Goal: Task Accomplishment & Management: Manage account settings

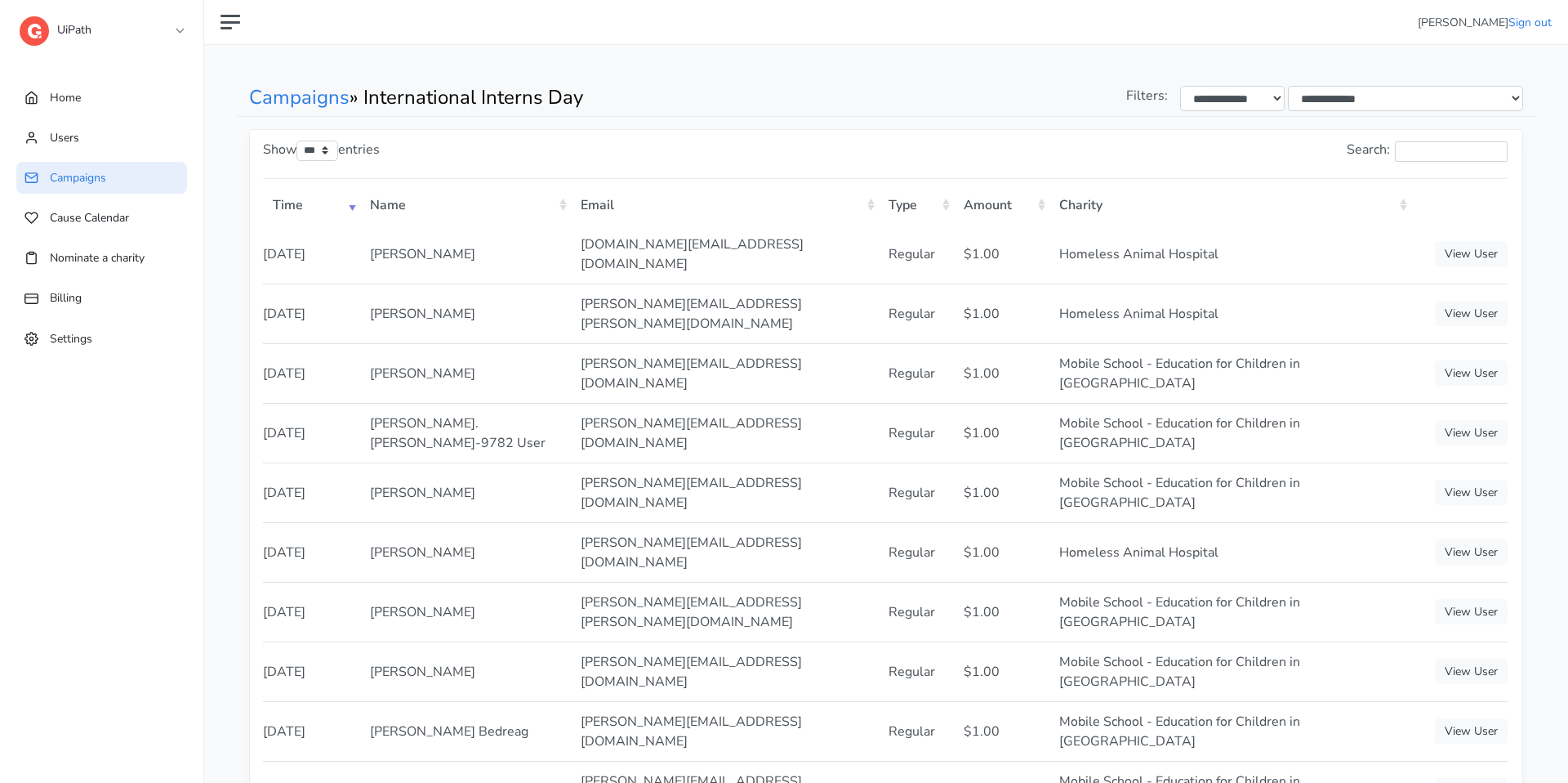
select select "***"
click at [153, 97] on link "Home" at bounding box center [101, 98] width 170 height 32
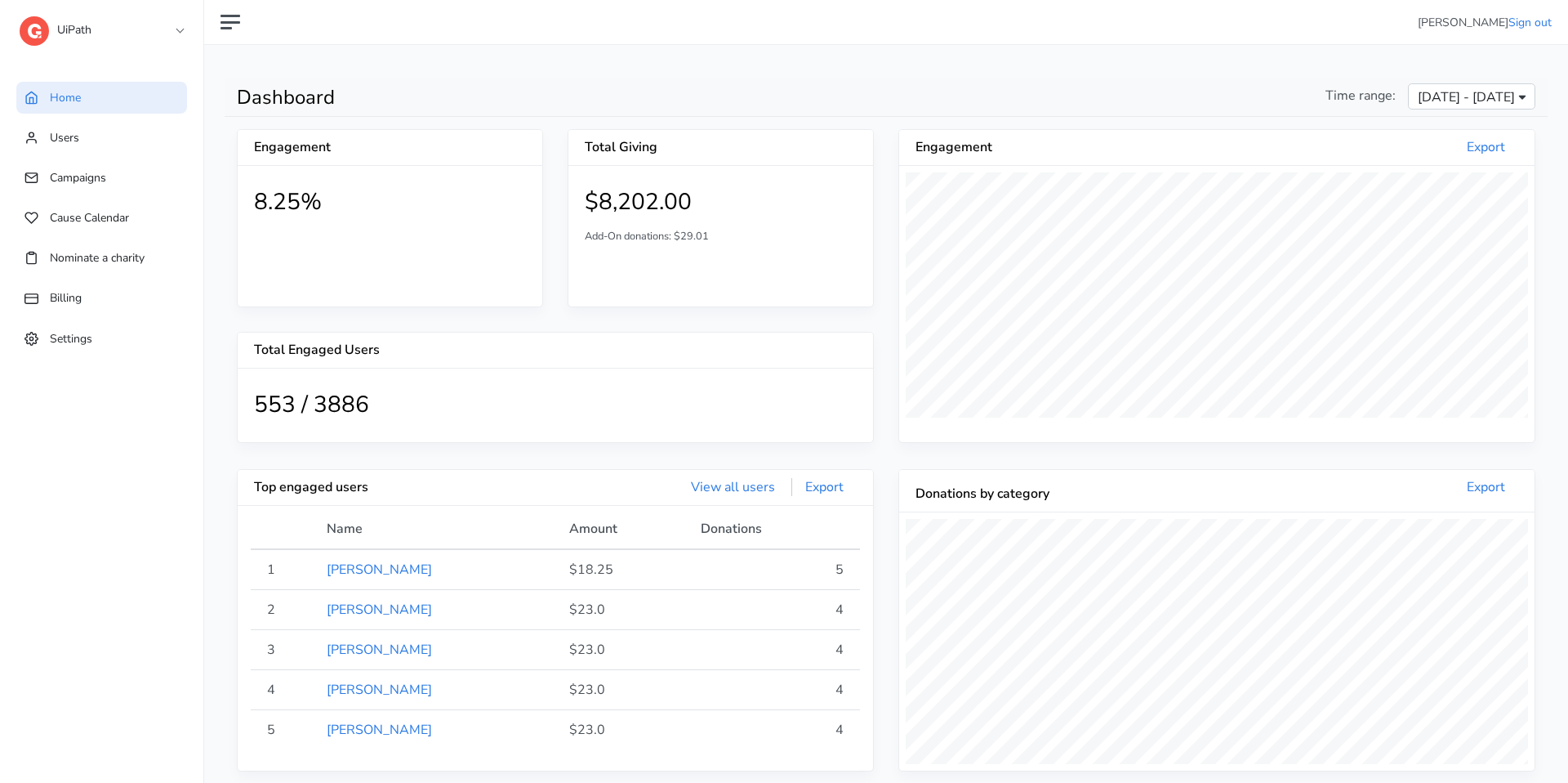
scroll to position [300, 635]
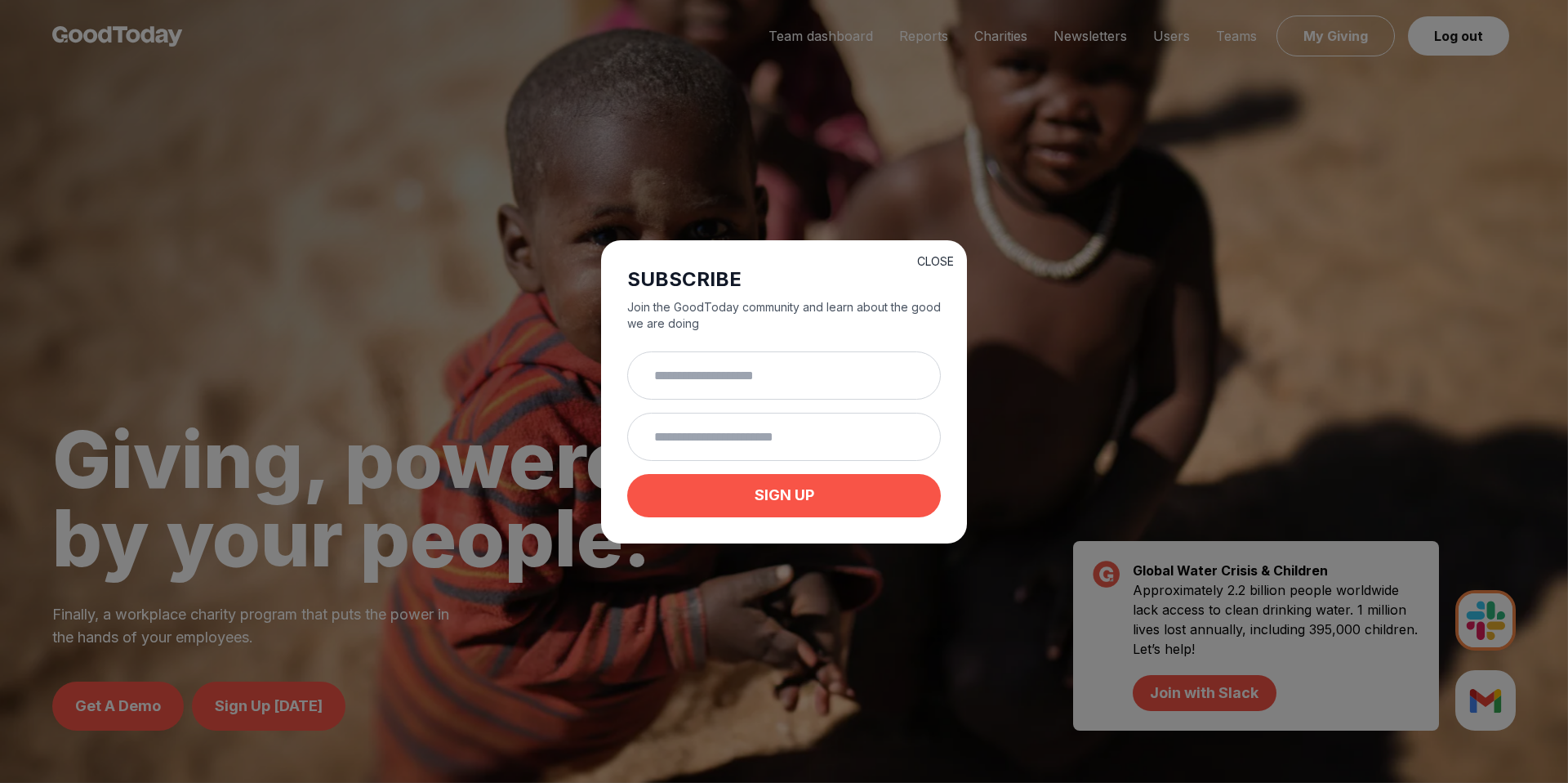
click at [922, 265] on button "CLOSE" at bounding box center [935, 261] width 37 height 16
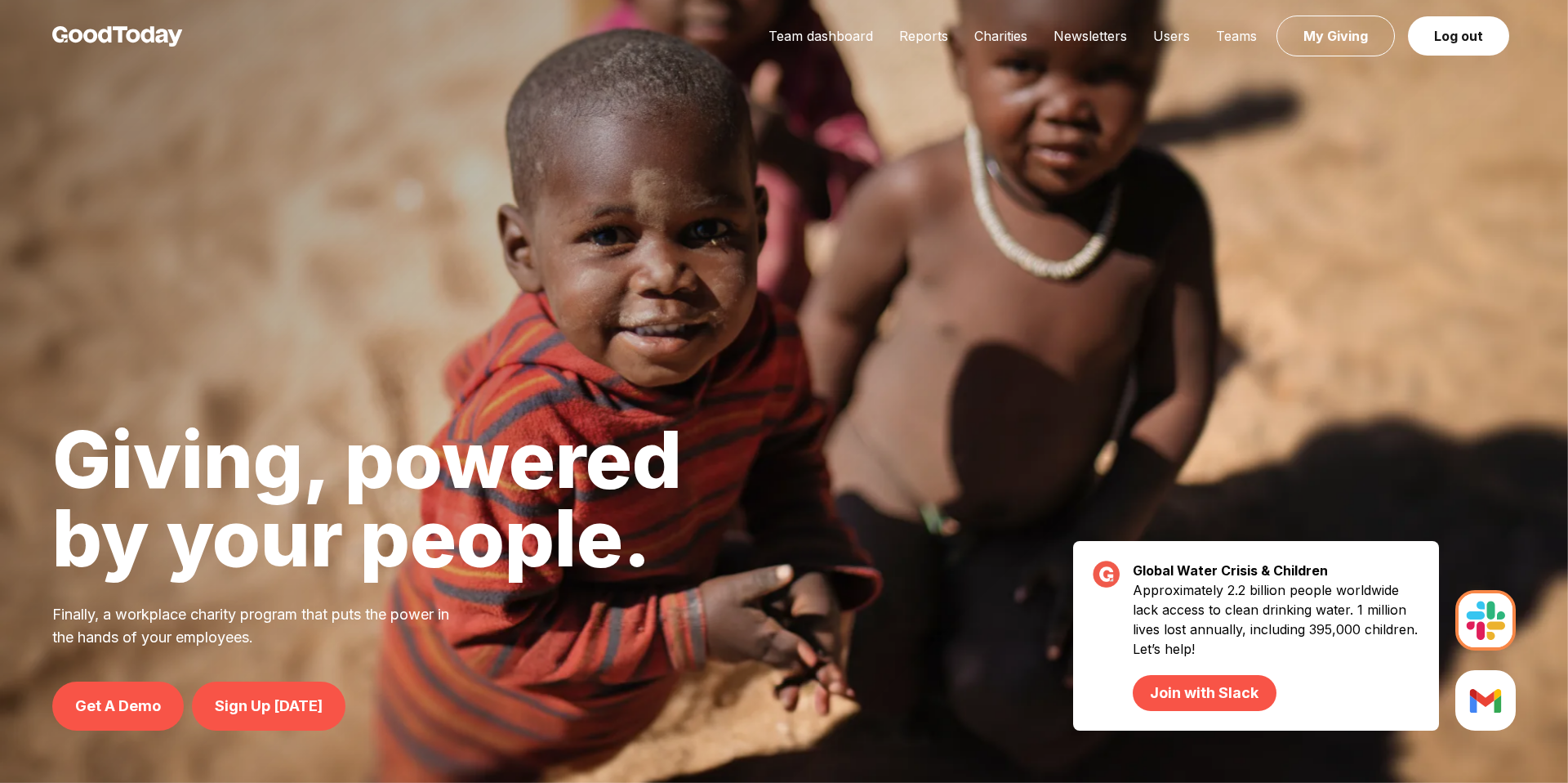
click at [1166, 44] on div "Team dashboard Reports Charities Newsletters Users Teams My Giving Log out" at bounding box center [1135, 36] width 761 height 20
click at [1168, 41] on link "Users" at bounding box center [1171, 36] width 63 height 16
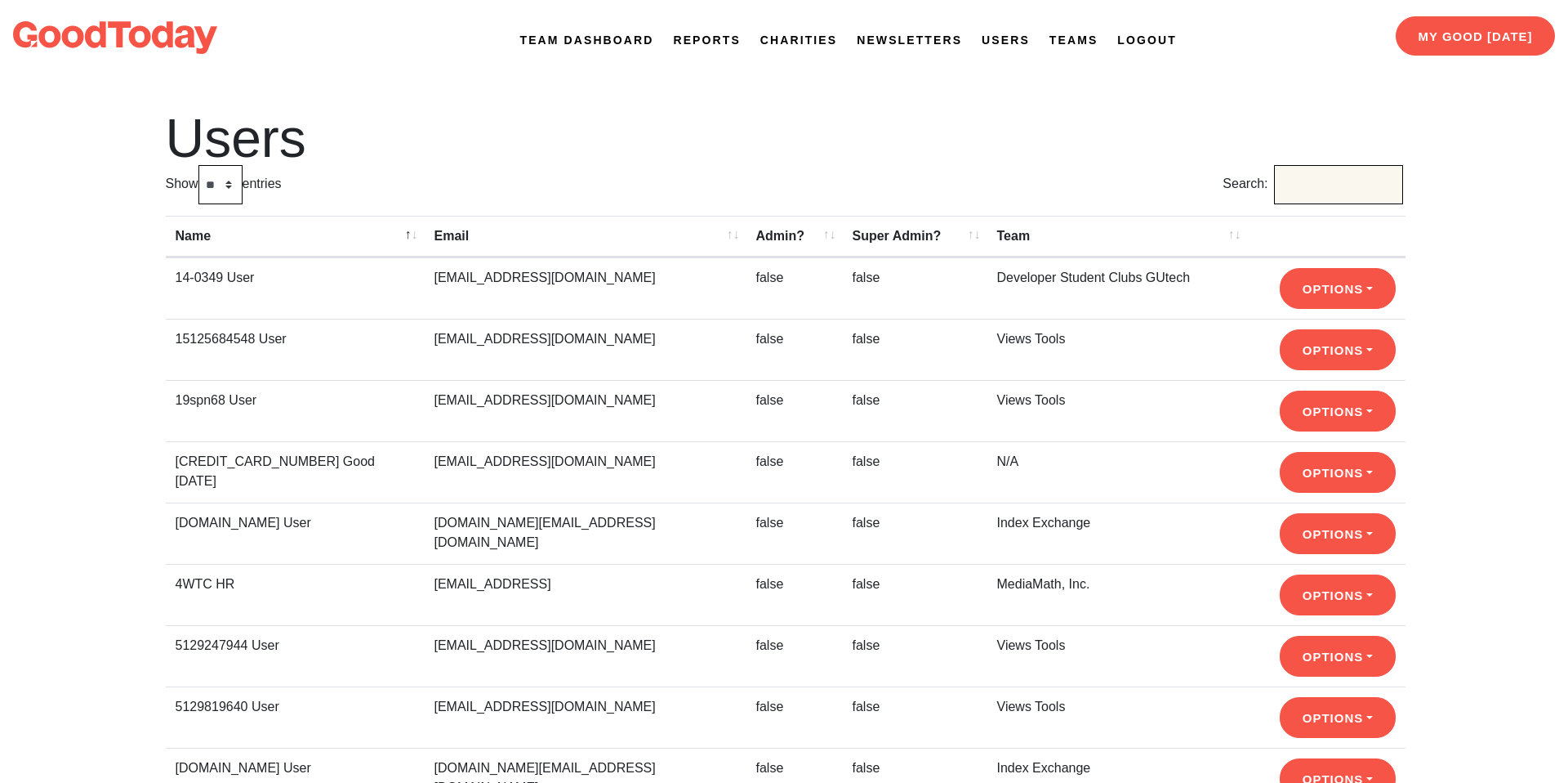
click at [1280, 175] on input "Search:" at bounding box center [1338, 184] width 129 height 39
paste input "**********"
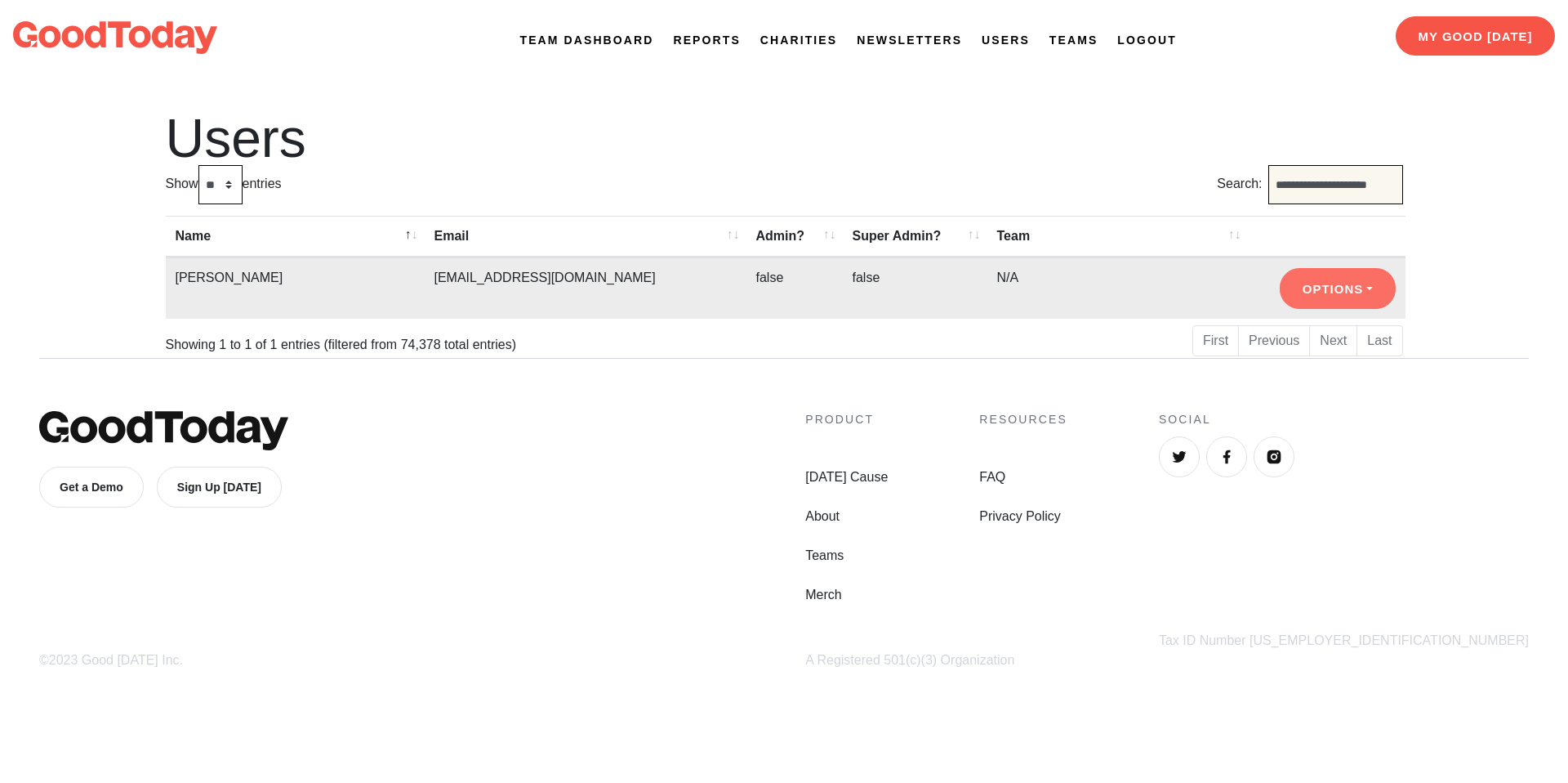
type input "**********"
click at [1316, 288] on button "Options" at bounding box center [1338, 289] width 116 height 41
click at [1323, 353] on link "Login As User" at bounding box center [1345, 358] width 129 height 26
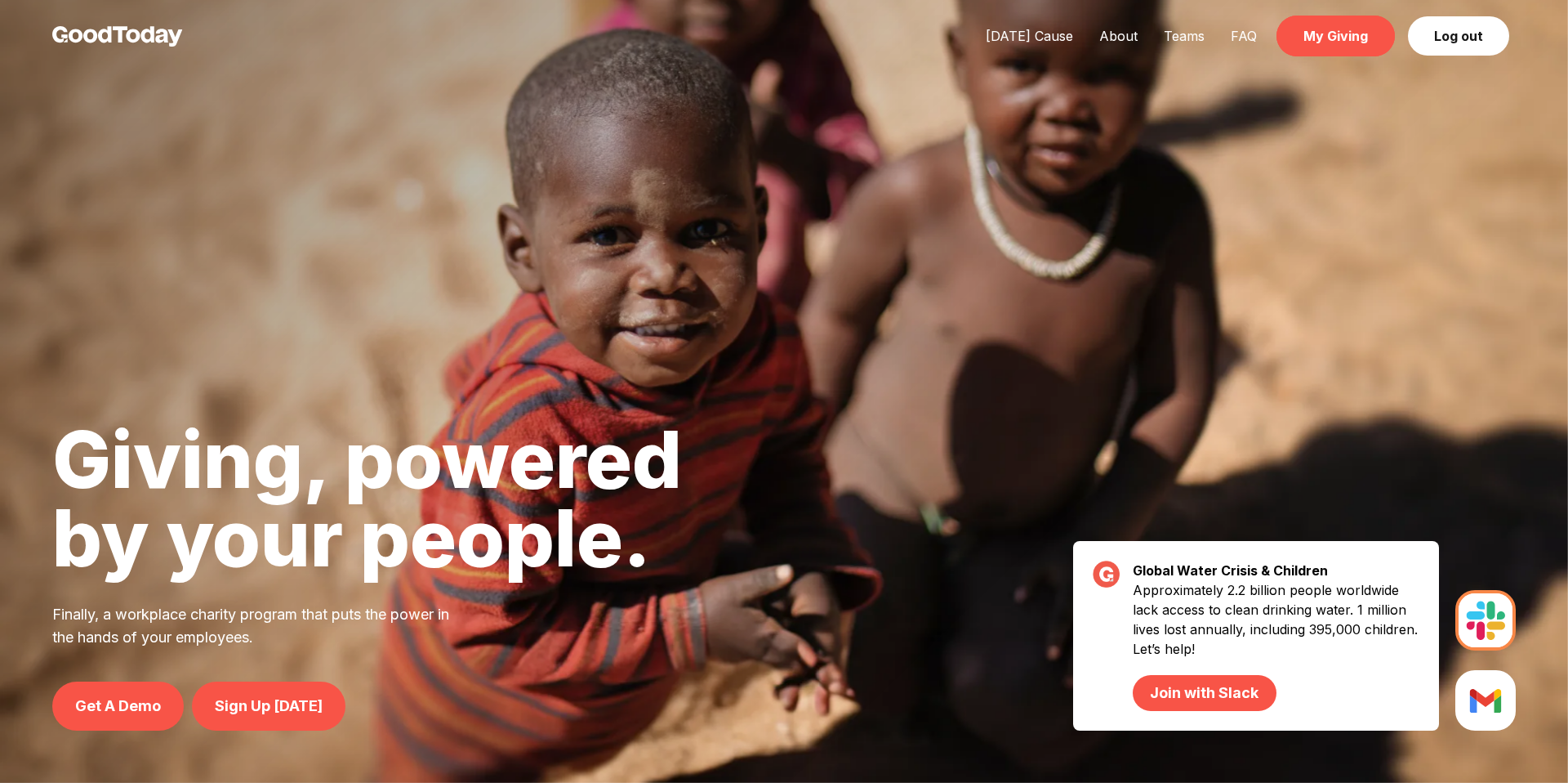
click at [1312, 37] on link "My Giving" at bounding box center [1335, 36] width 119 height 41
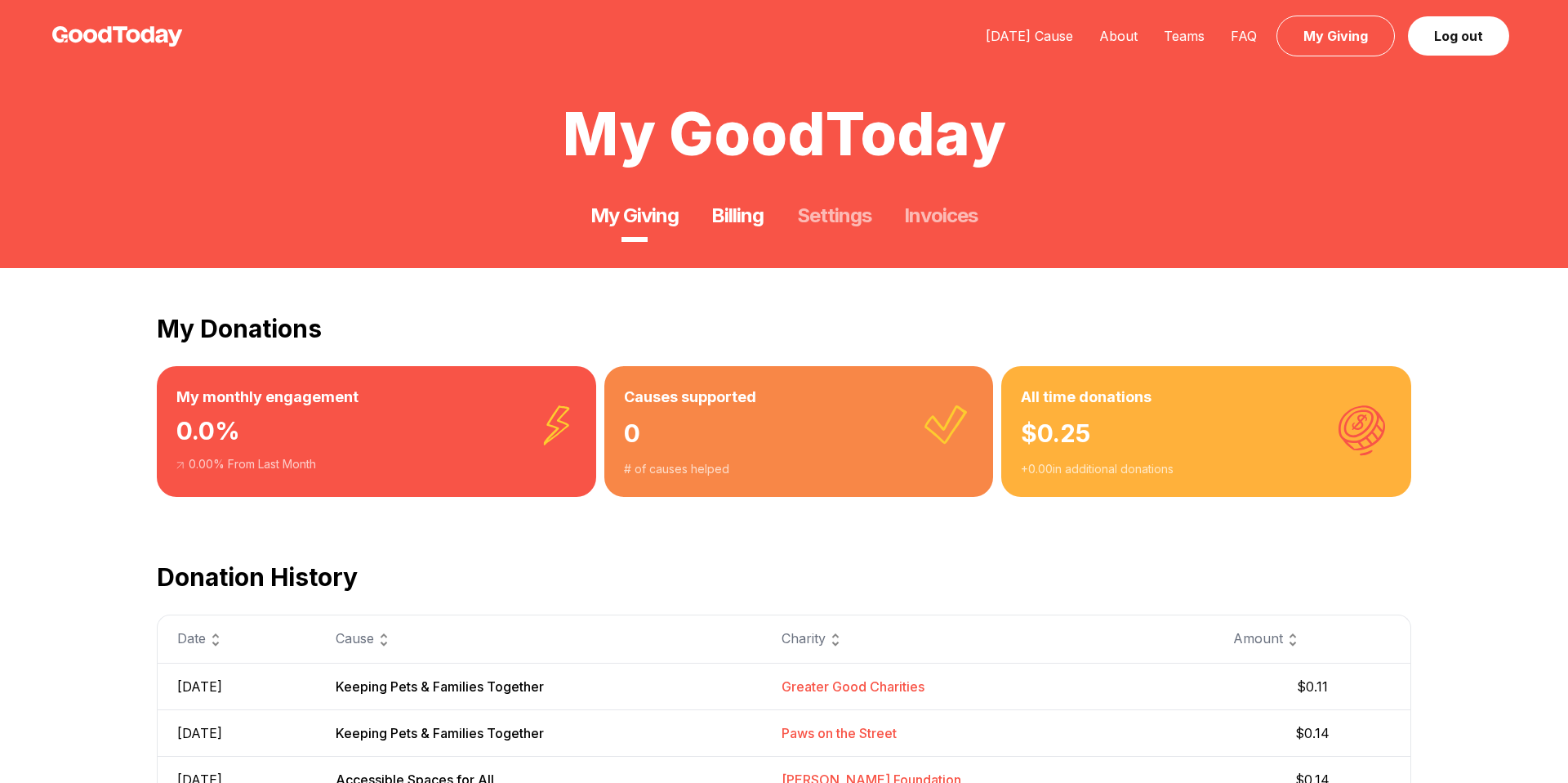
click at [731, 205] on link "Billing" at bounding box center [738, 215] width 52 height 26
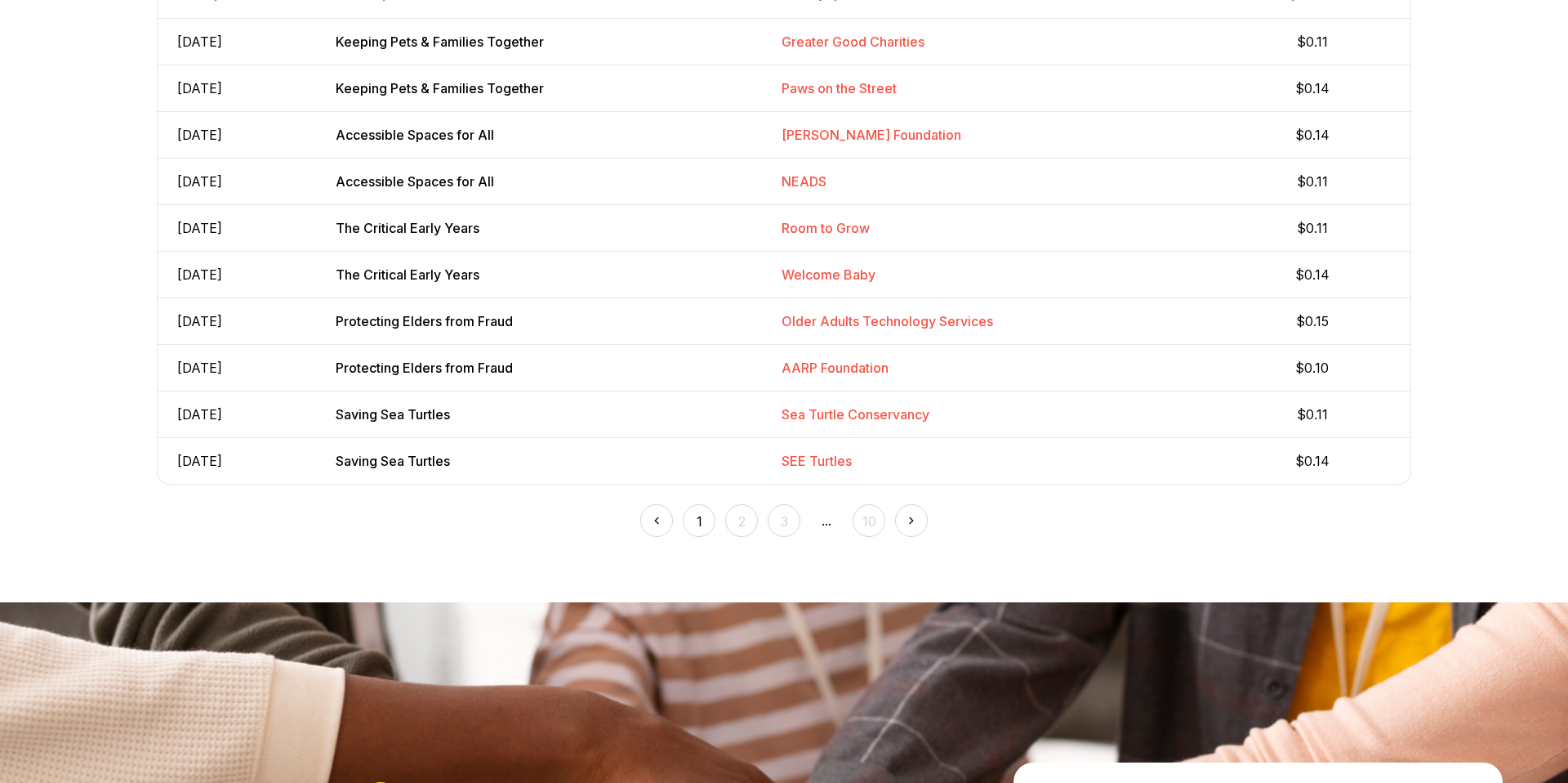
click at [918, 522] on img at bounding box center [911, 521] width 18 height 18
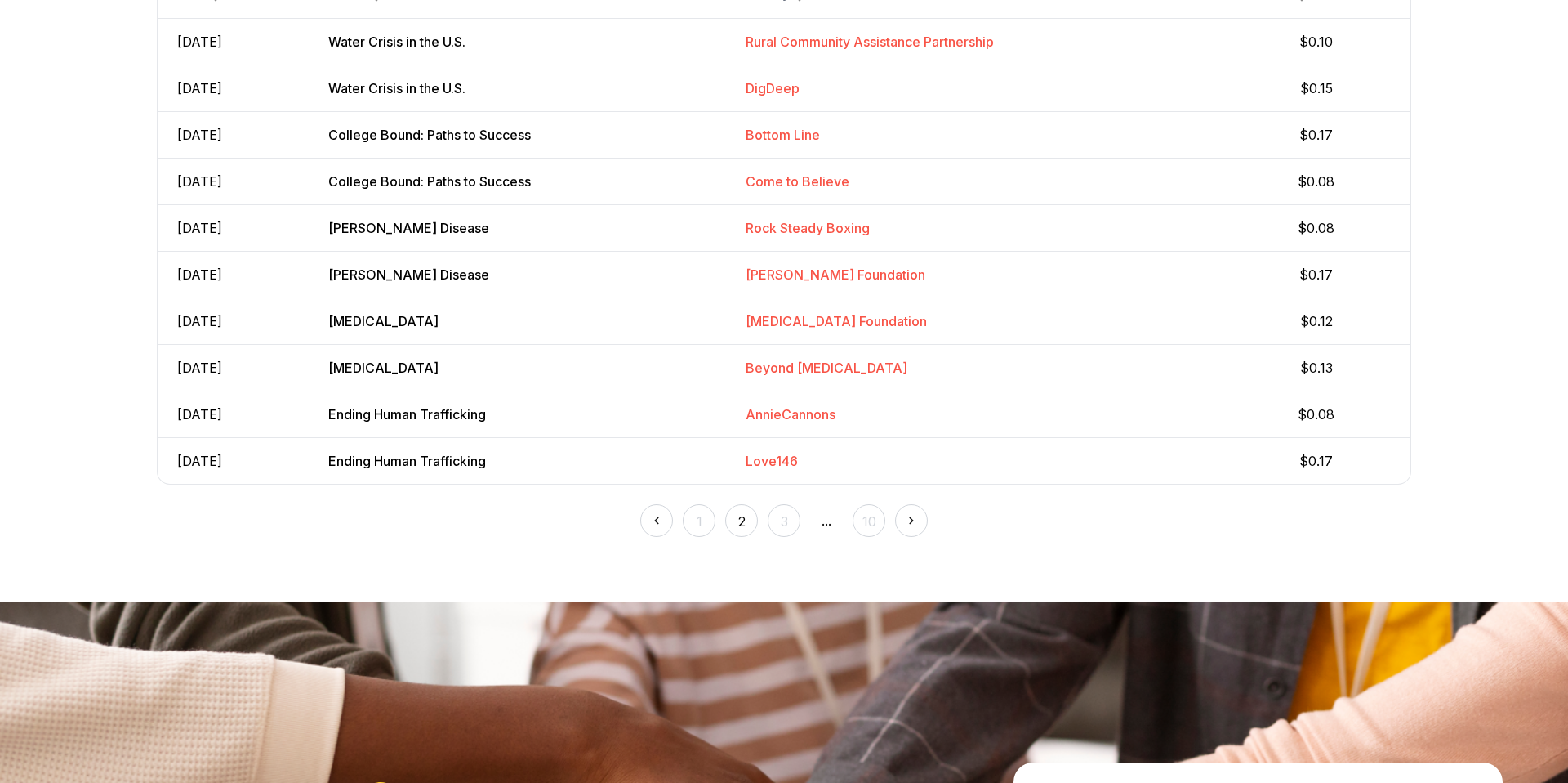
click at [918, 522] on img at bounding box center [911, 521] width 18 height 18
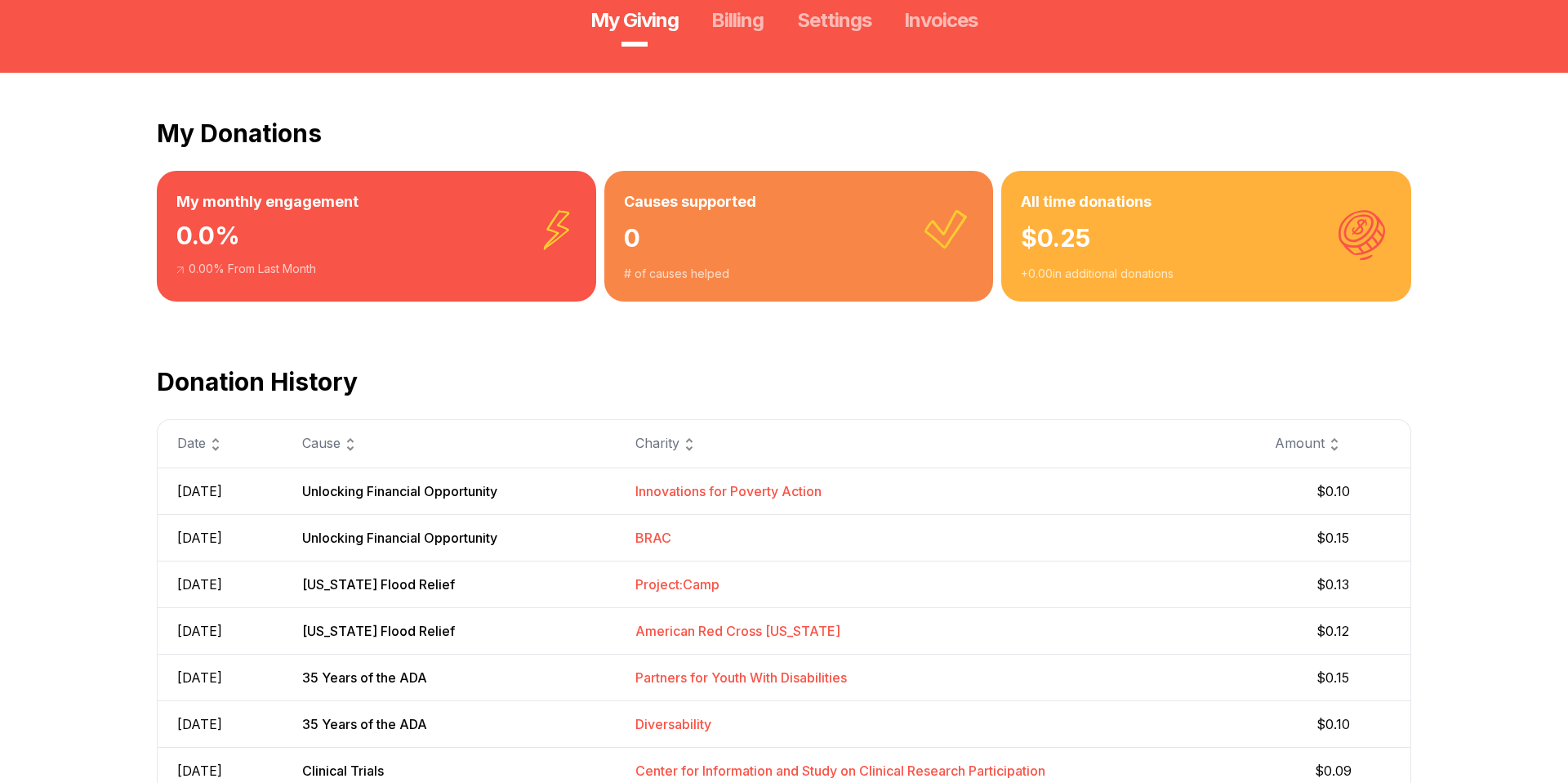
scroll to position [0, 0]
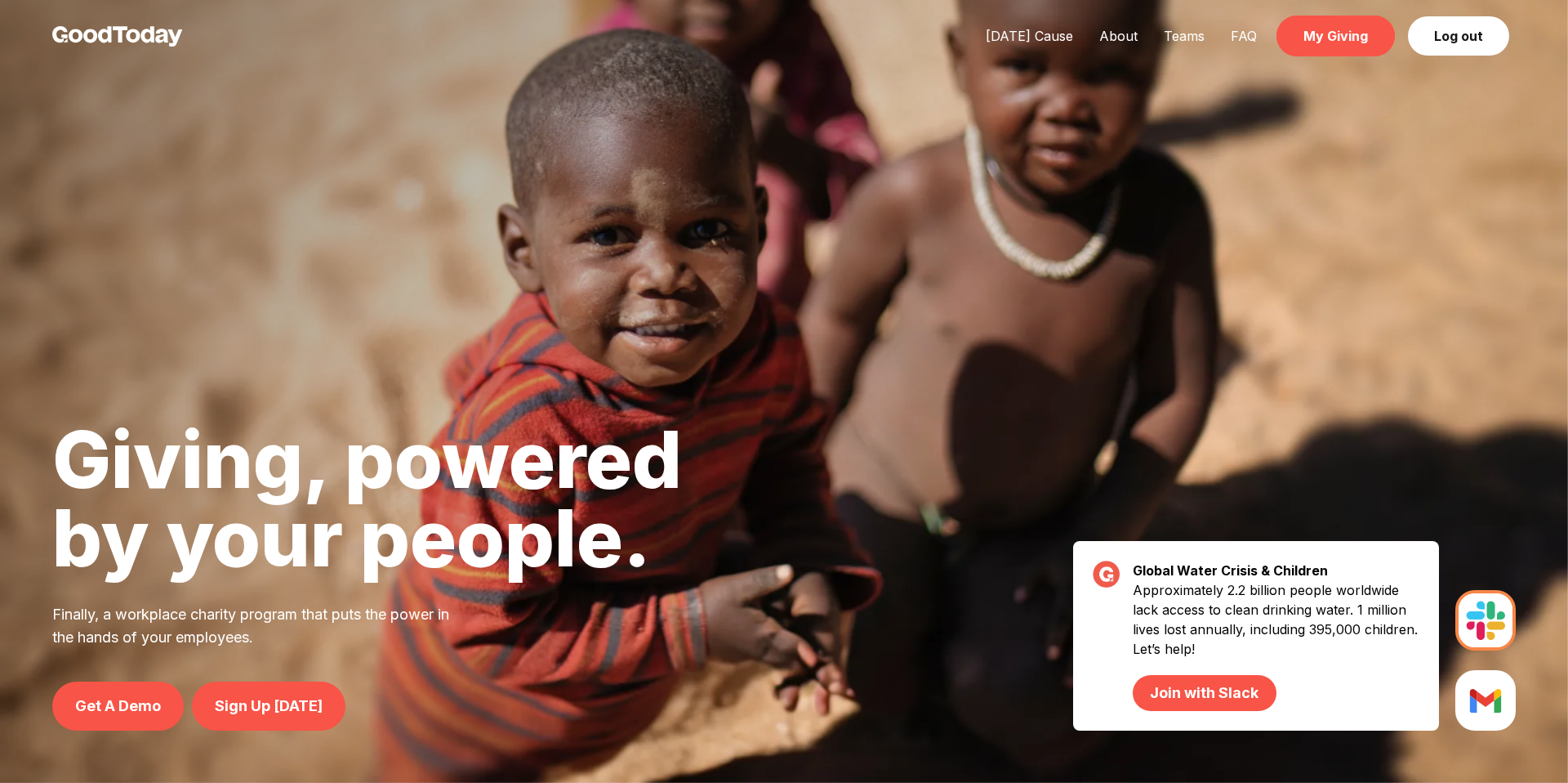
click at [1378, 39] on link "My Giving" at bounding box center [1335, 36] width 119 height 41
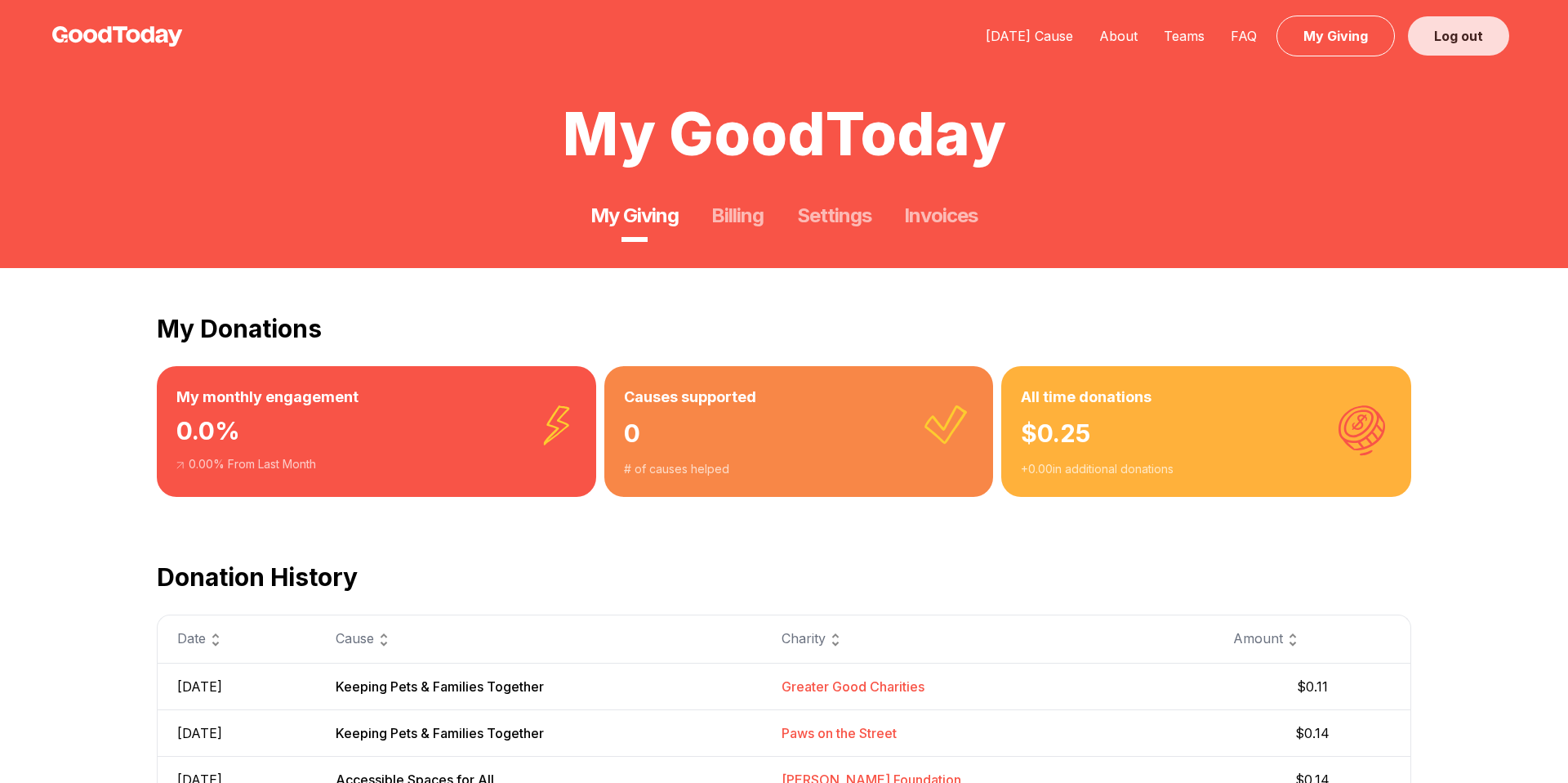
click at [1461, 47] on link "Log out" at bounding box center [1458, 35] width 102 height 39
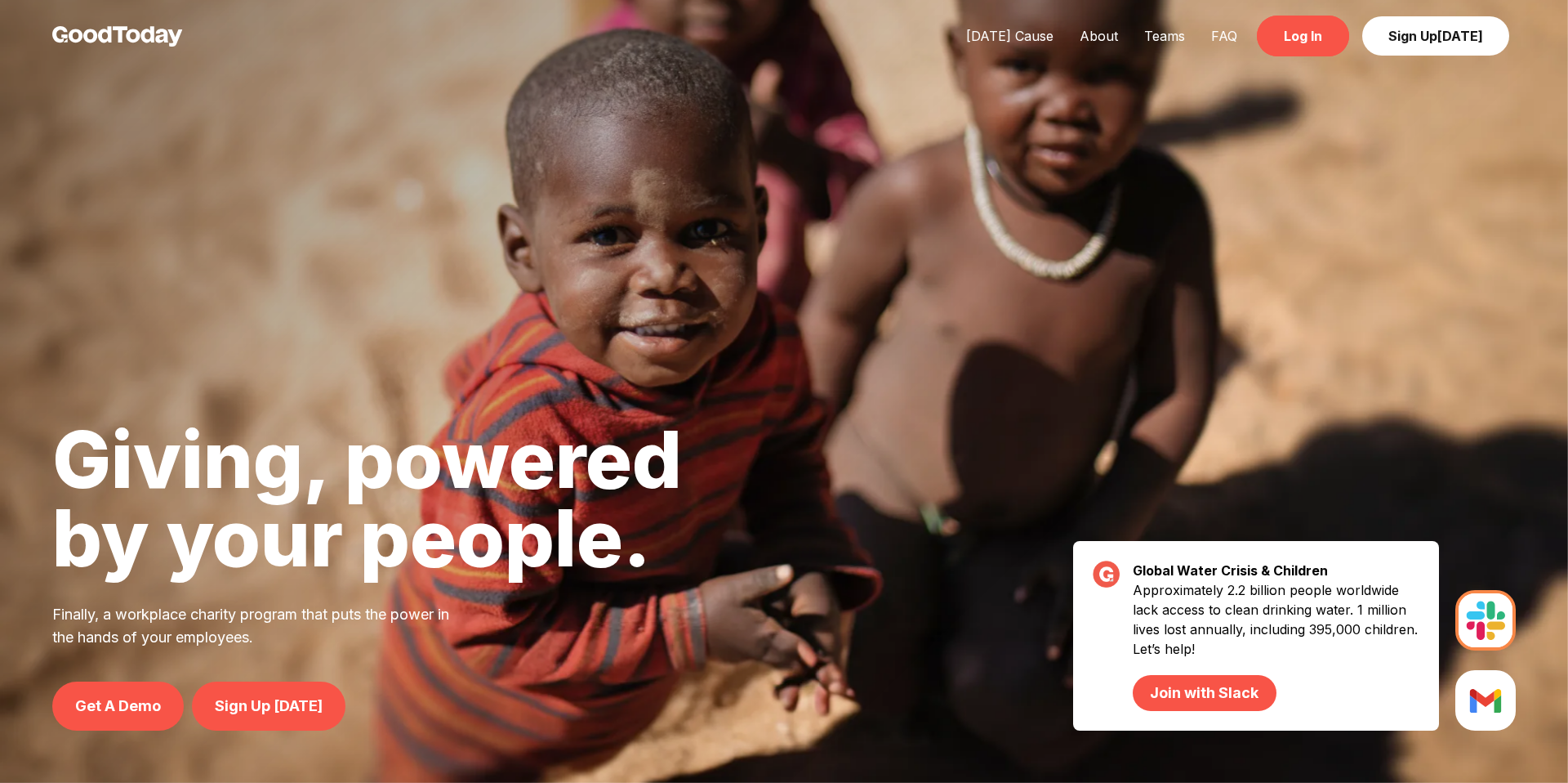
click at [1344, 38] on link "Log In" at bounding box center [1303, 36] width 93 height 41
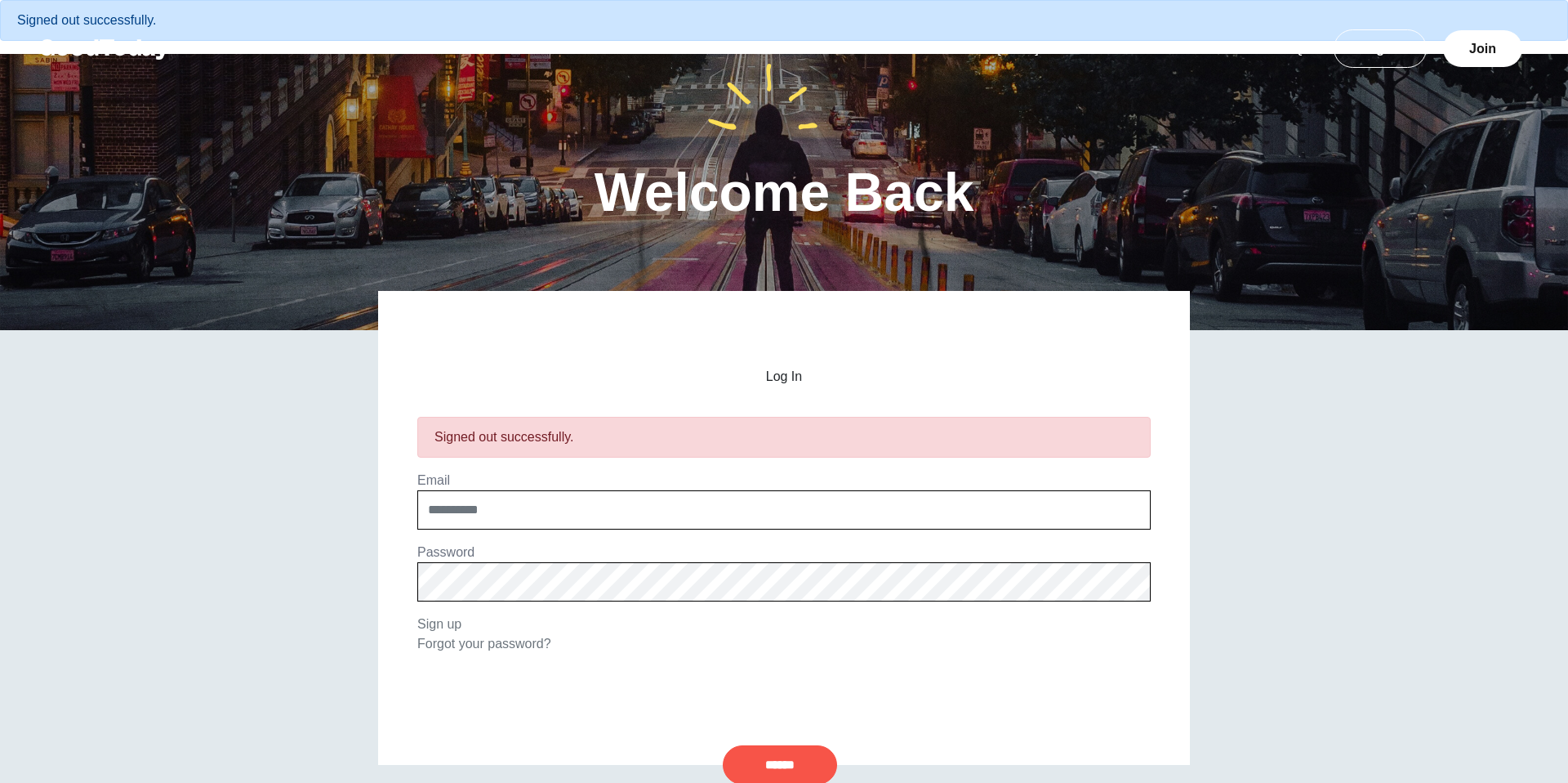
click at [630, 489] on div "Email" at bounding box center [784, 500] width 742 height 59
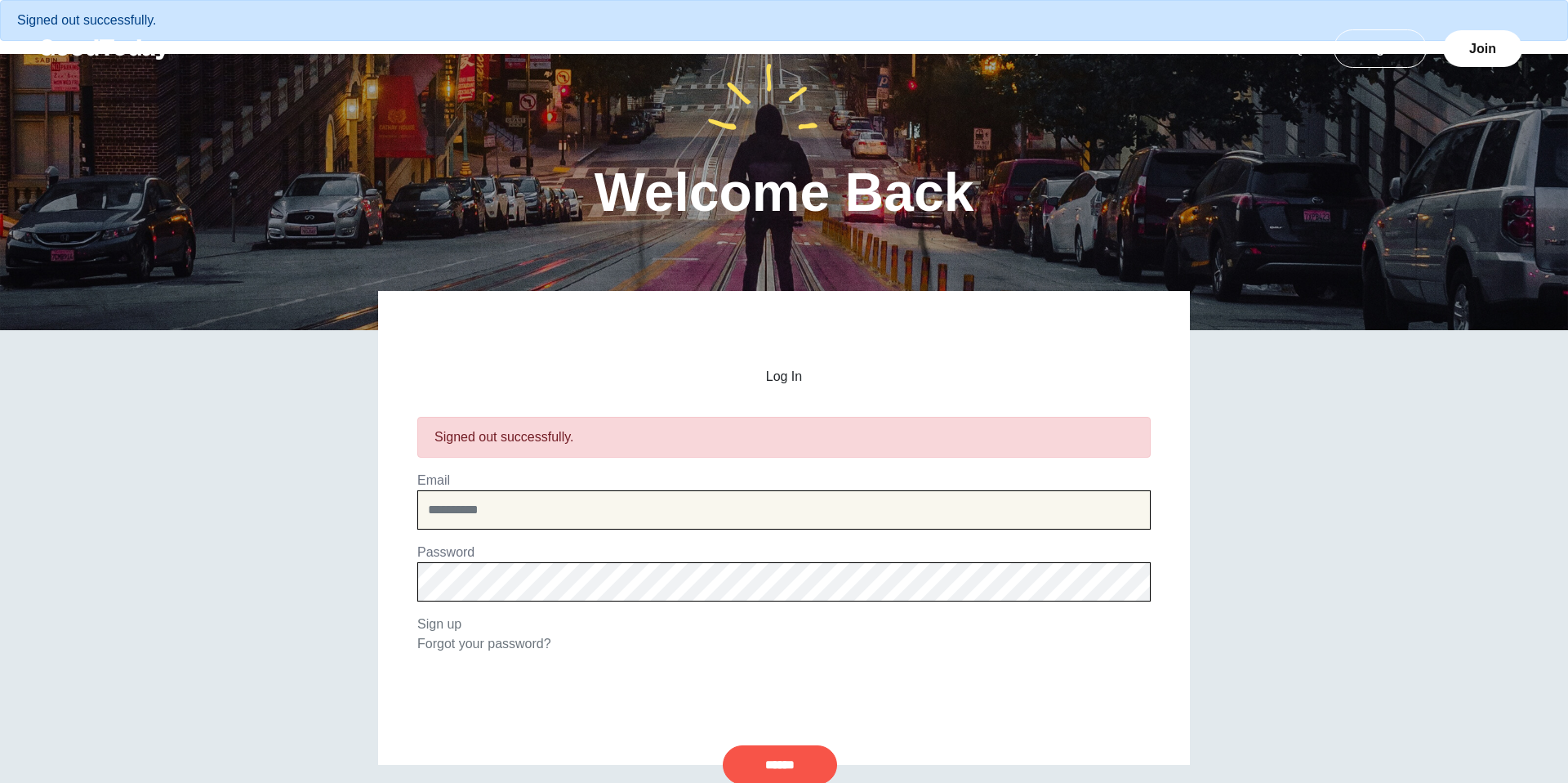
click at [630, 506] on input "email" at bounding box center [784, 510] width 734 height 39
type input "**********"
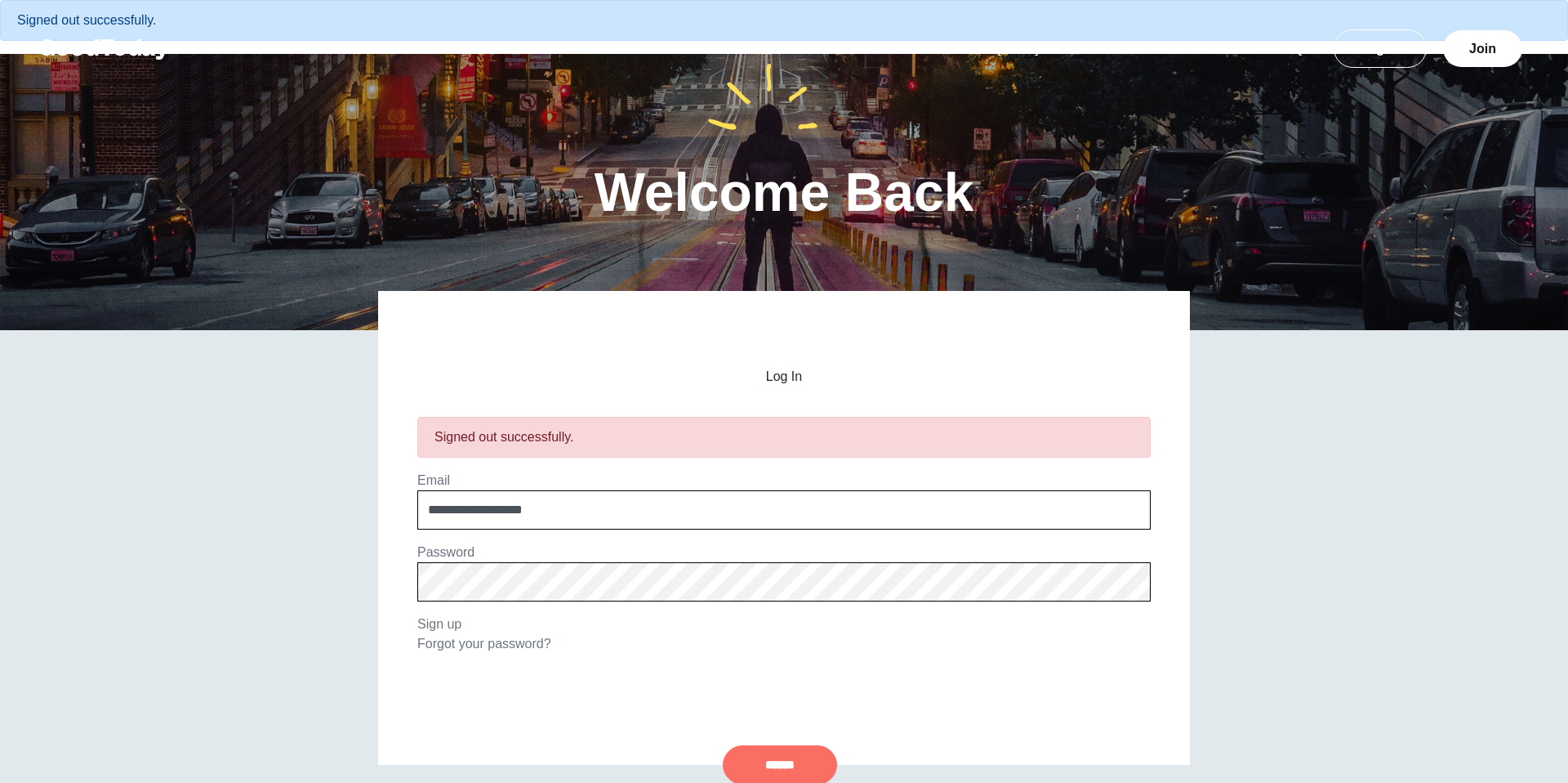
click at [797, 753] on input "******" at bounding box center [780, 764] width 115 height 39
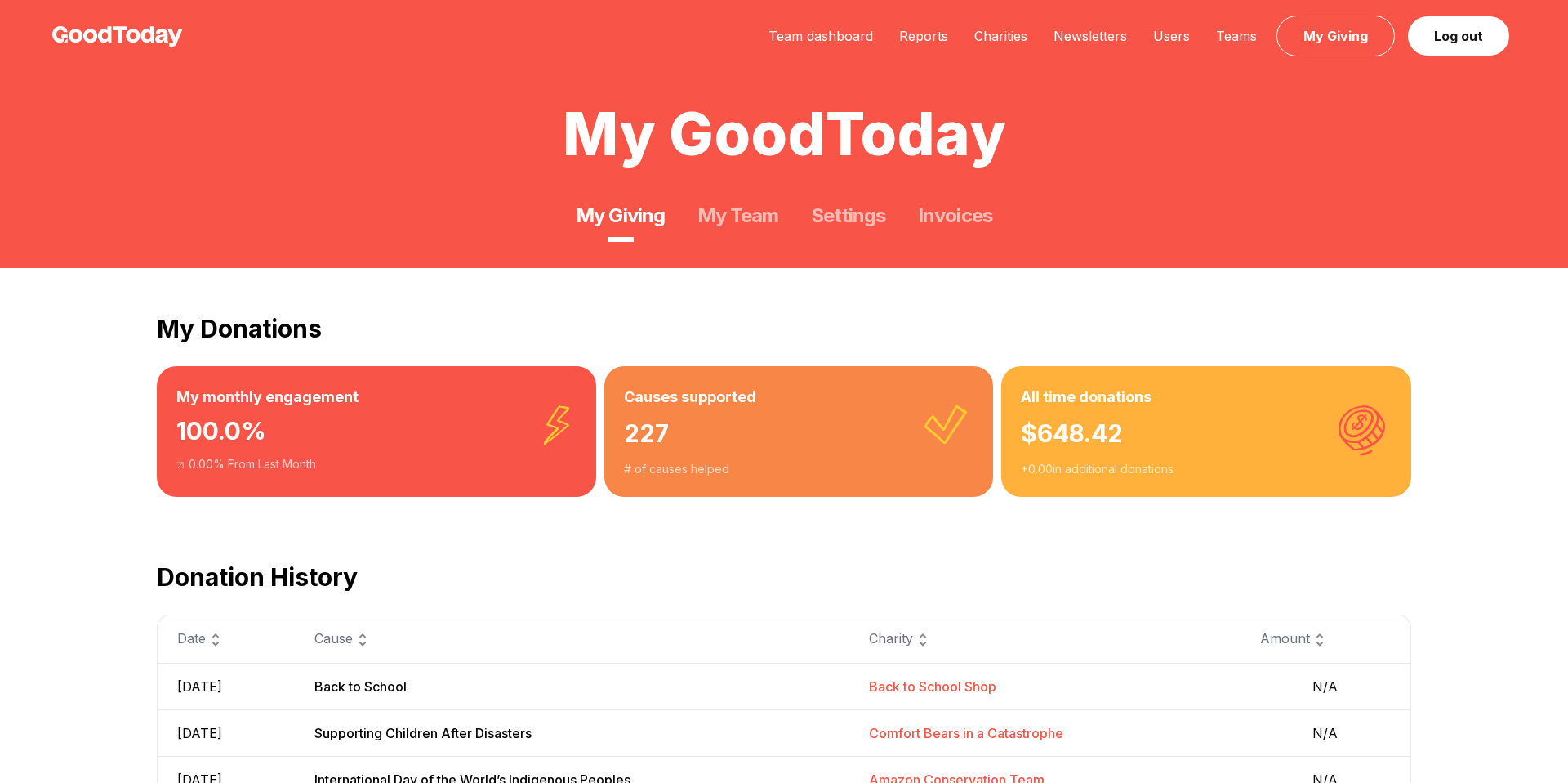
click at [1172, 46] on div "Team dashboard Reports Charities Newsletters Users Teams My Giving Log out" at bounding box center [1135, 36] width 761 height 20
click at [1172, 36] on link "Users" at bounding box center [1171, 36] width 63 height 16
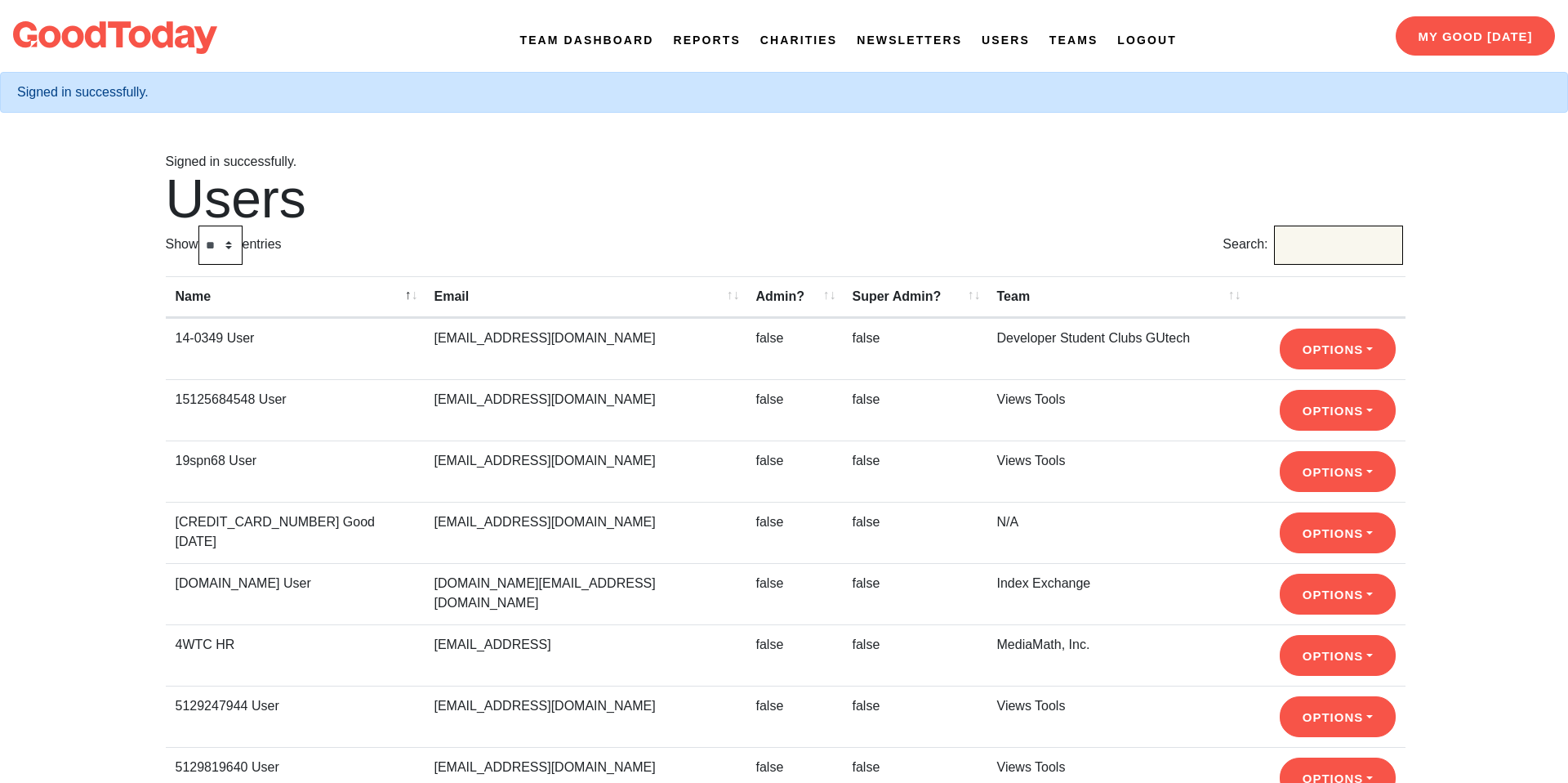
click at [1291, 241] on input "Search:" at bounding box center [1338, 244] width 129 height 39
type input "****"
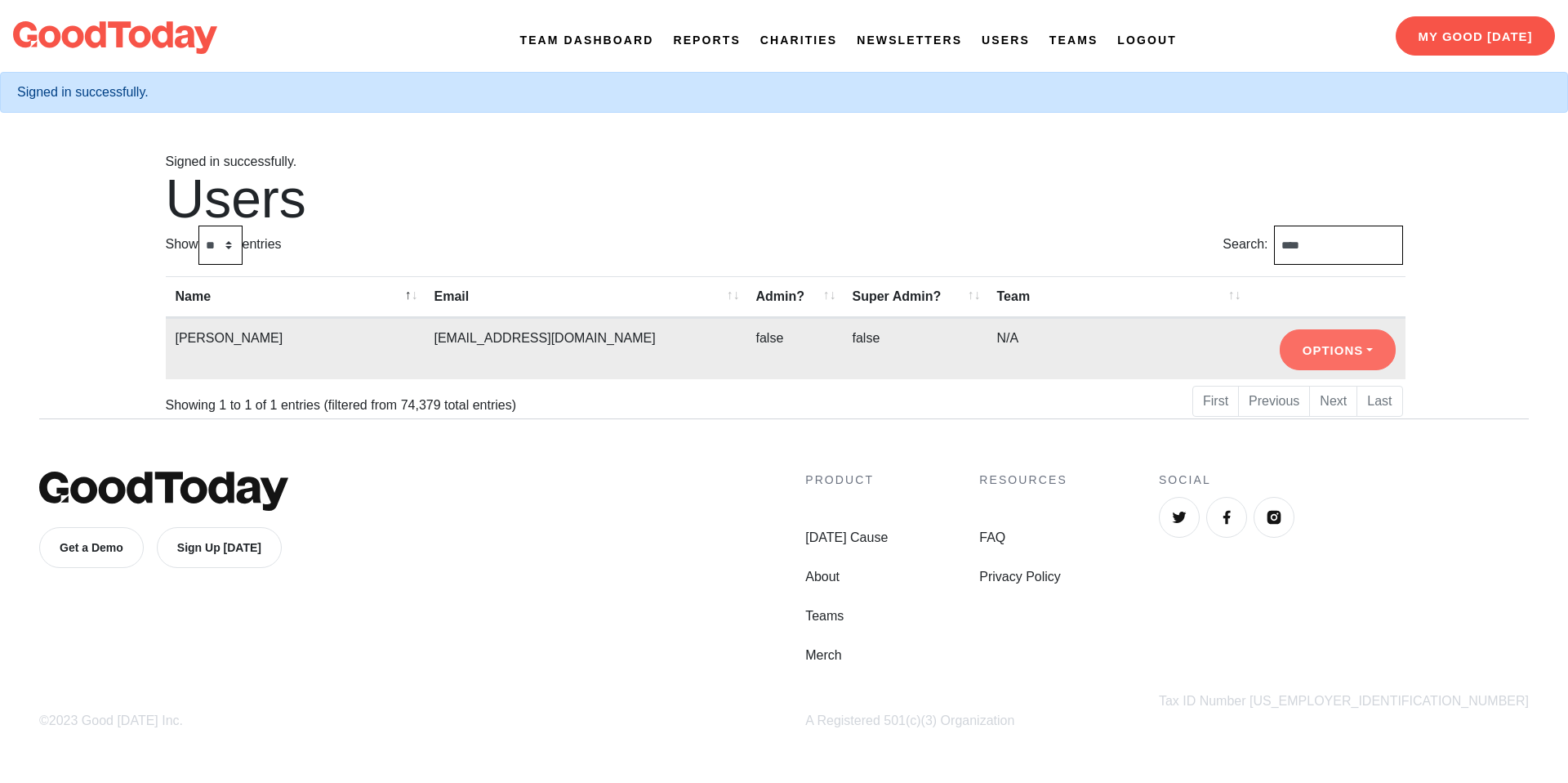
click at [1304, 338] on button "Options" at bounding box center [1338, 349] width 116 height 41
click at [1316, 409] on link "Login As User" at bounding box center [1345, 418] width 129 height 26
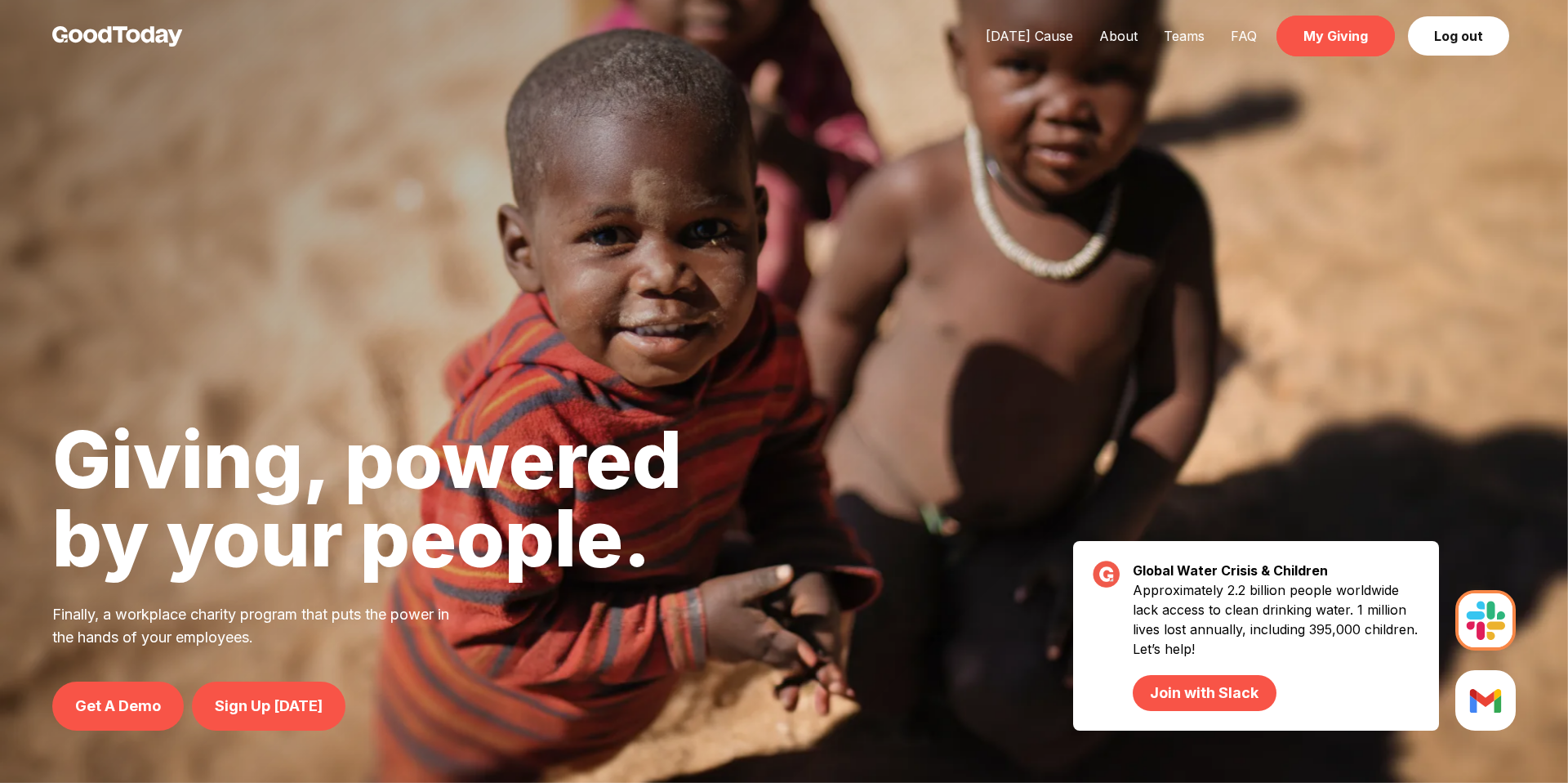
click at [1340, 27] on link "My Giving" at bounding box center [1335, 36] width 119 height 41
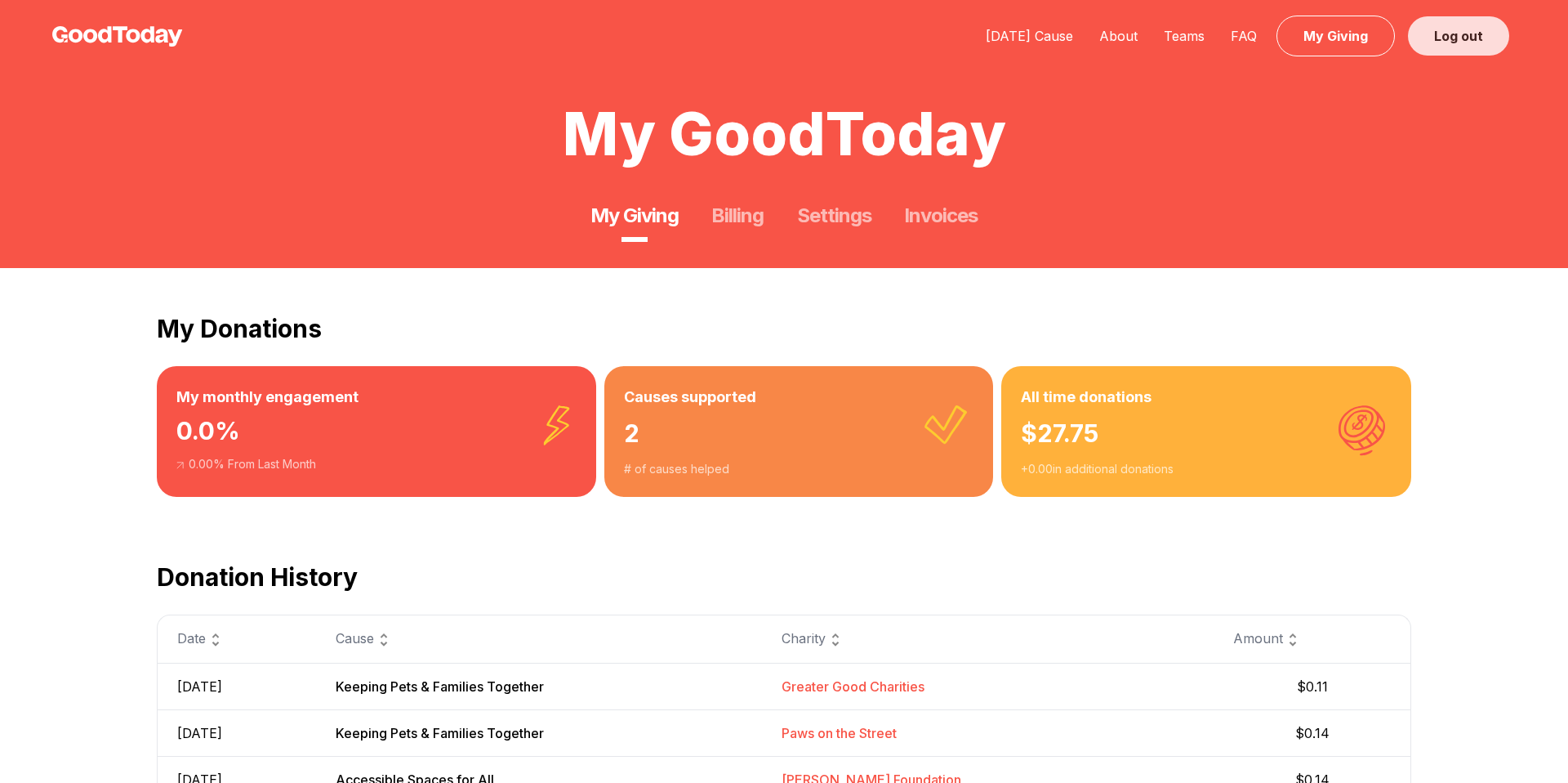
click at [1489, 50] on link "Log out" at bounding box center [1458, 35] width 102 height 39
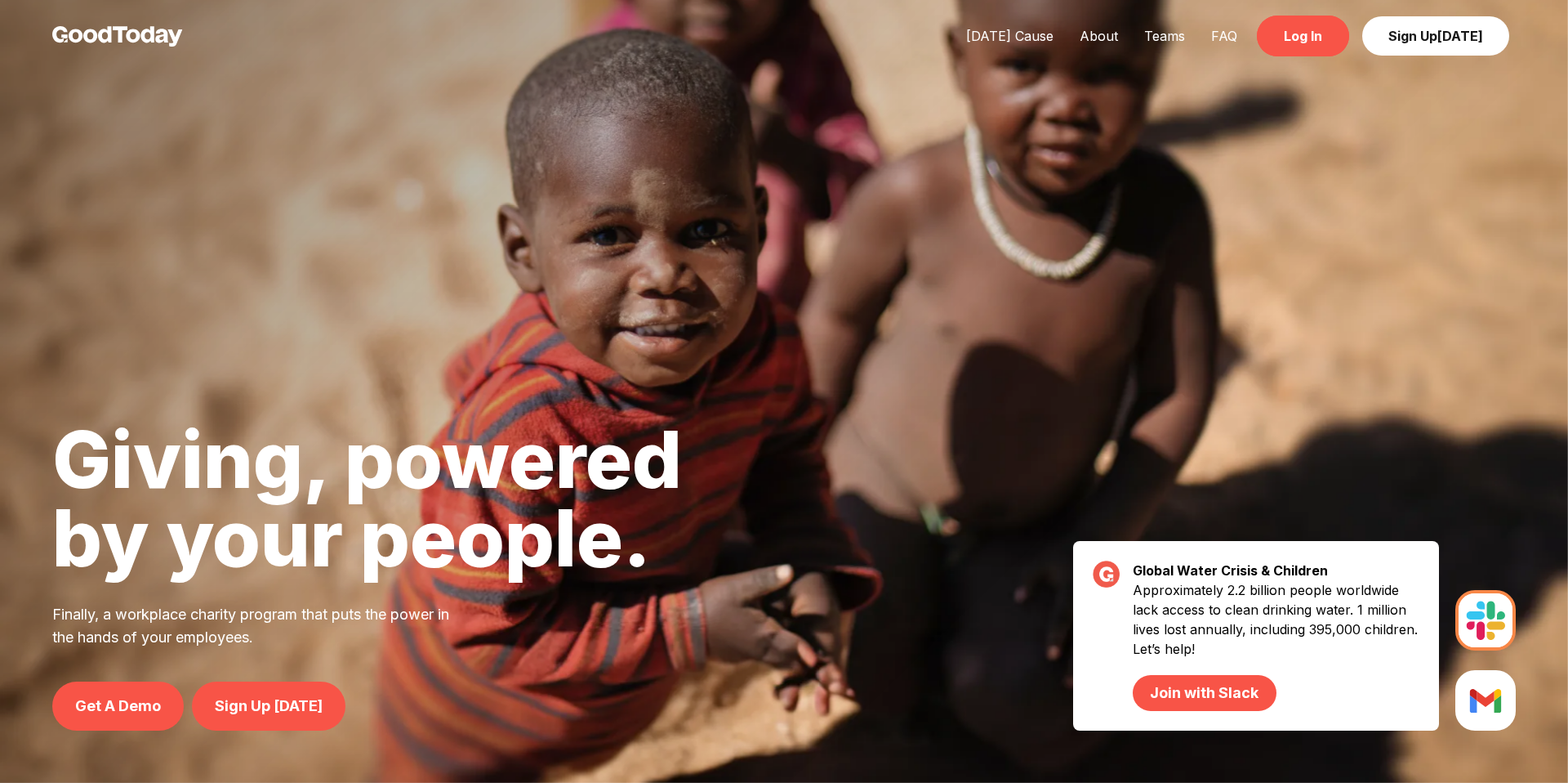
click at [1275, 54] on link "Log In" at bounding box center [1303, 36] width 93 height 41
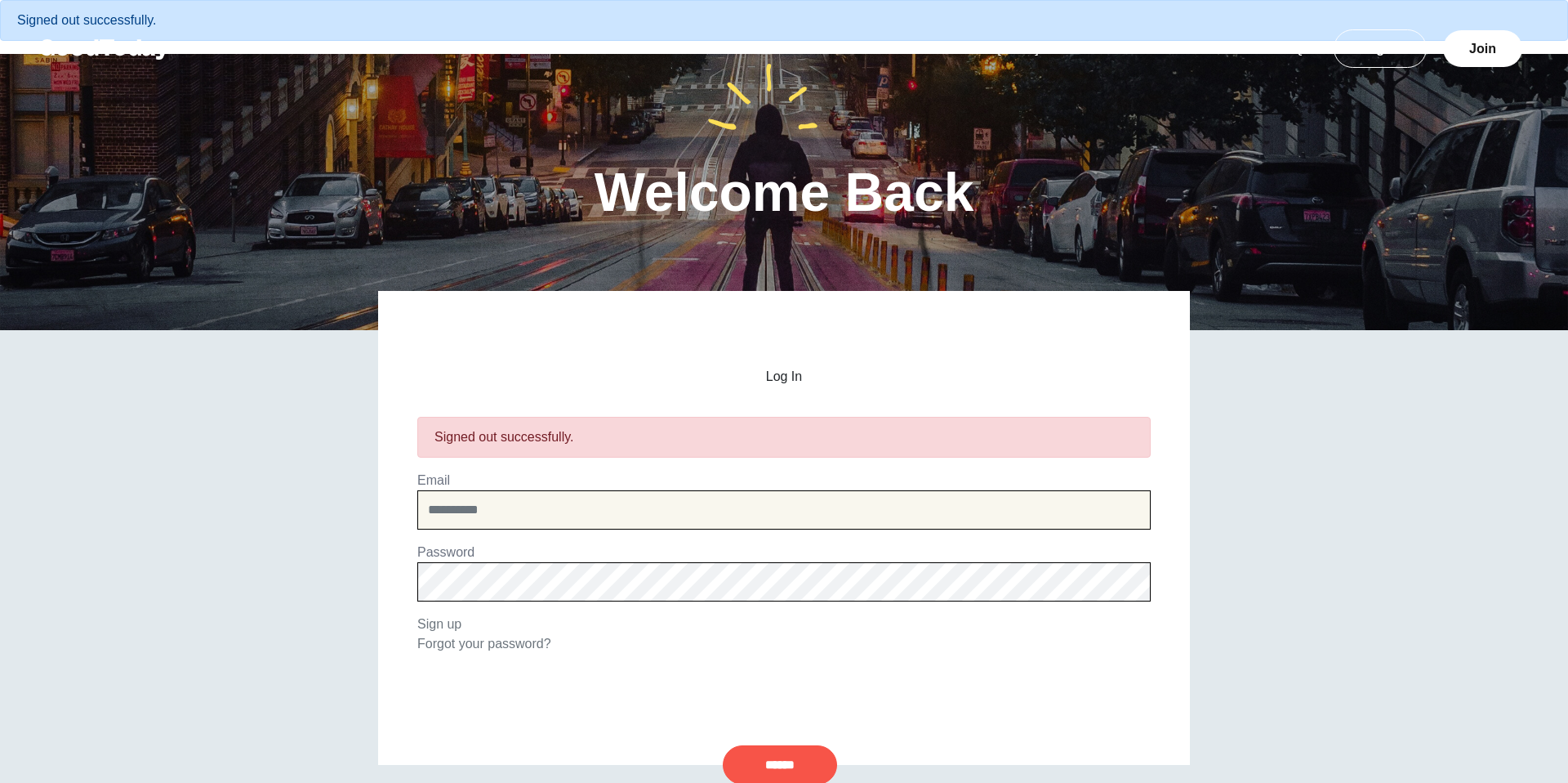
click at [791, 526] on input "email" at bounding box center [784, 510] width 734 height 39
type input "**********"
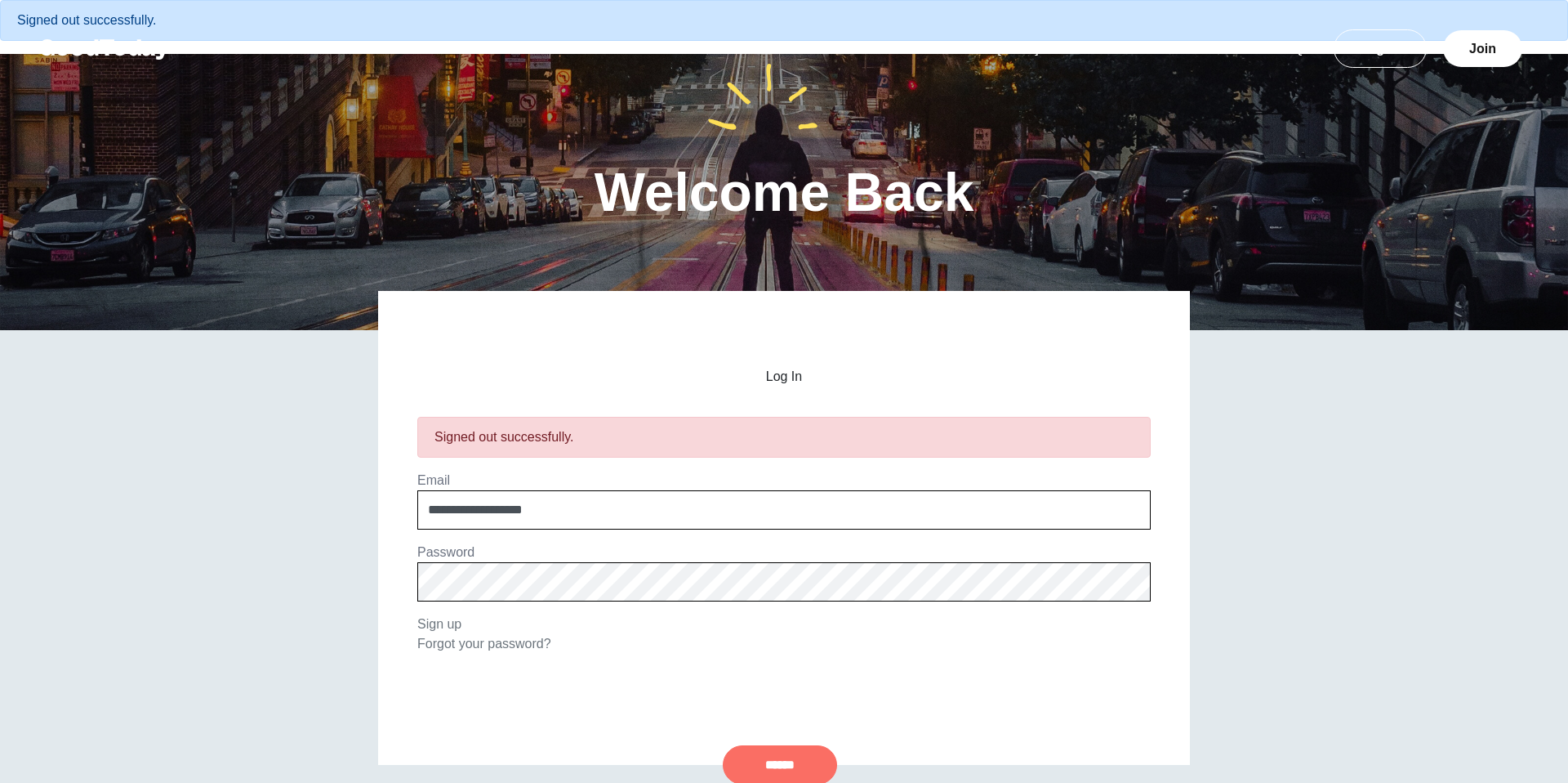
click at [748, 769] on input "******" at bounding box center [780, 764] width 115 height 39
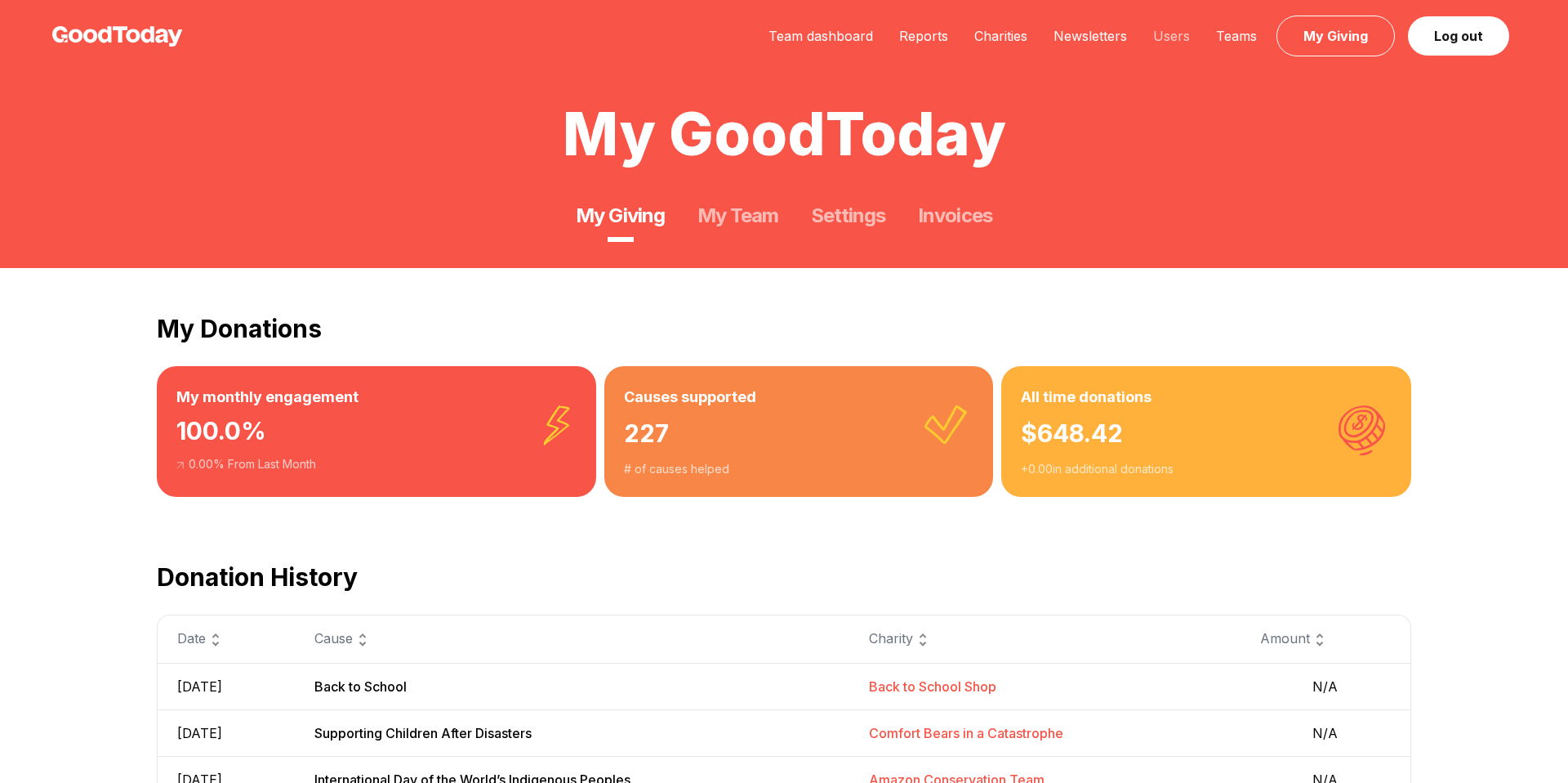
click at [1178, 39] on link "Users" at bounding box center [1171, 36] width 63 height 16
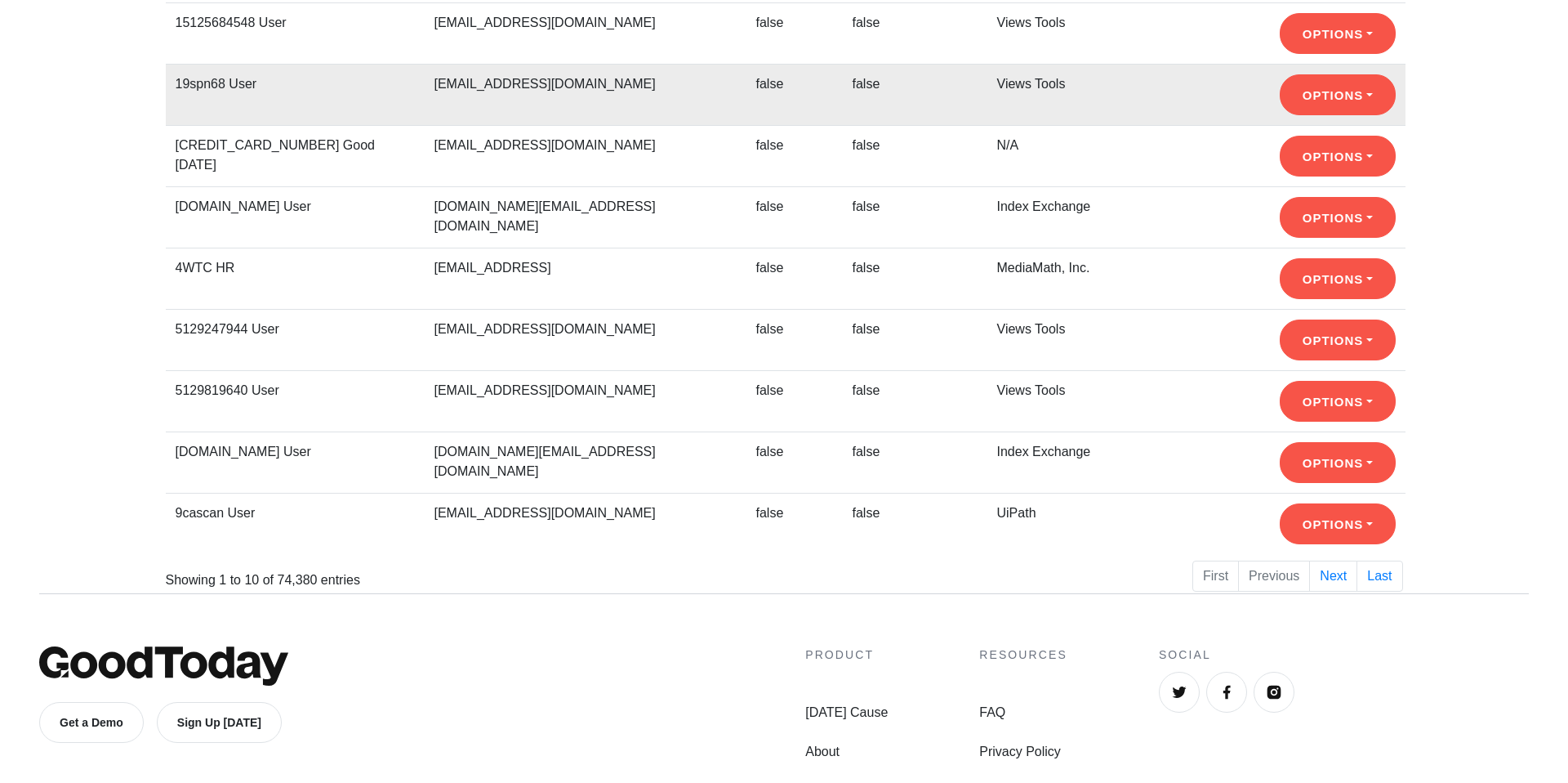
scroll to position [404, 0]
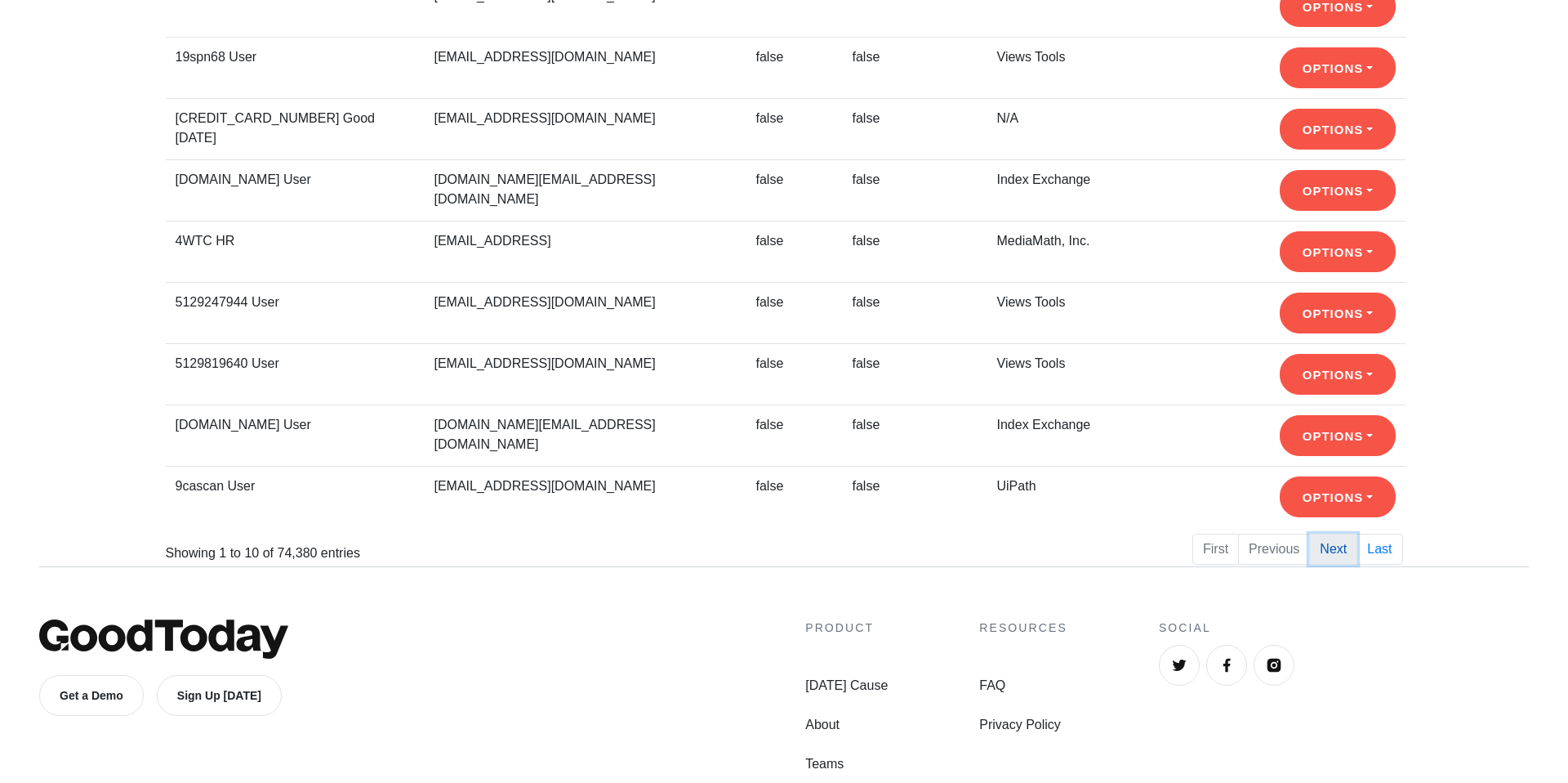
click at [1322, 546] on link "Next" at bounding box center [1333, 549] width 48 height 31
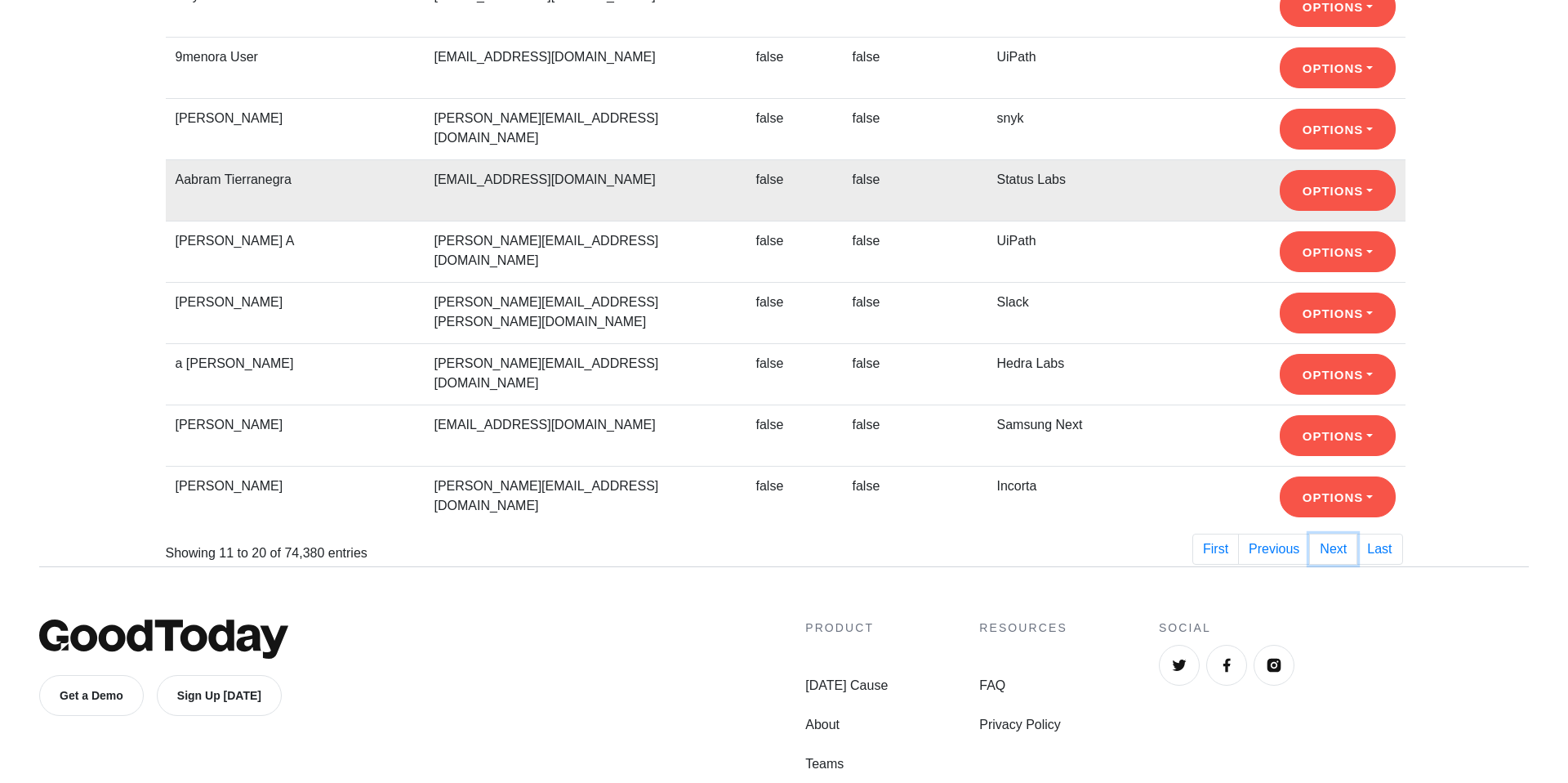
scroll to position [0, 0]
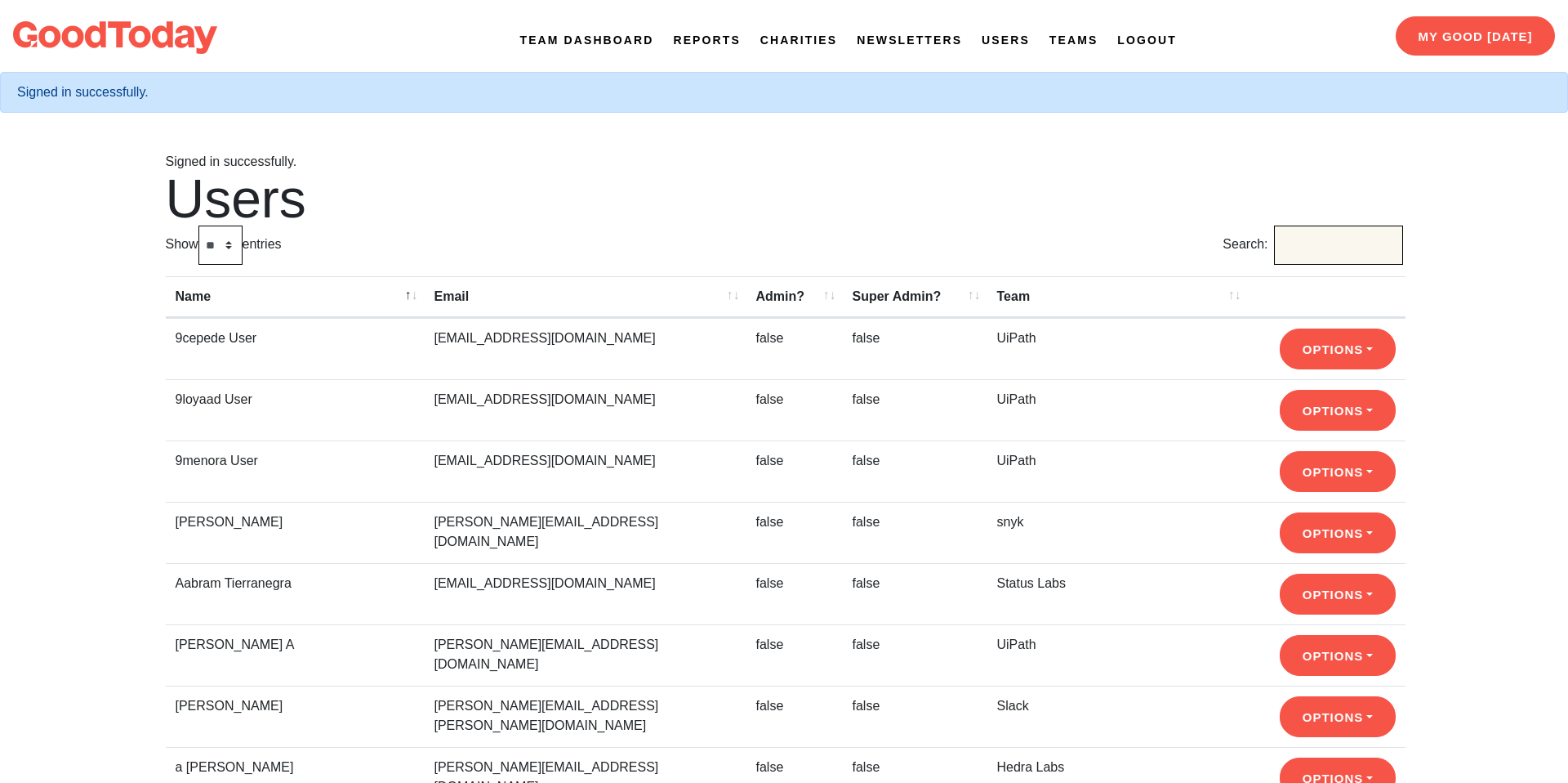
click at [1304, 262] on input "Search:" at bounding box center [1338, 244] width 129 height 39
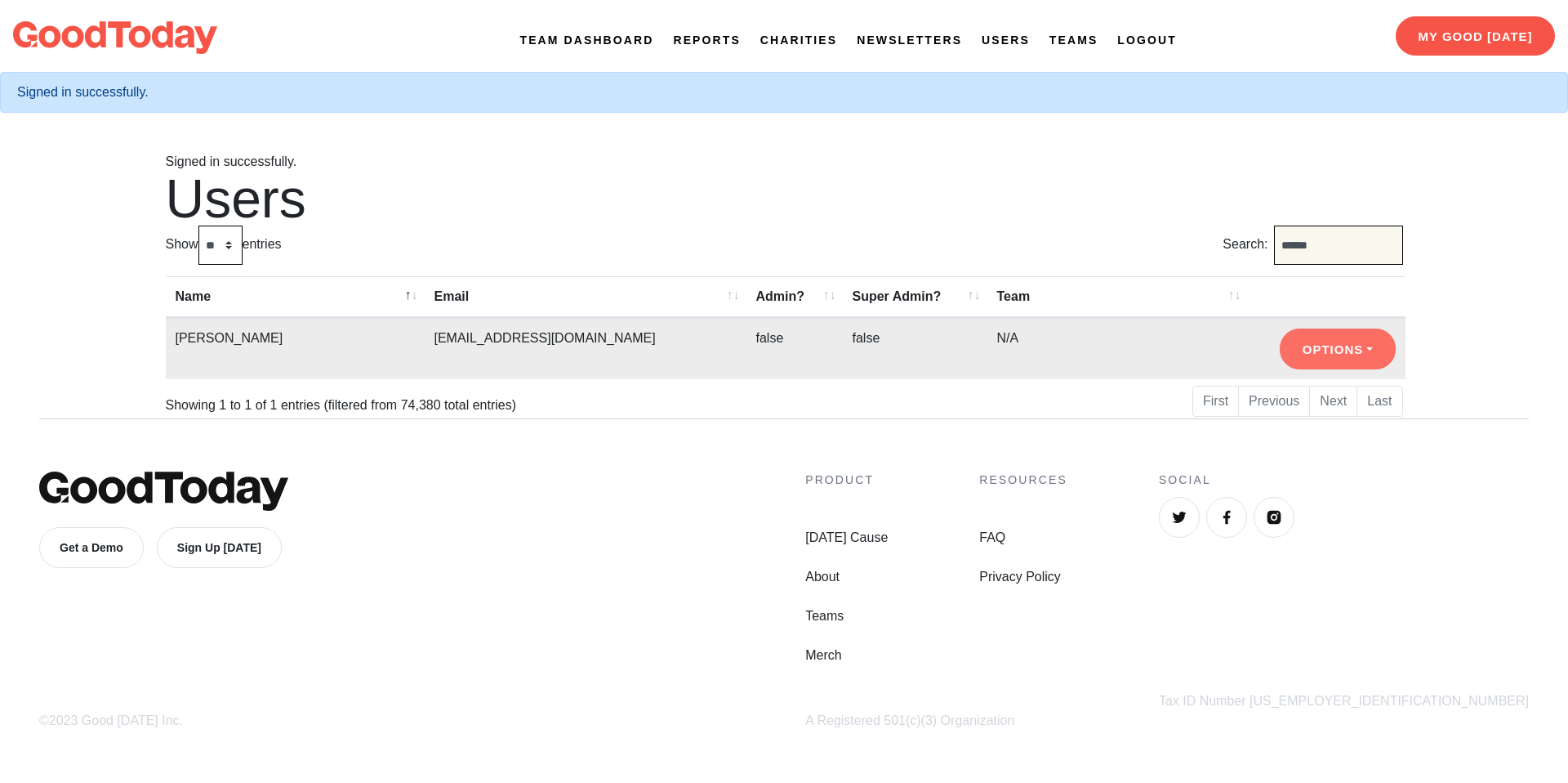
type input "******"
click at [1336, 362] on button "Options" at bounding box center [1338, 349] width 116 height 41
click at [1331, 422] on link "Login As User" at bounding box center [1345, 418] width 129 height 26
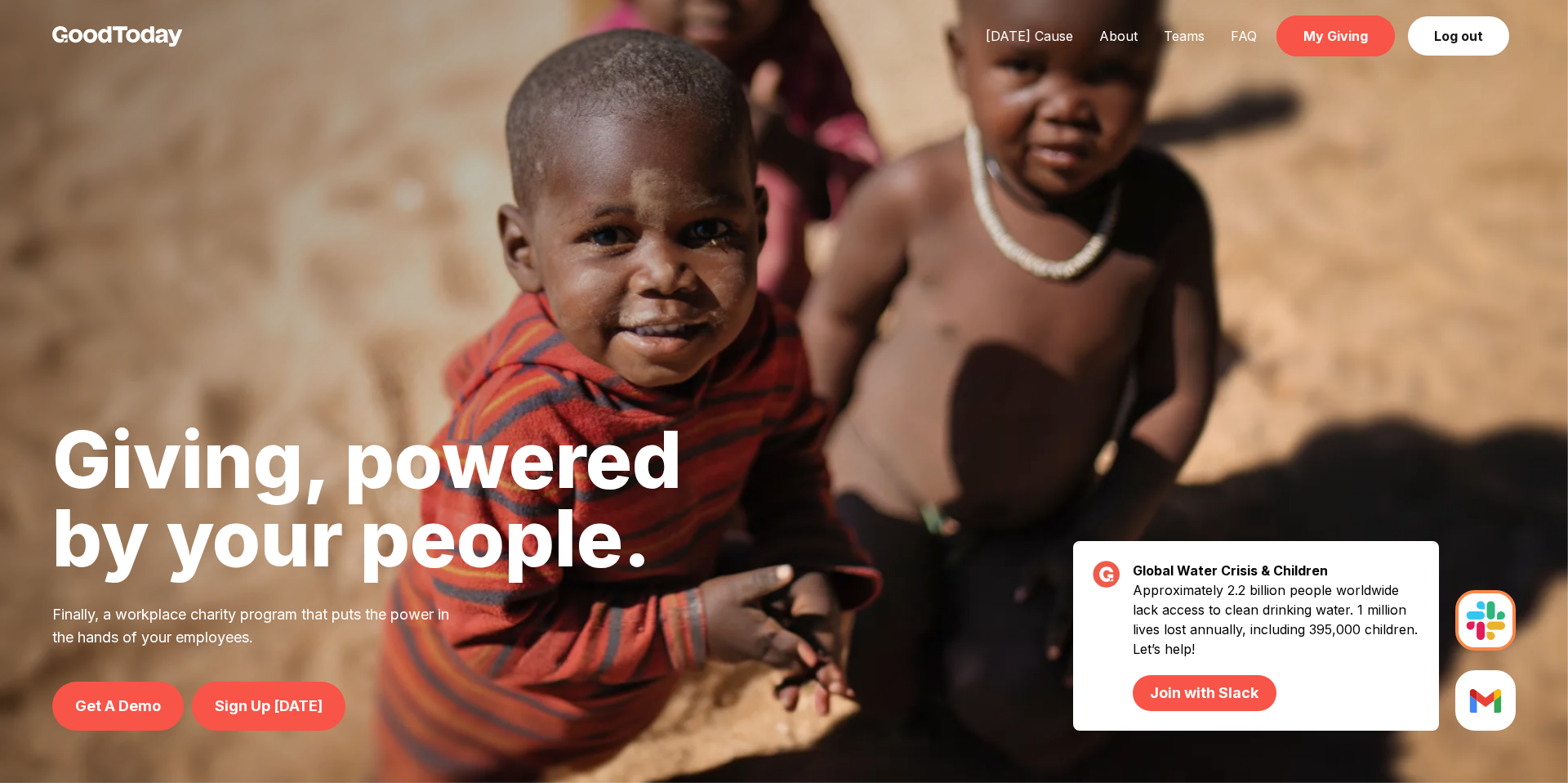
click at [1306, 45] on link "My Giving" at bounding box center [1335, 36] width 119 height 41
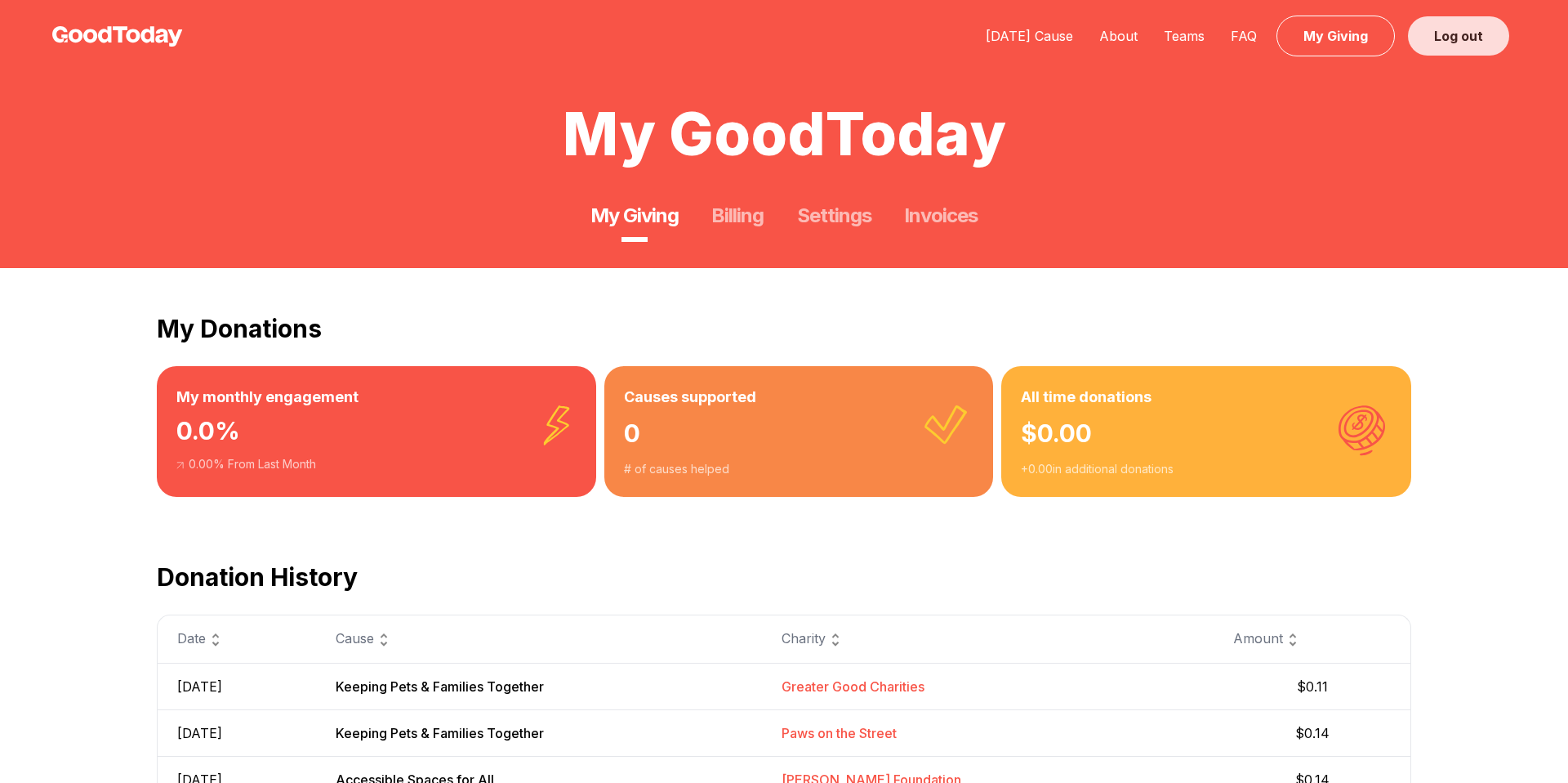
click at [1433, 41] on link "Log out" at bounding box center [1458, 35] width 102 height 39
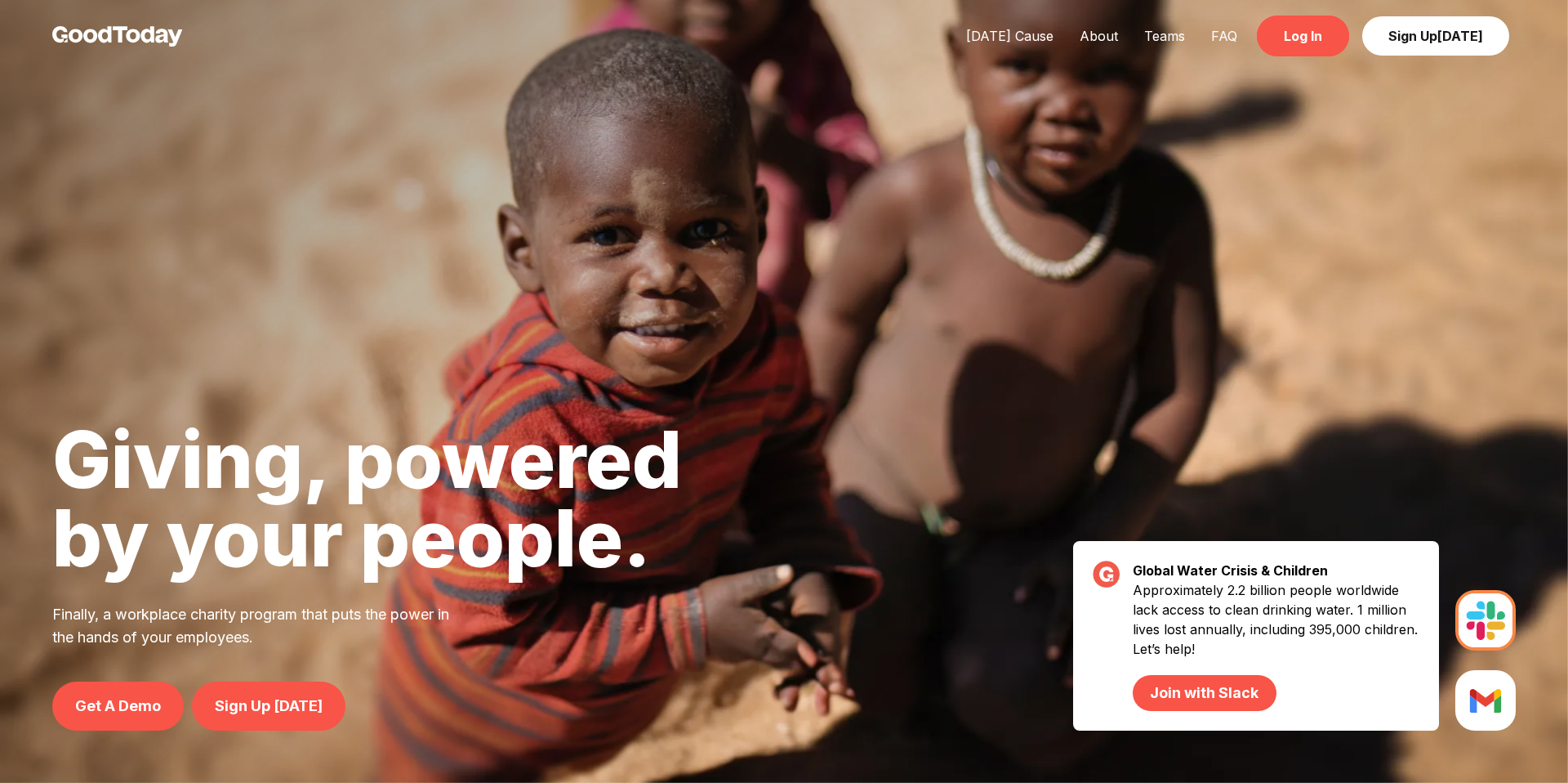
click at [1346, 50] on link "Log In" at bounding box center [1303, 36] width 93 height 41
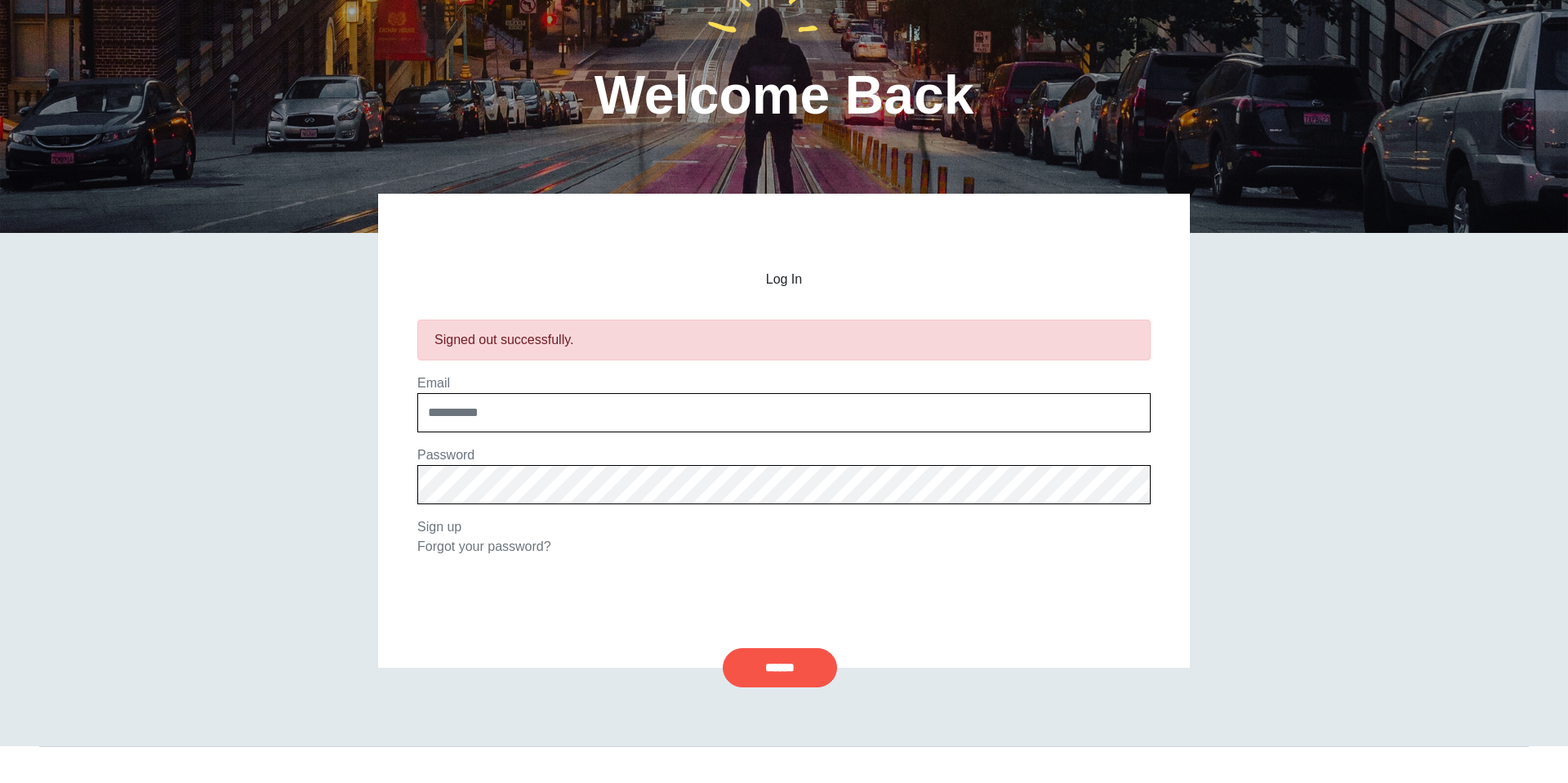
scroll to position [112, 0]
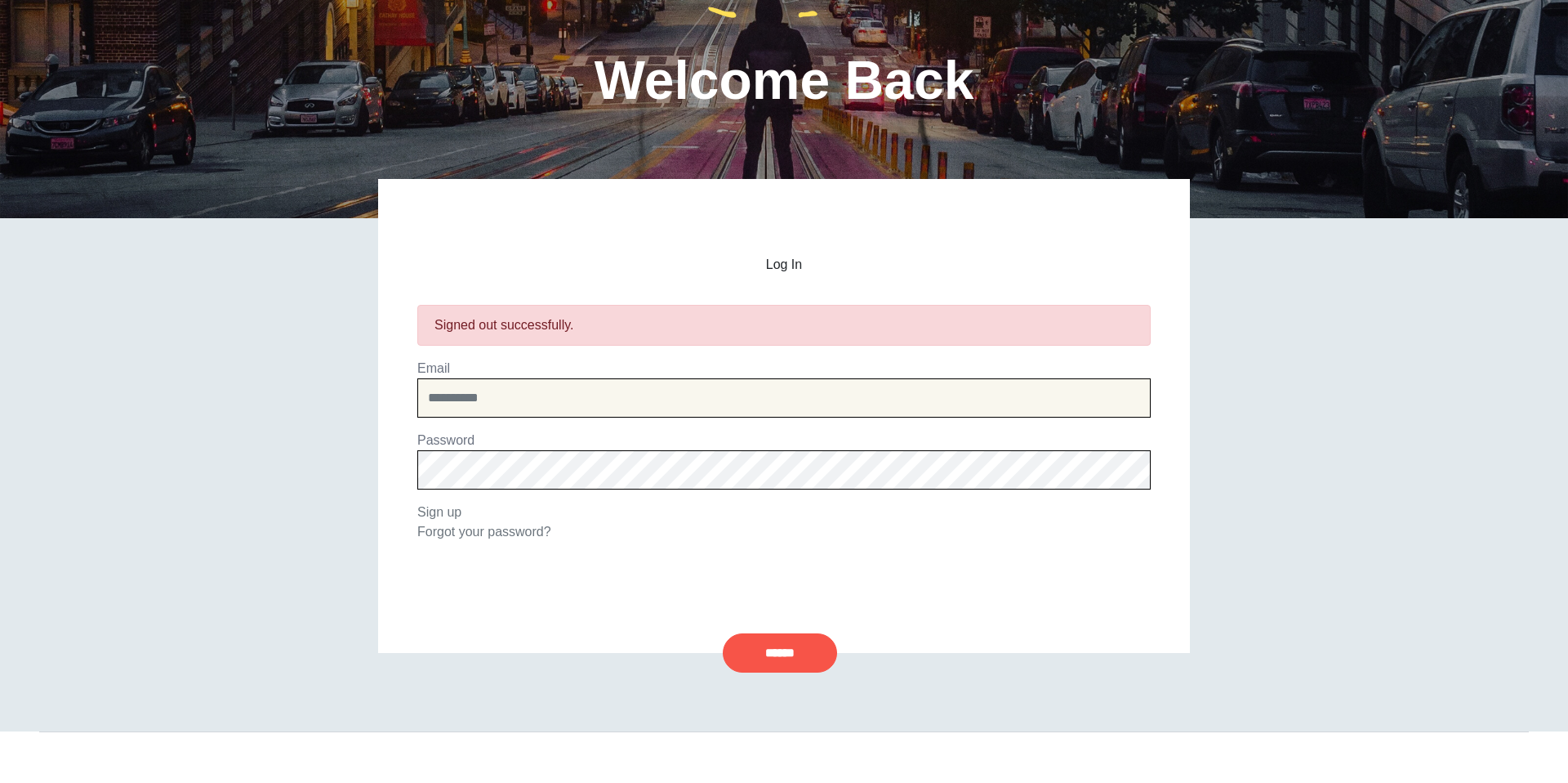
click at [637, 405] on input "email" at bounding box center [784, 397] width 734 height 39
type input "**********"
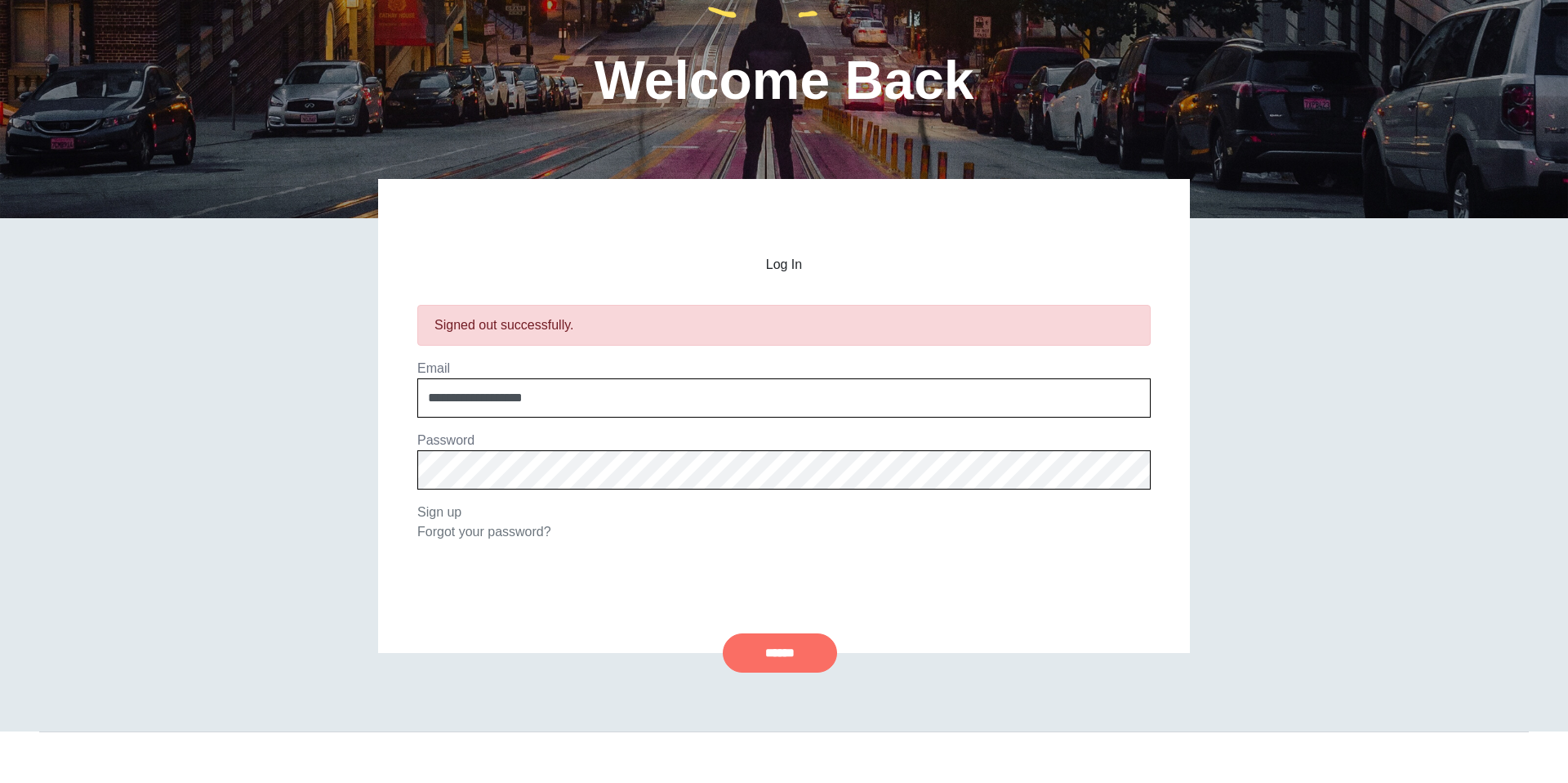
click at [788, 669] on input "******" at bounding box center [780, 652] width 115 height 39
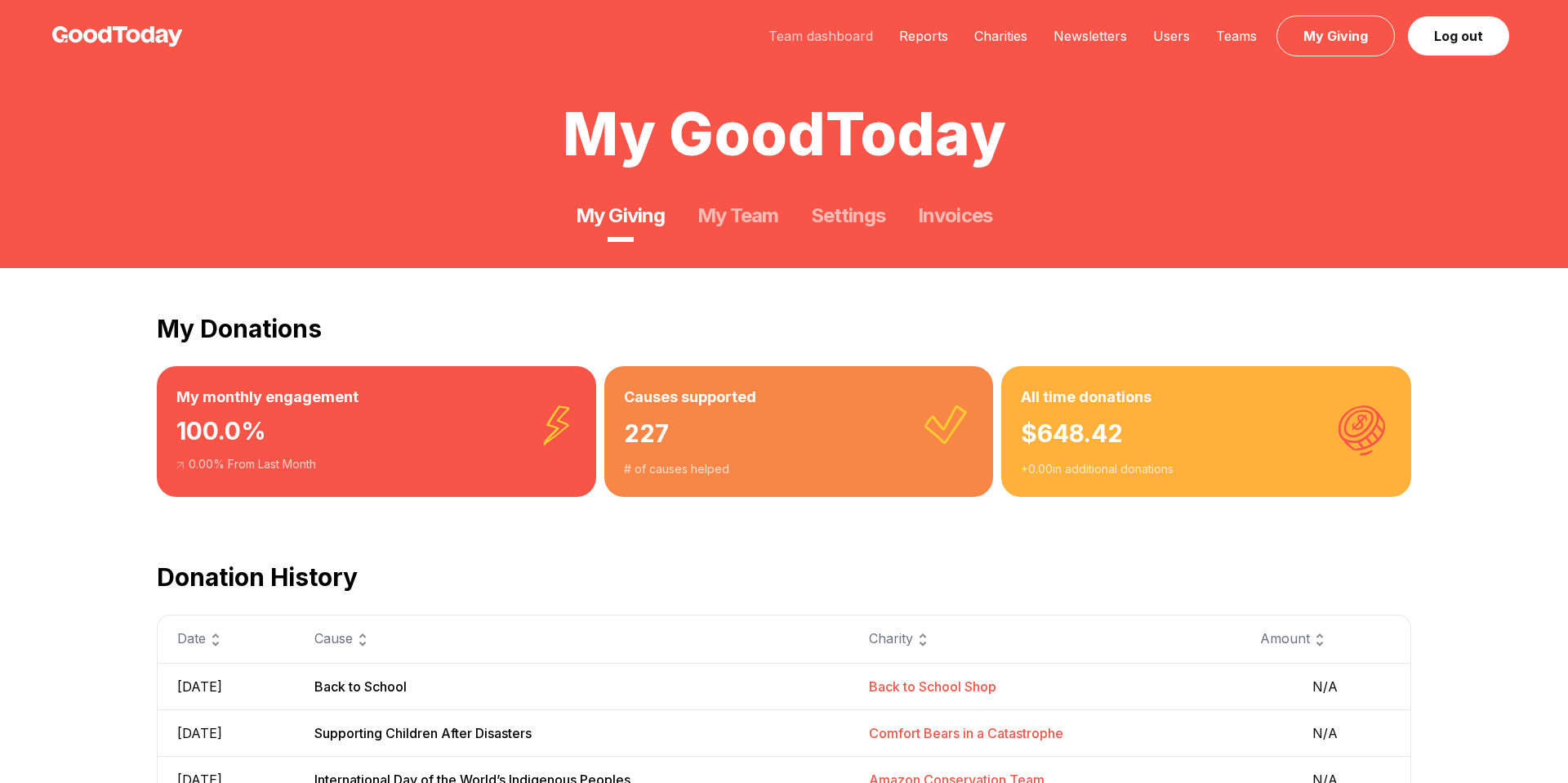
click at [847, 39] on link "Team dashboard" at bounding box center [820, 36] width 131 height 16
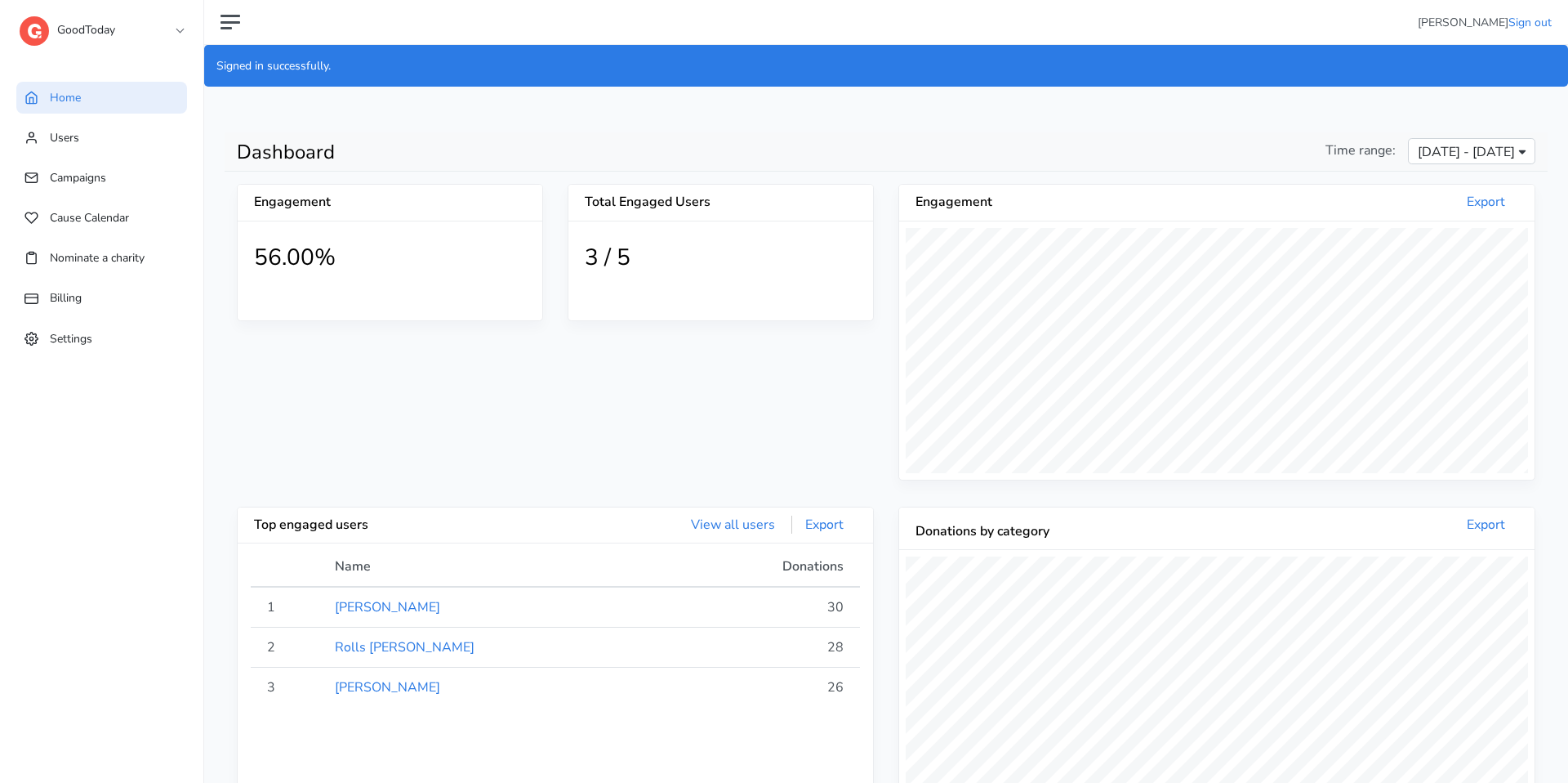
scroll to position [300, 635]
click at [64, 27] on link "GoodToday" at bounding box center [102, 25] width 163 height 29
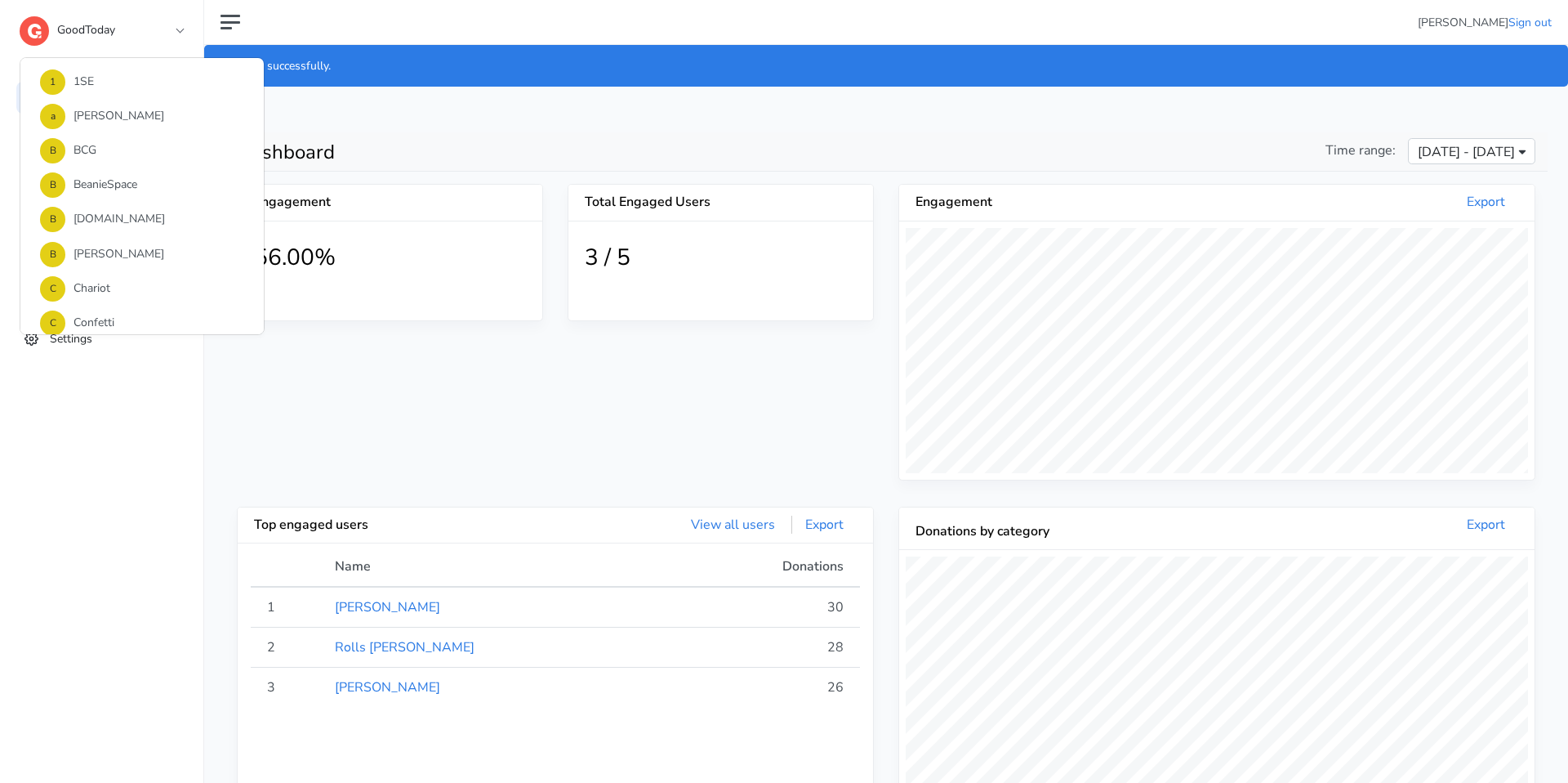
click at [315, 353] on div "Engagement 56.00% Total Engaged Users 3 / 5" at bounding box center [555, 344] width 637 height 322
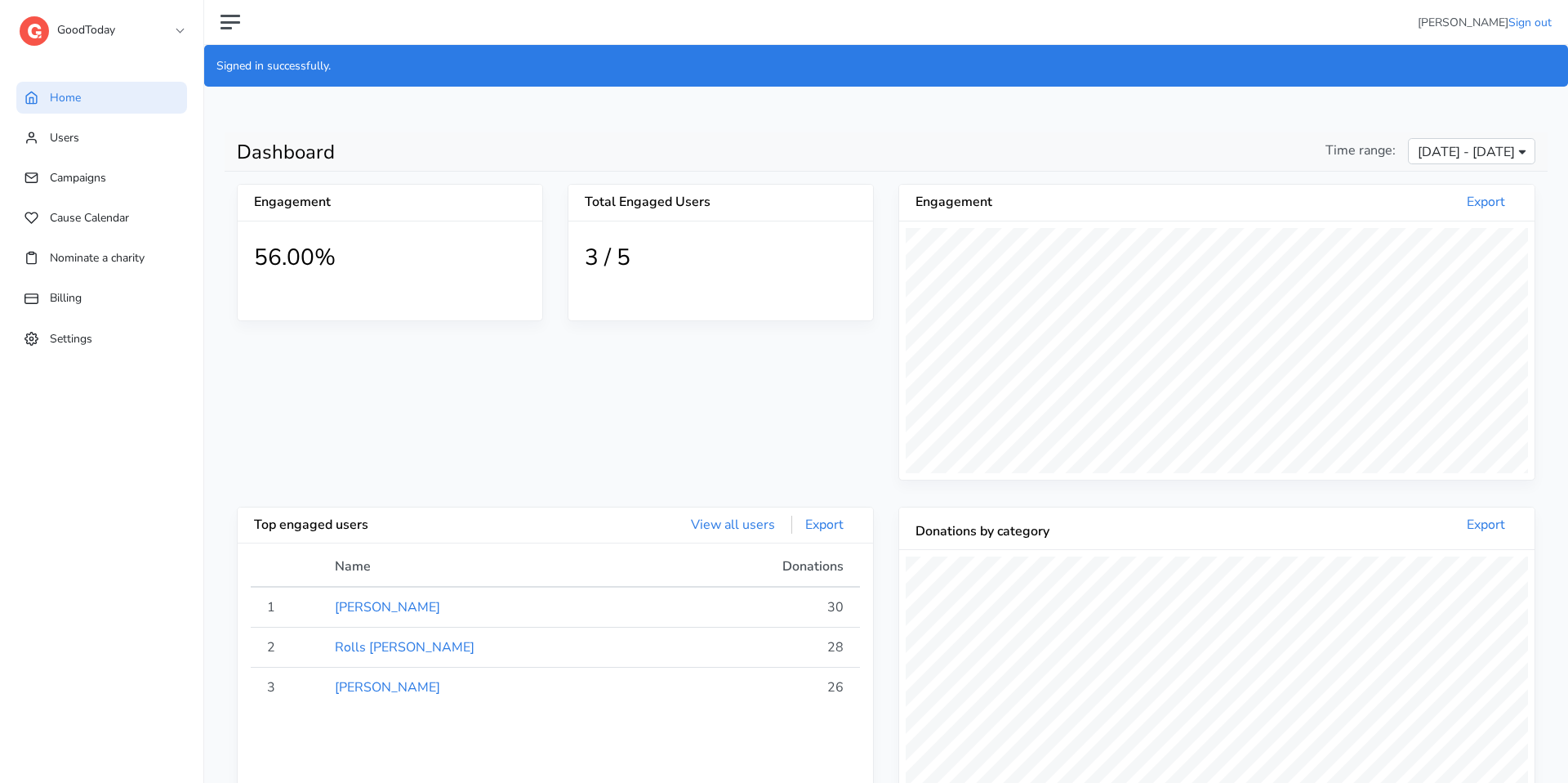
click at [152, 23] on link "GoodToday" at bounding box center [102, 25] width 163 height 29
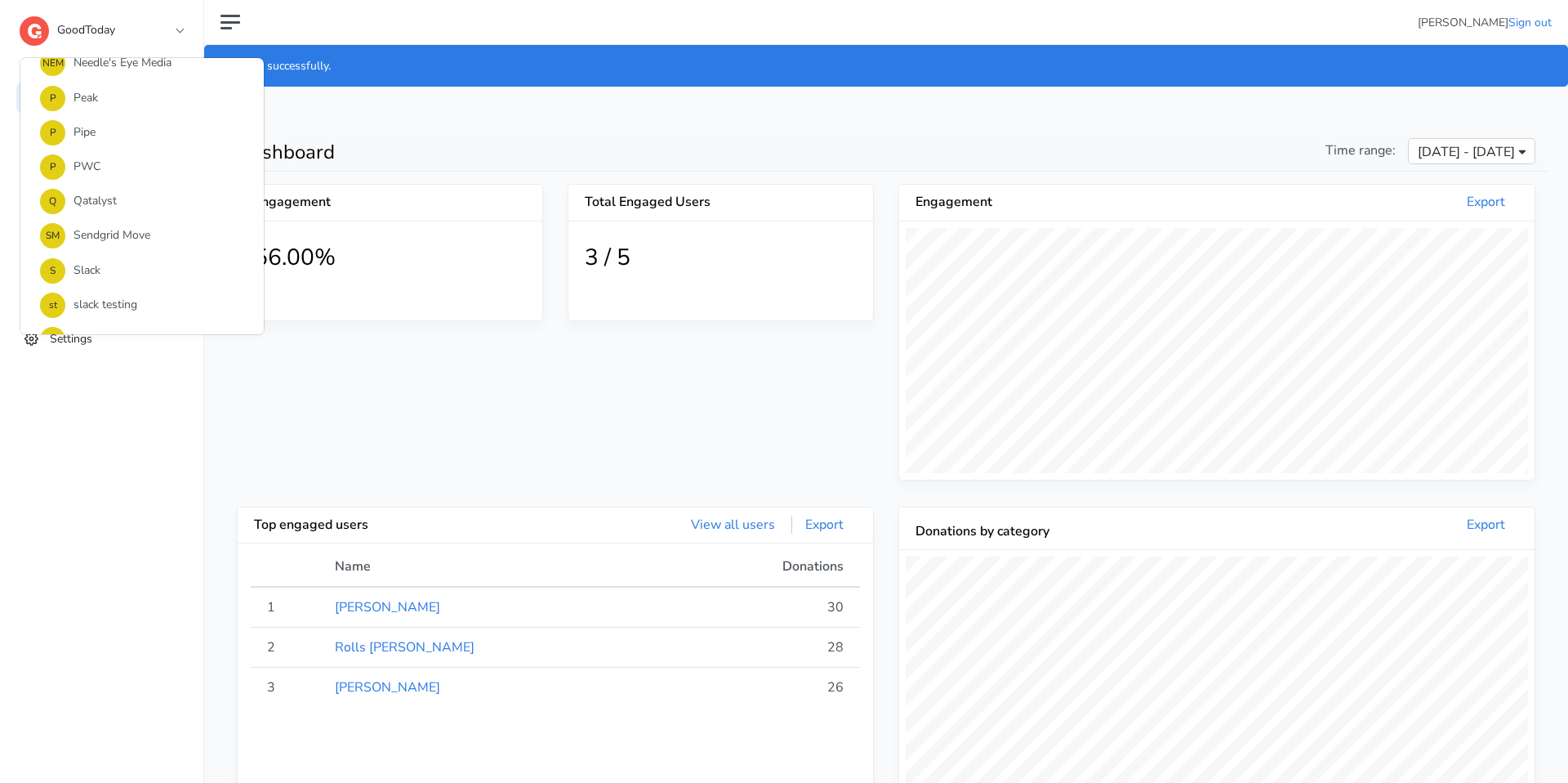
scroll to position [1102, 0]
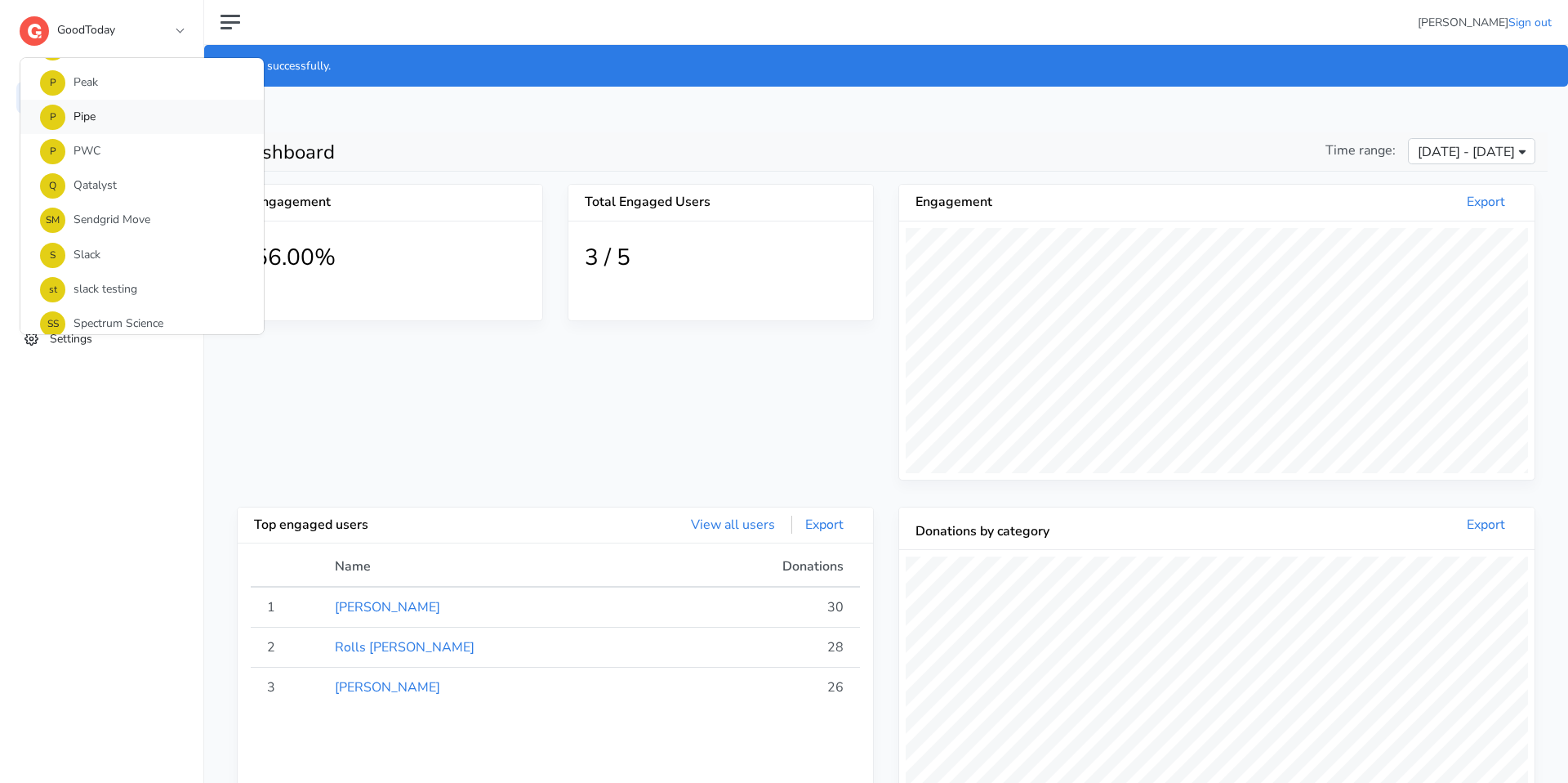
click at [130, 129] on link "P Pipe" at bounding box center [142, 117] width 243 height 34
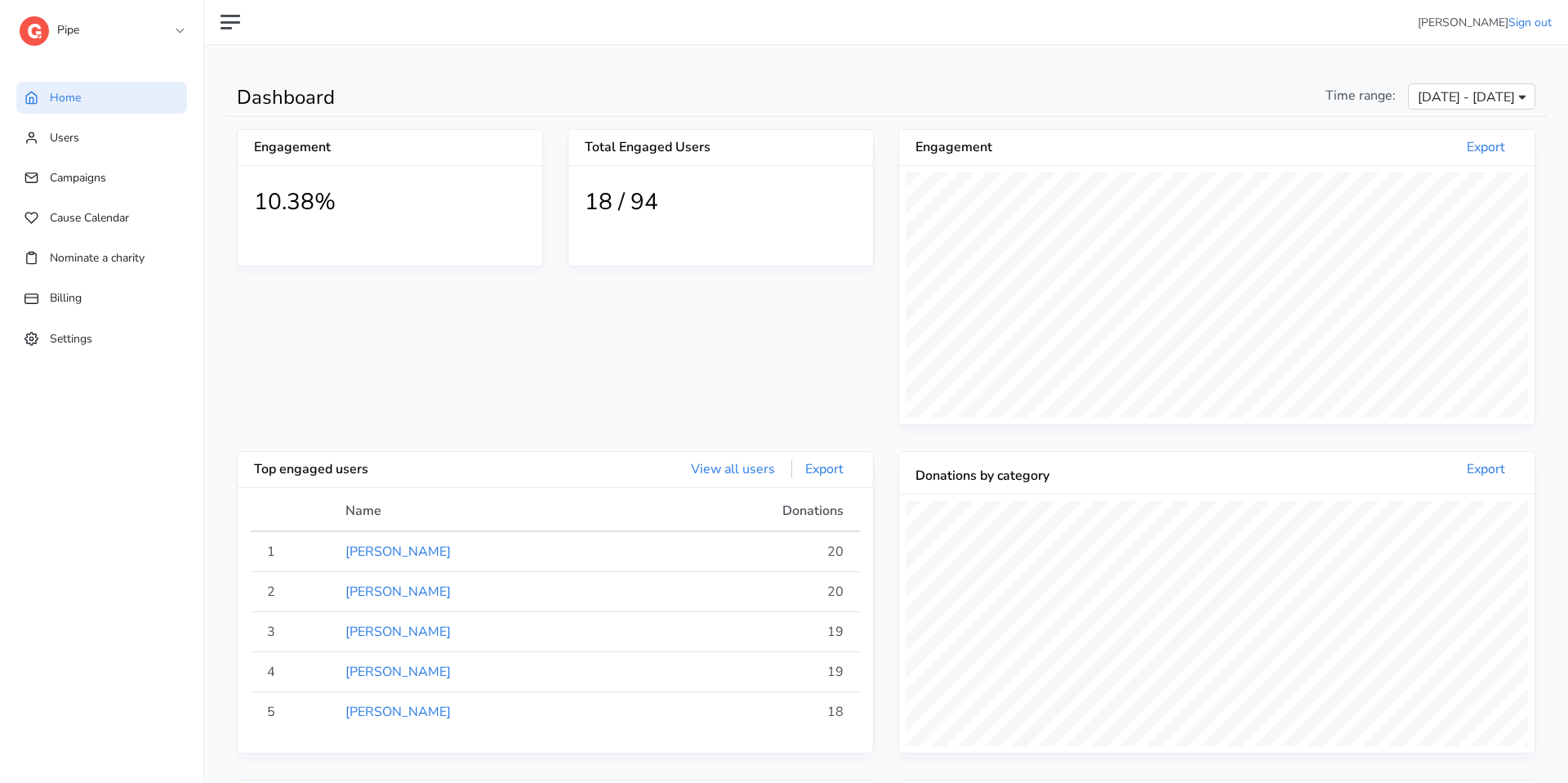
scroll to position [300, 635]
click at [125, 343] on link "Settings" at bounding box center [101, 339] width 170 height 32
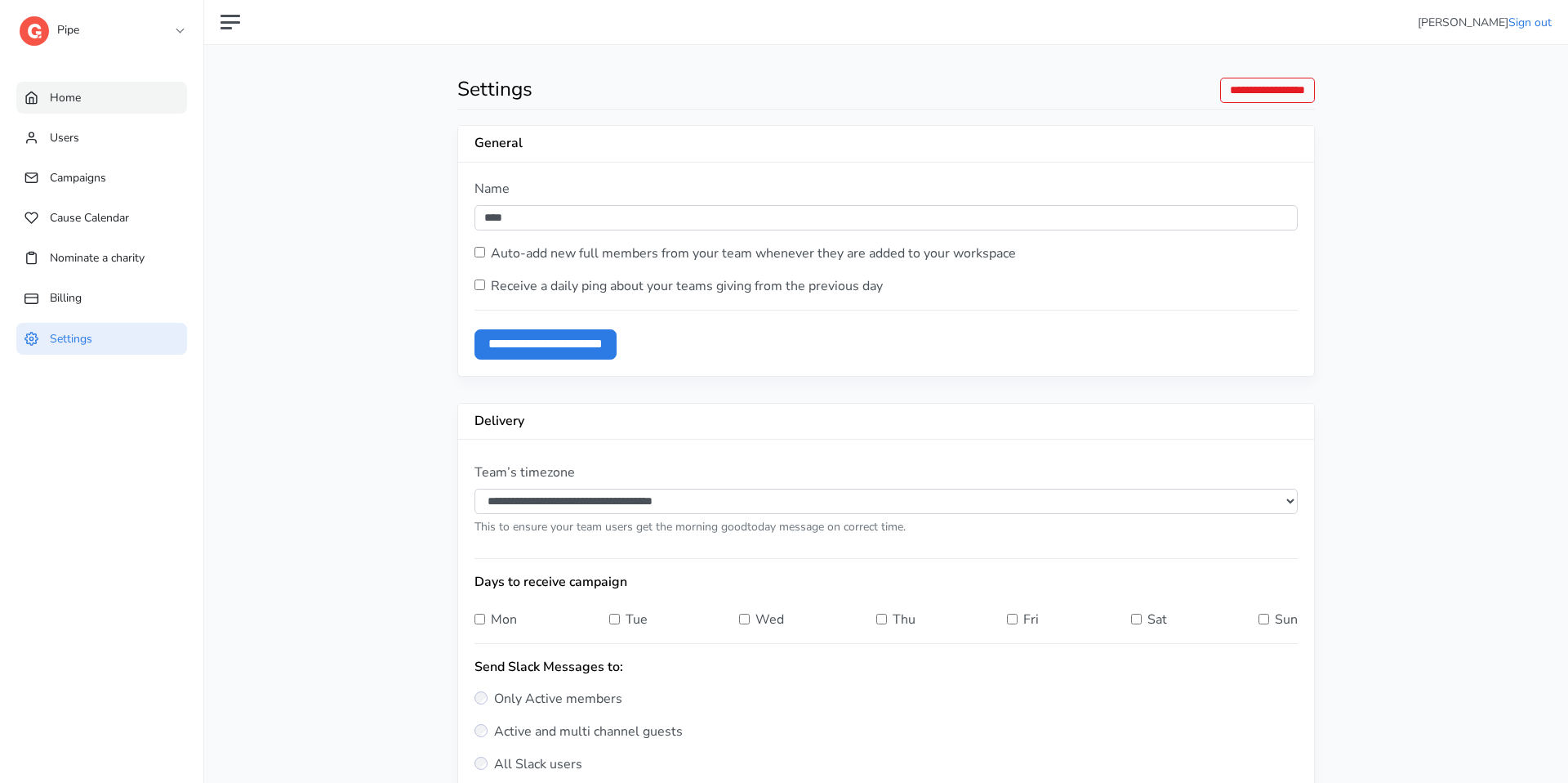
click at [183, 93] on link "Home" at bounding box center [101, 98] width 170 height 32
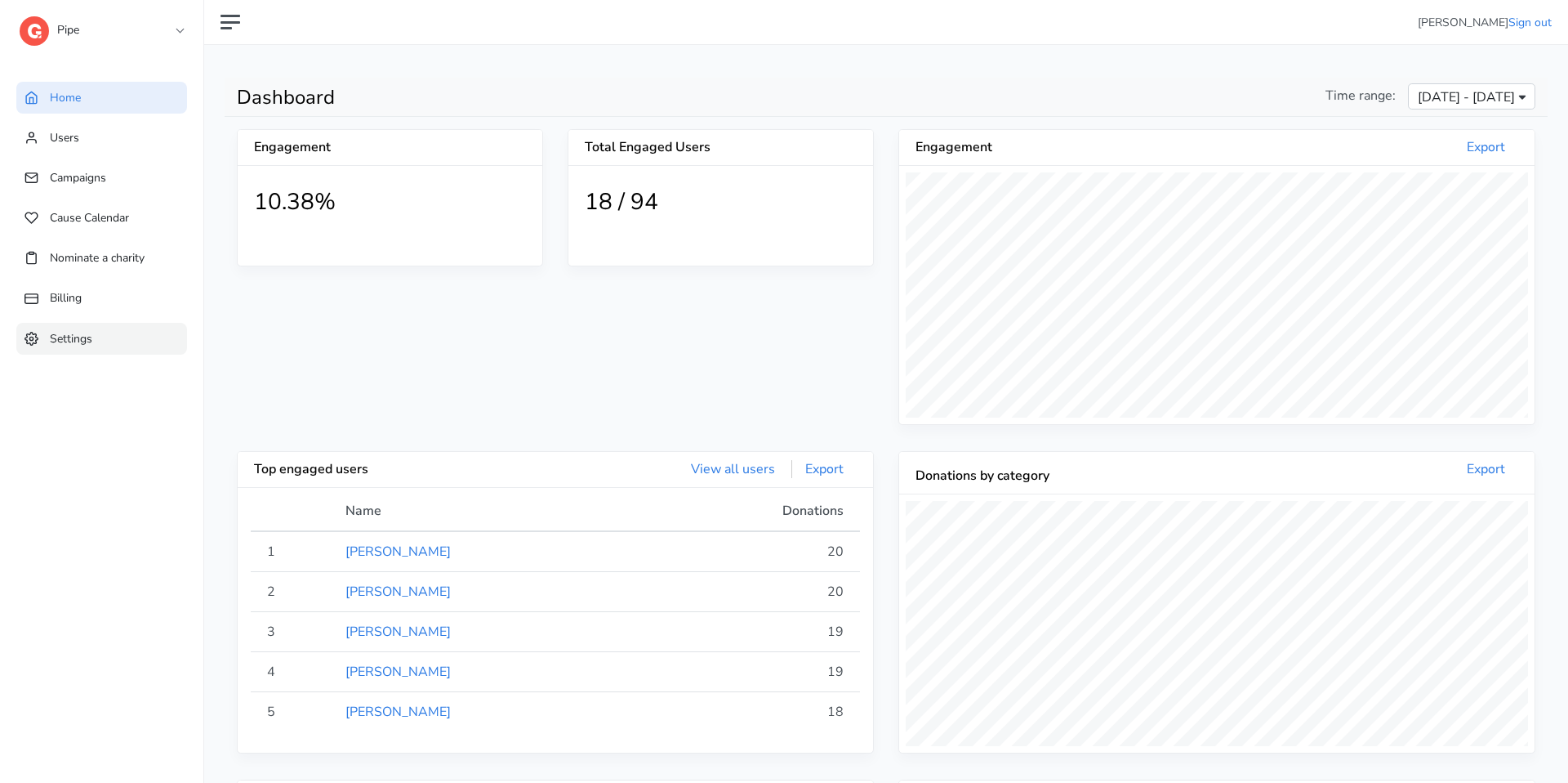
click at [84, 333] on span "Settings" at bounding box center [71, 338] width 43 height 16
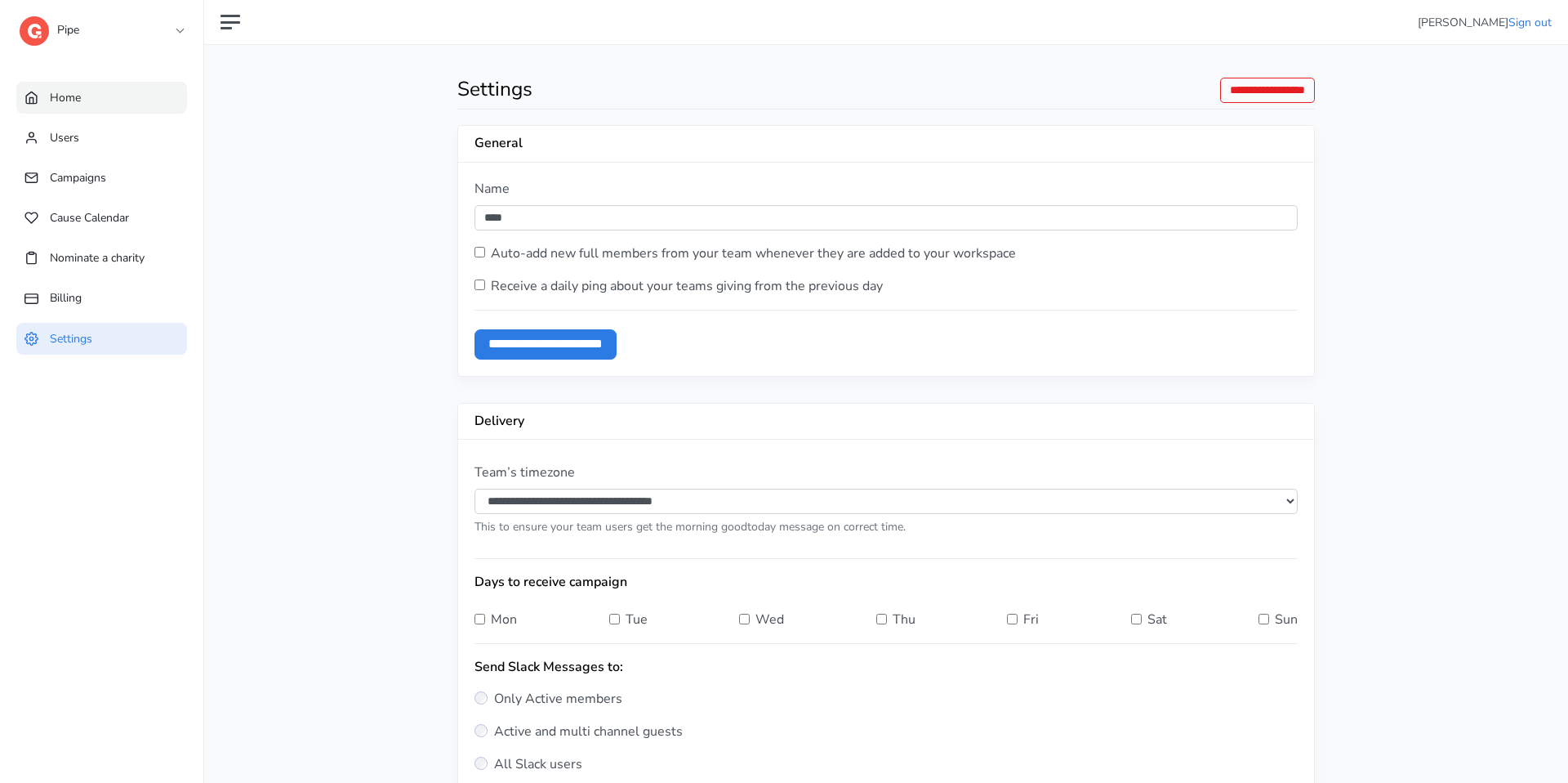
click at [95, 83] on link "Home" at bounding box center [101, 98] width 170 height 32
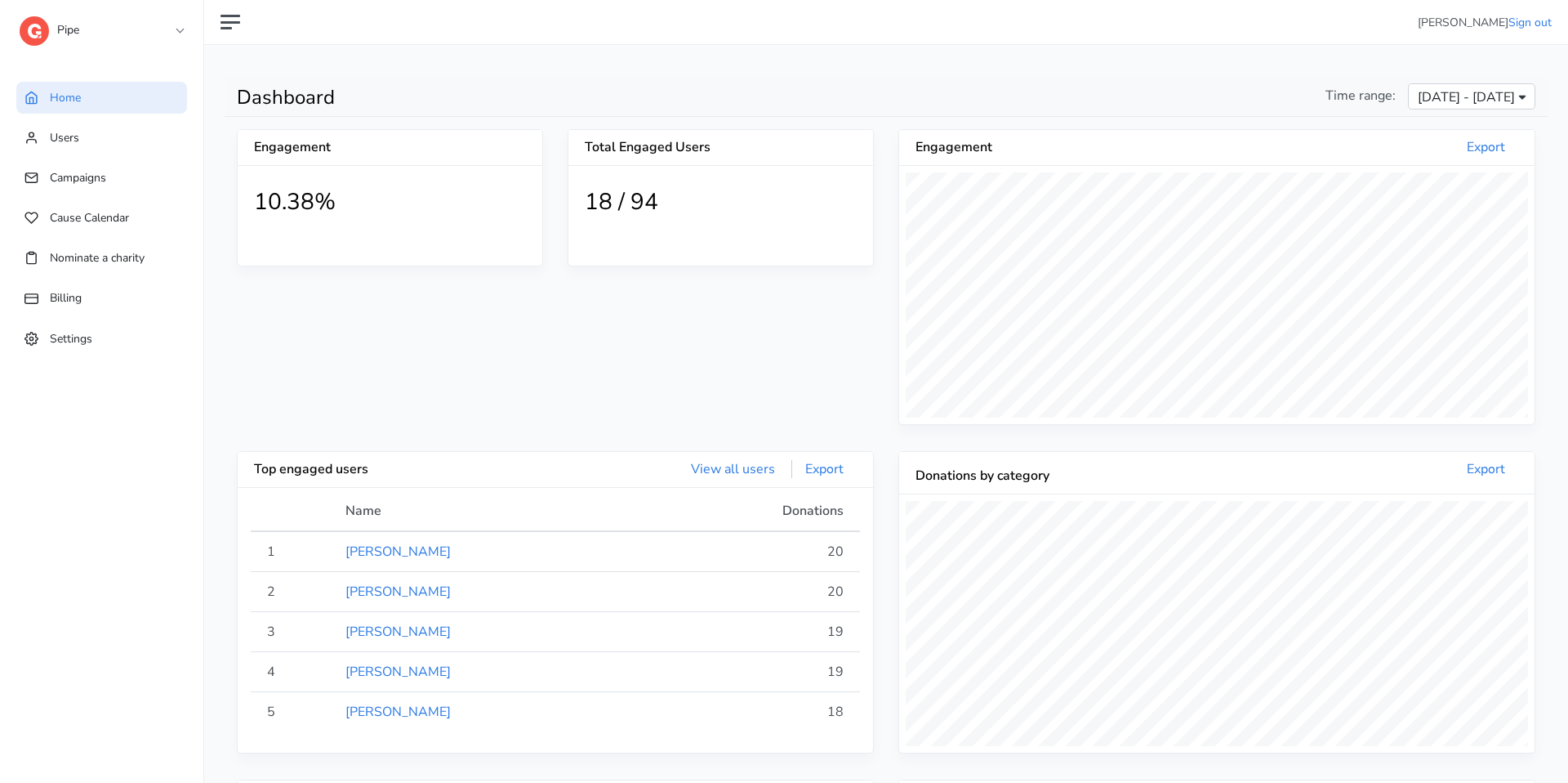
scroll to position [300, 635]
click at [88, 179] on span "Campaigns" at bounding box center [78, 178] width 57 height 16
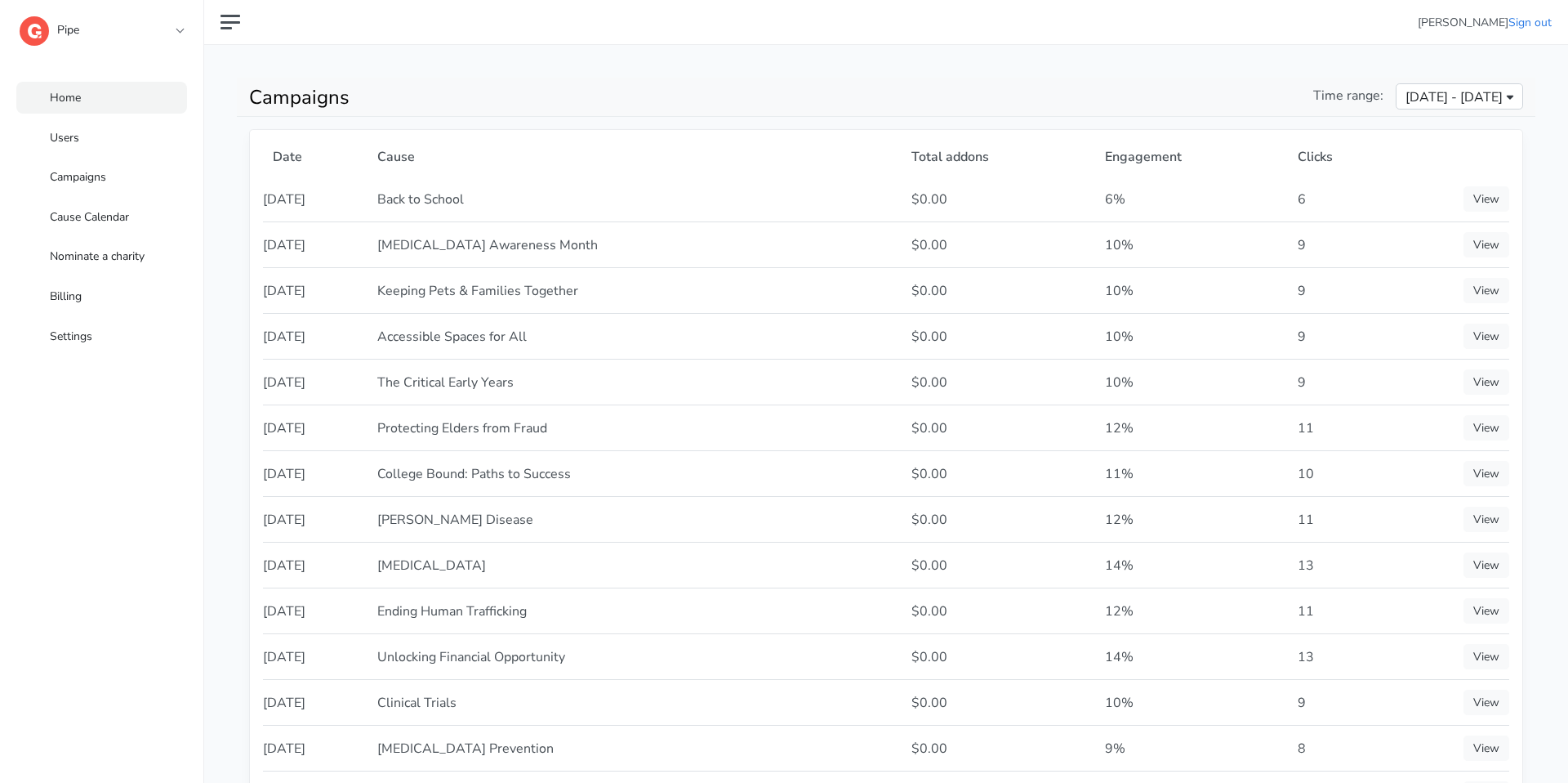
click at [74, 99] on span "Home" at bounding box center [65, 98] width 31 height 16
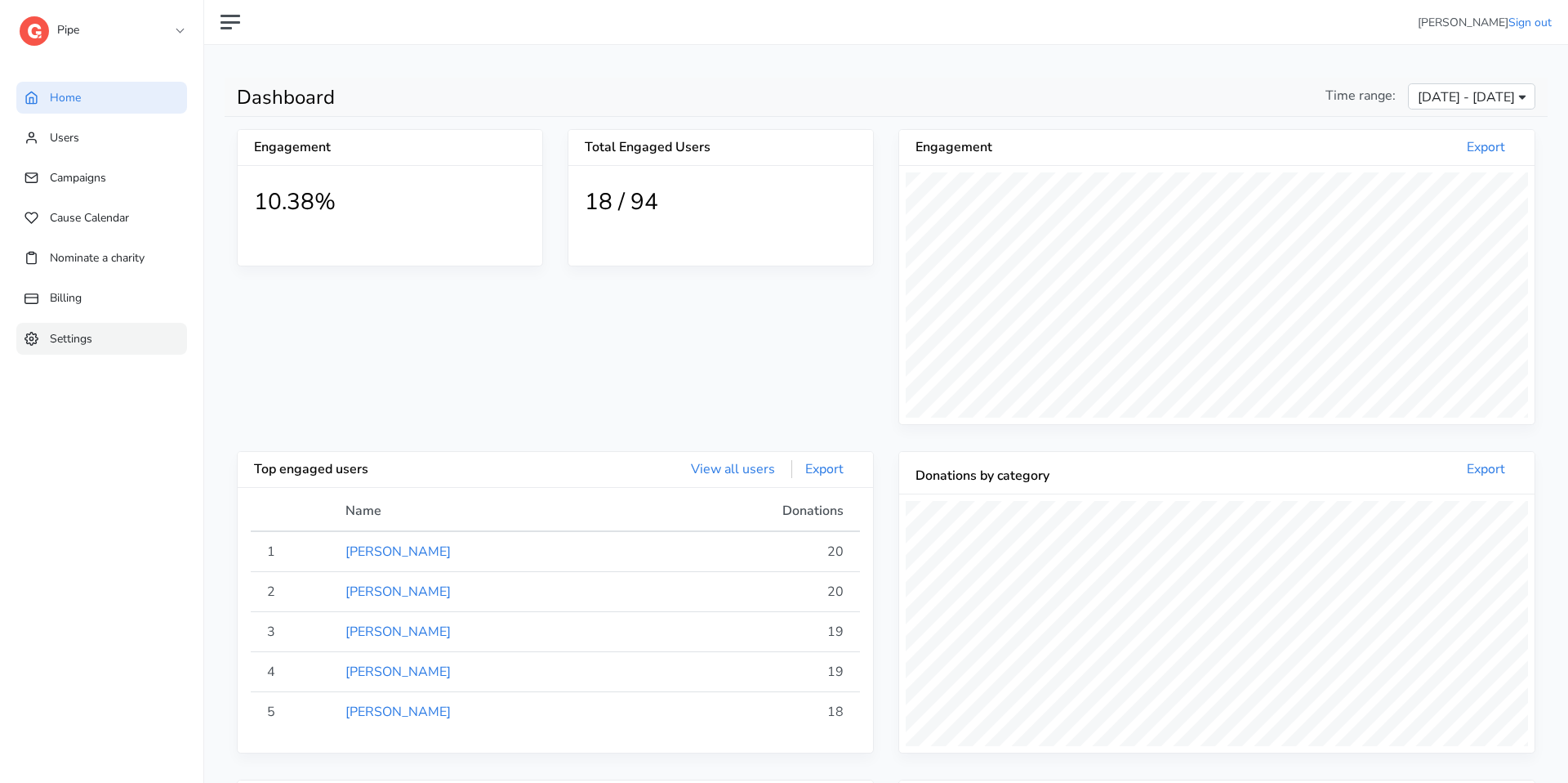
click at [76, 330] on span "Settings" at bounding box center [71, 338] width 43 height 16
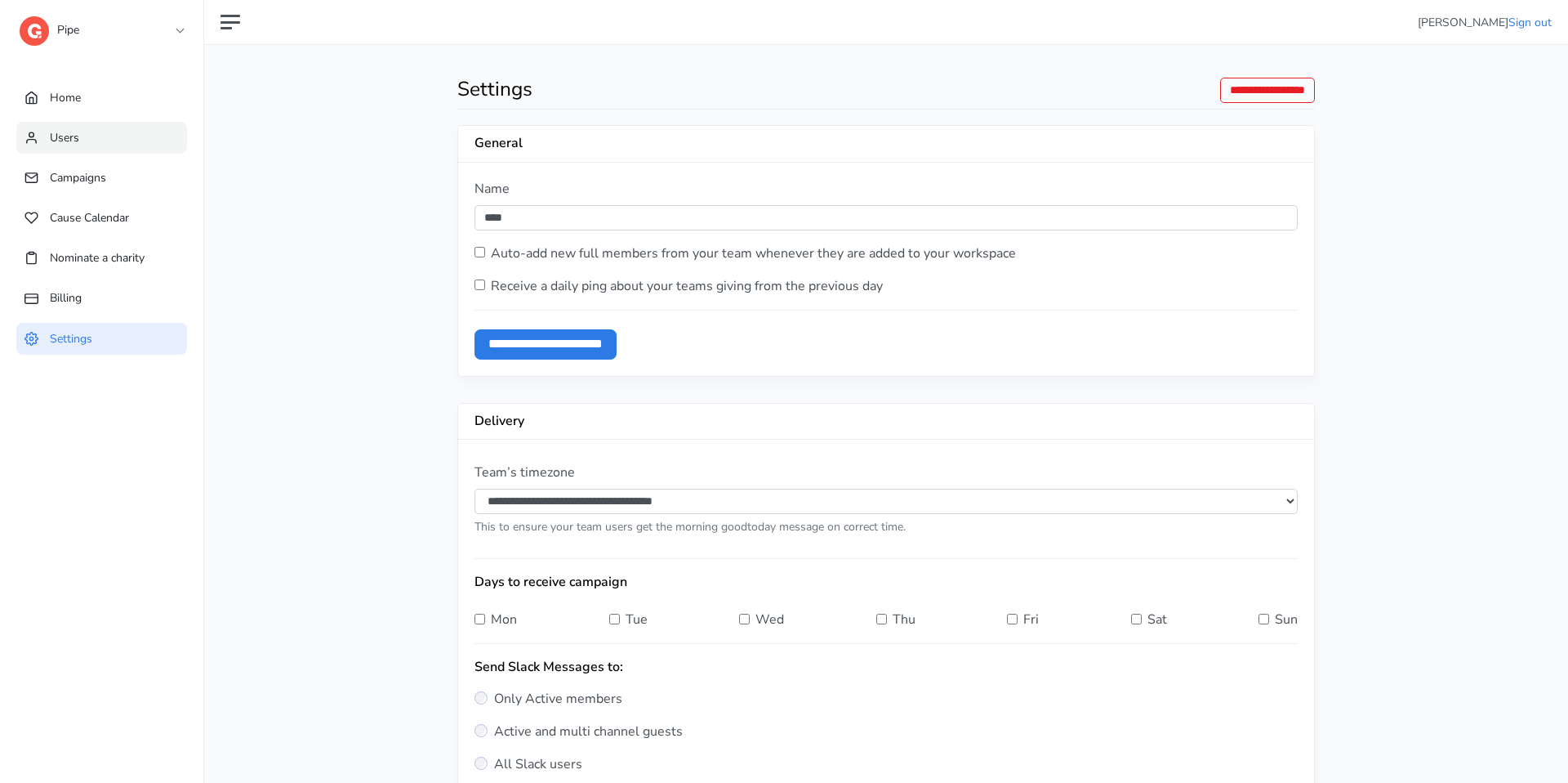
click at [149, 132] on link "Users" at bounding box center [101, 138] width 170 height 32
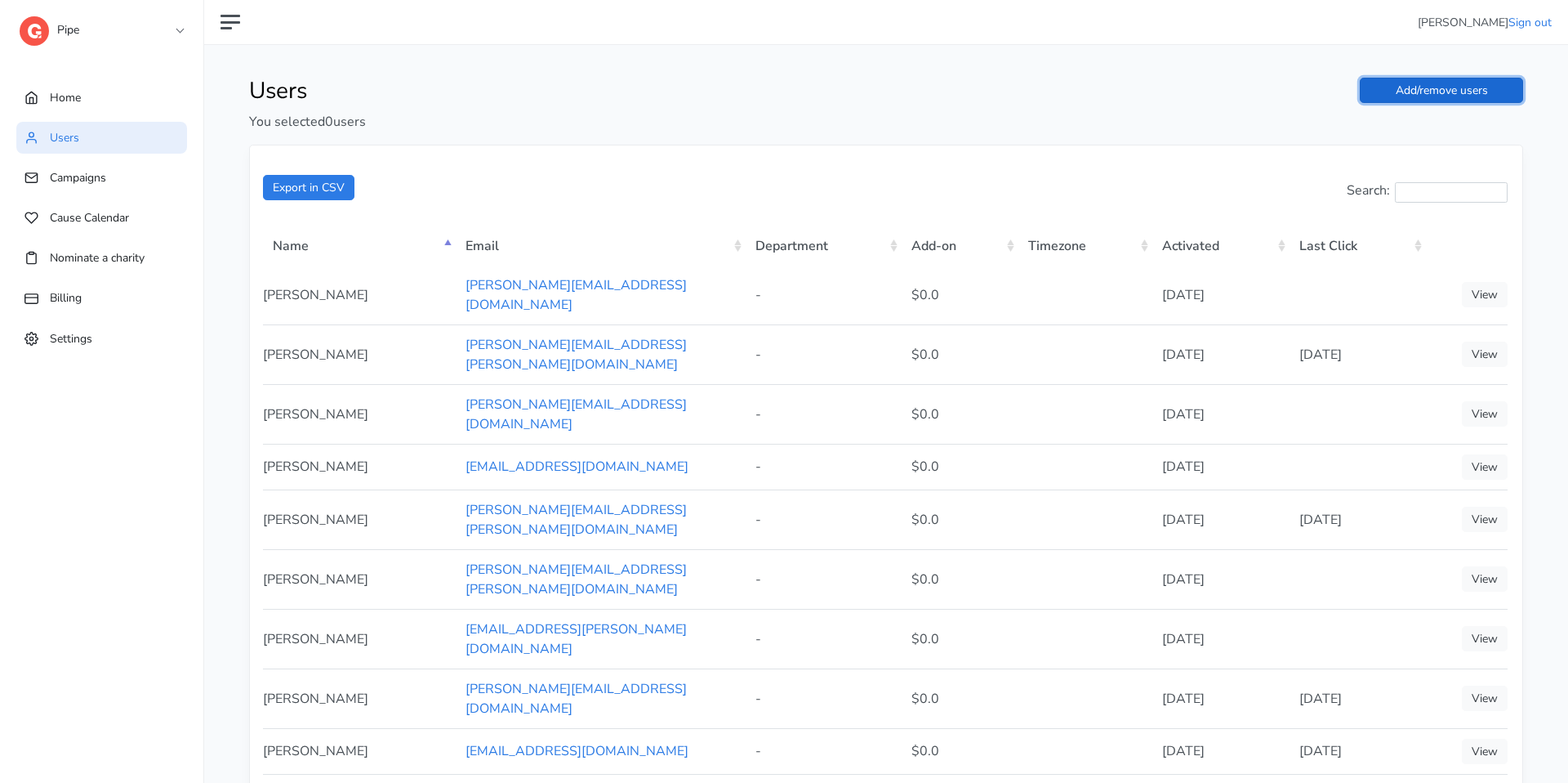
click at [1441, 80] on link "Add/remove users" at bounding box center [1441, 90] width 163 height 25
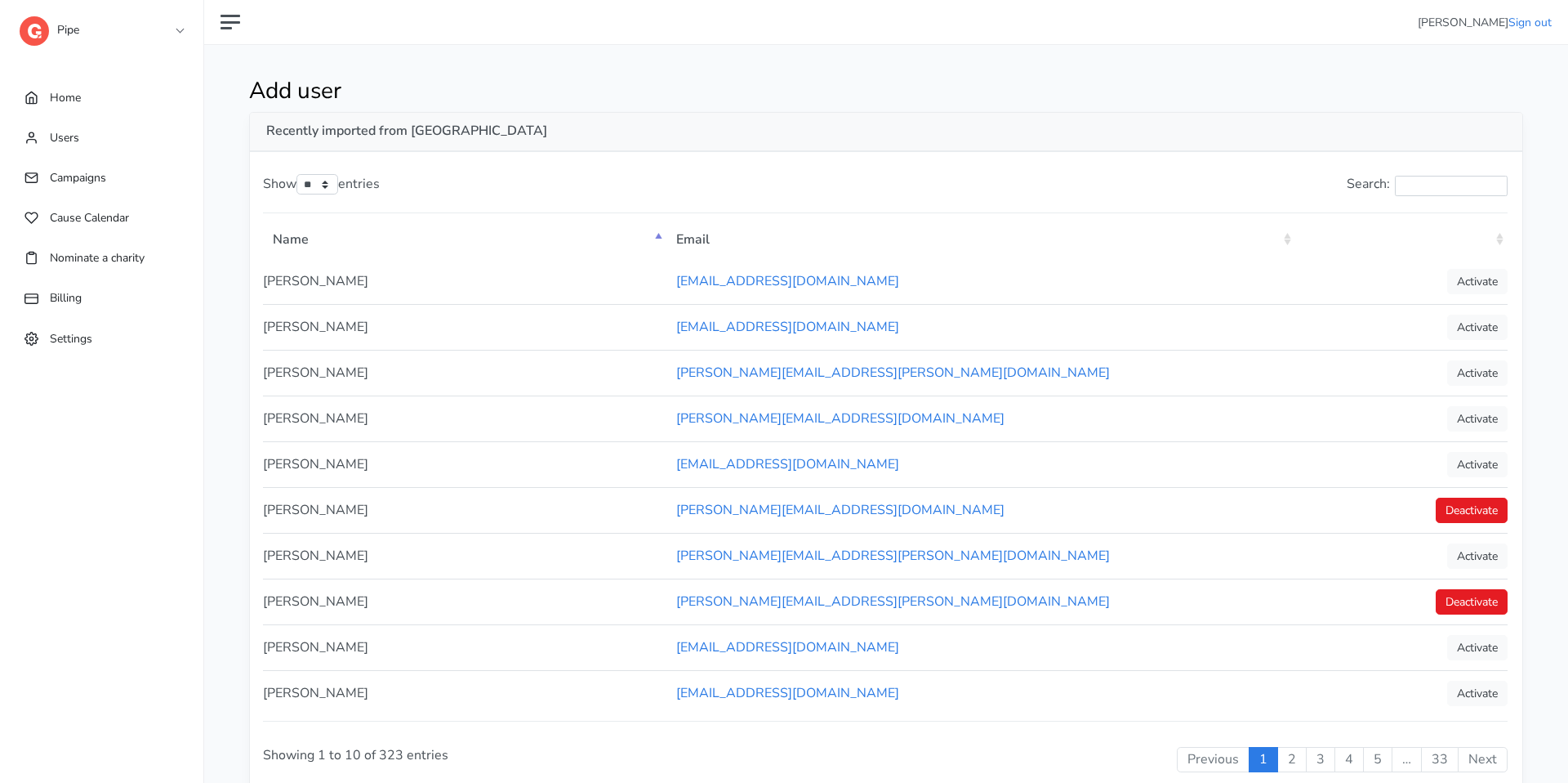
click at [1498, 238] on th ": activate to sort column ascending" at bounding box center [1401, 238] width 212 height 42
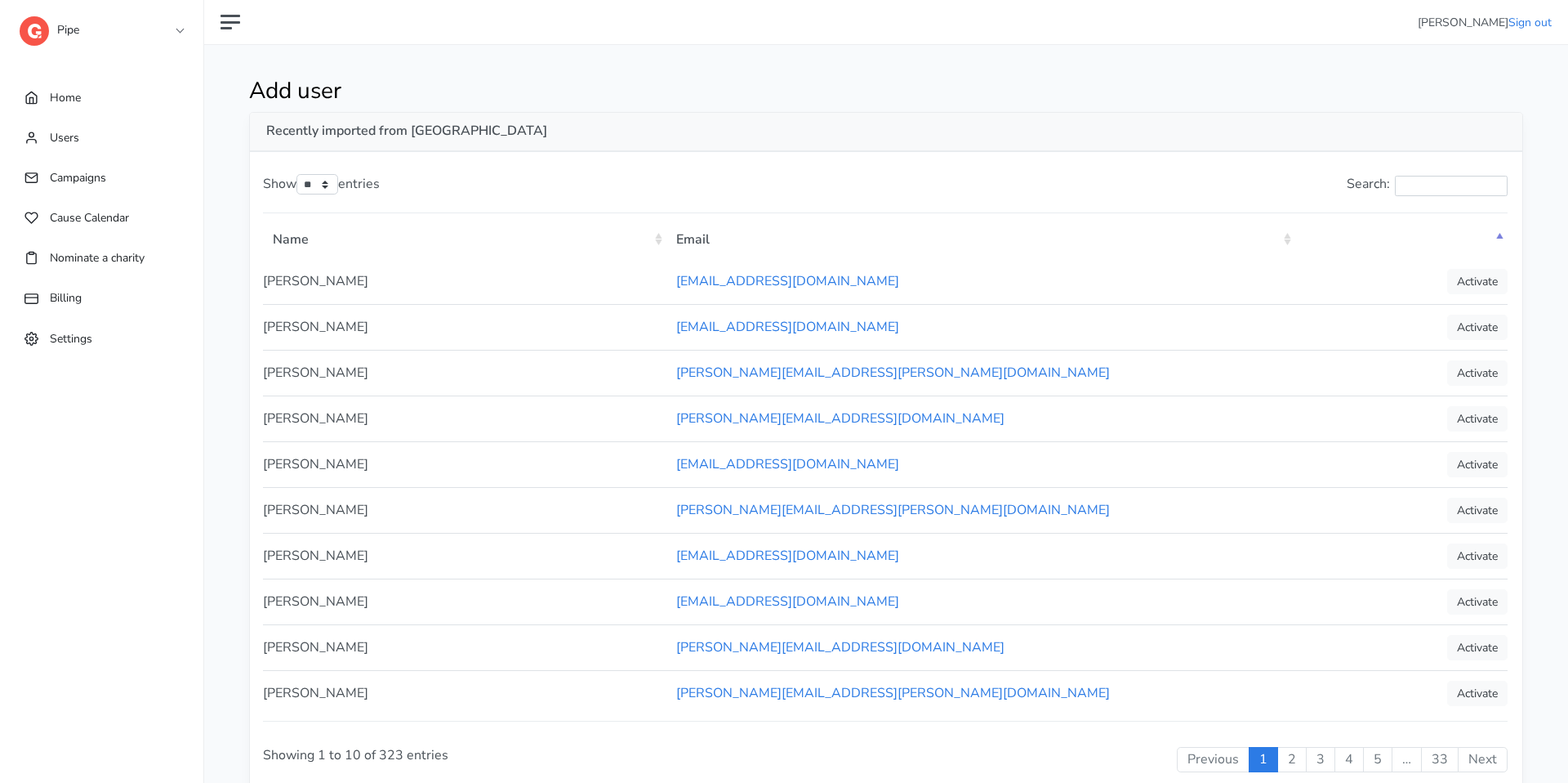
click at [1498, 238] on th ": activate to sort column descending" at bounding box center [1401, 238] width 212 height 42
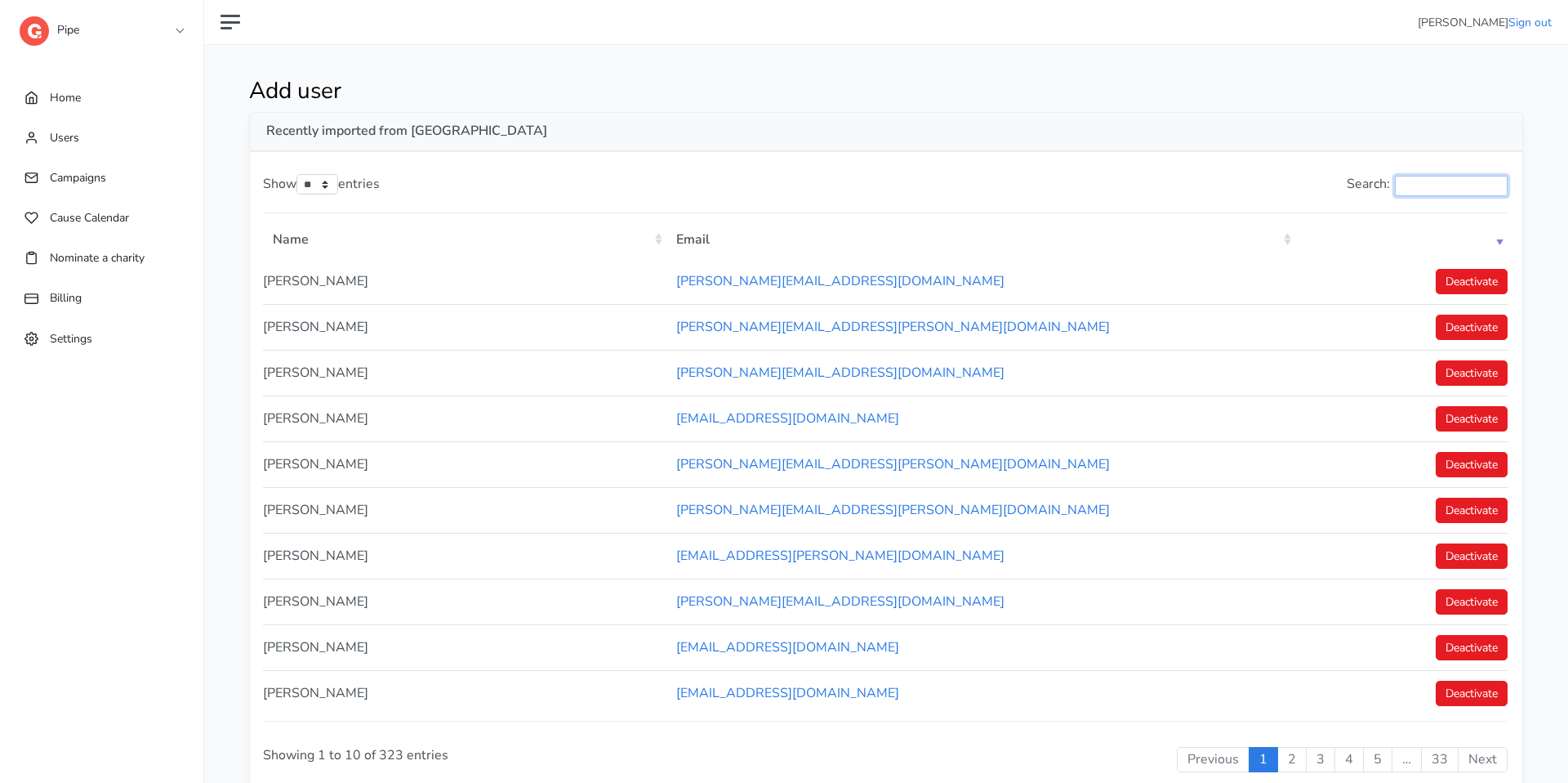
click at [1410, 184] on input "Search:" at bounding box center [1450, 186] width 113 height 20
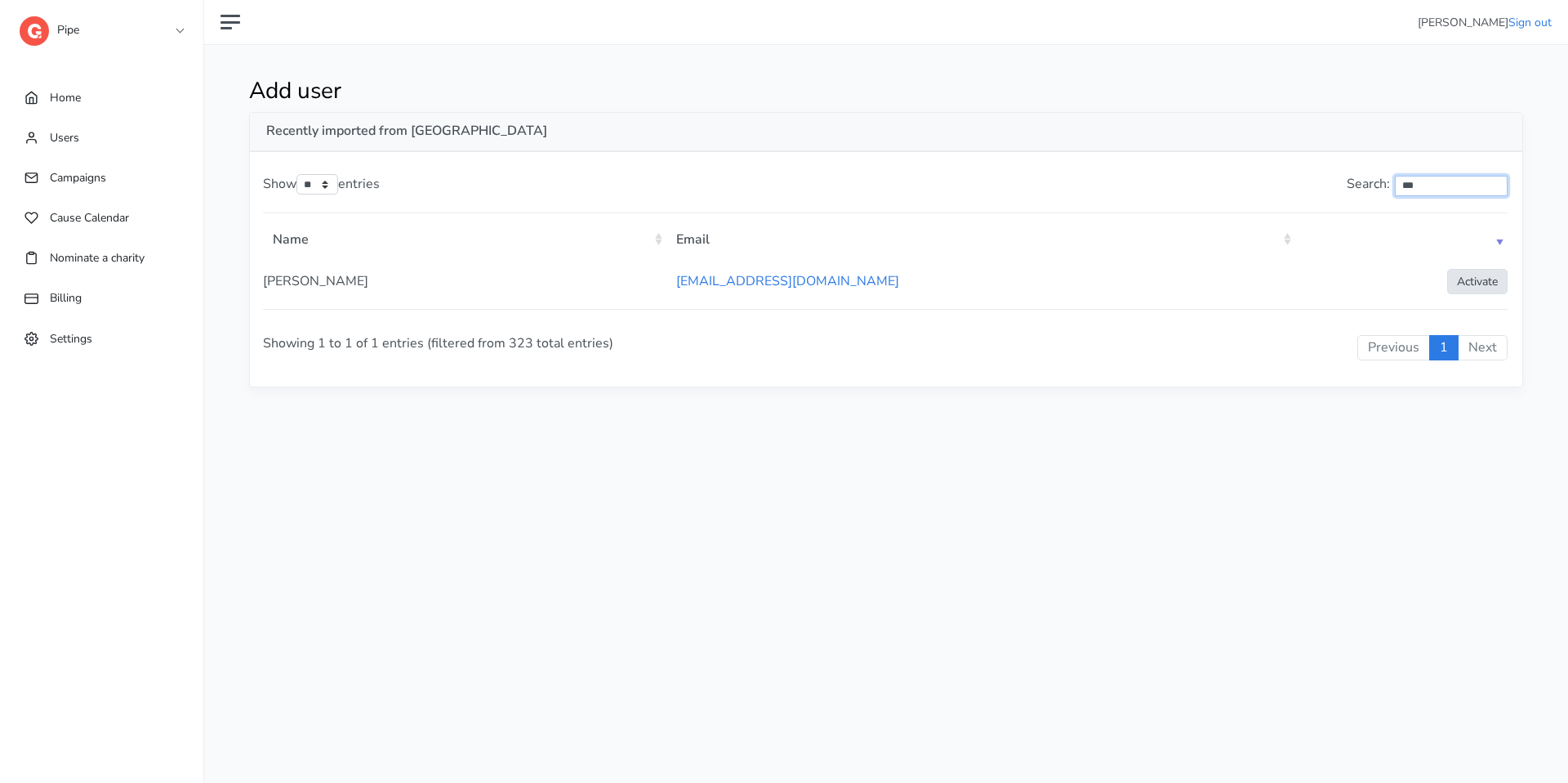
type input "***"
click at [1498, 282] on link "Activate" at bounding box center [1477, 281] width 61 height 25
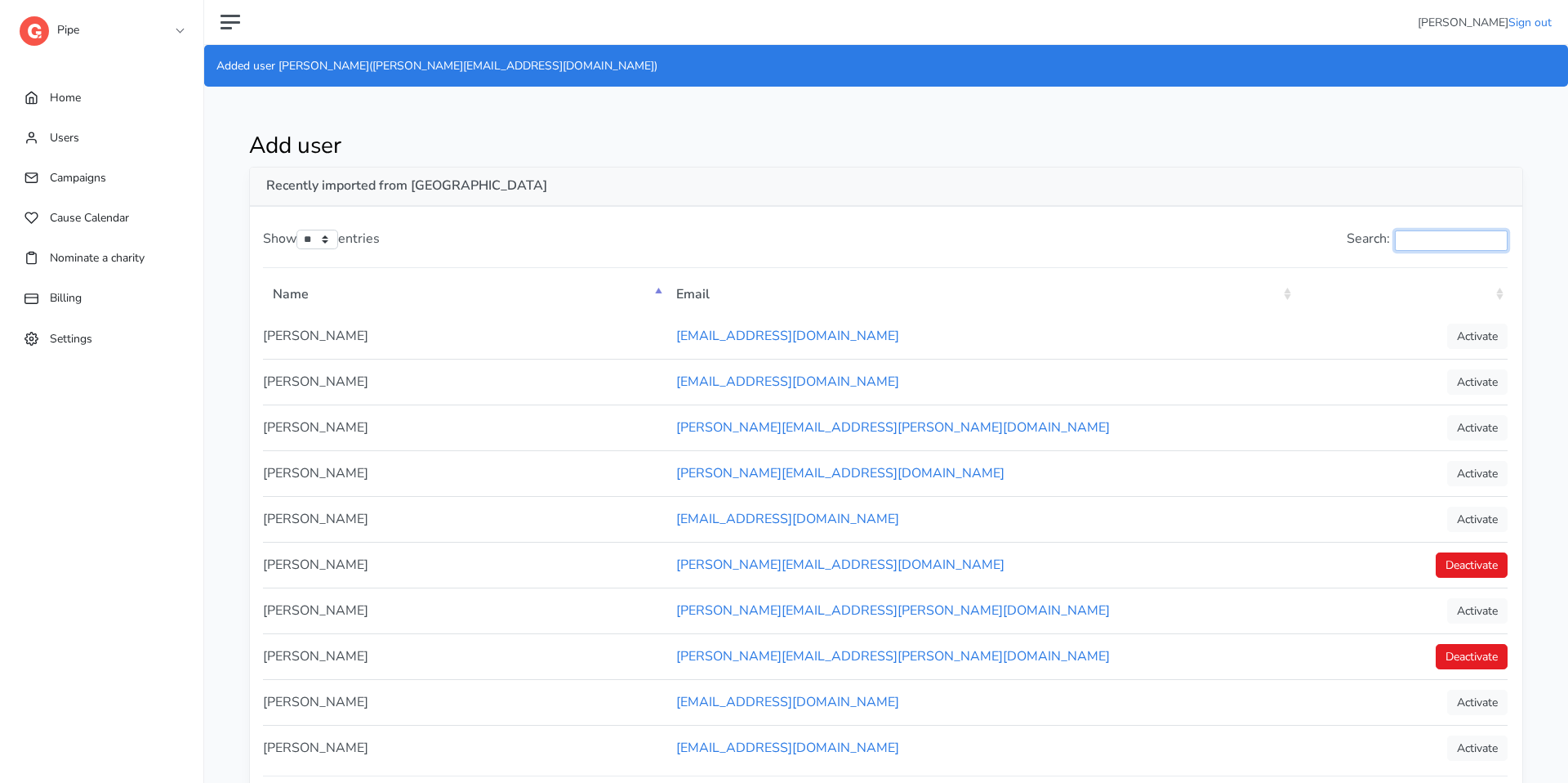
click at [1443, 233] on input "Search:" at bounding box center [1450, 240] width 113 height 20
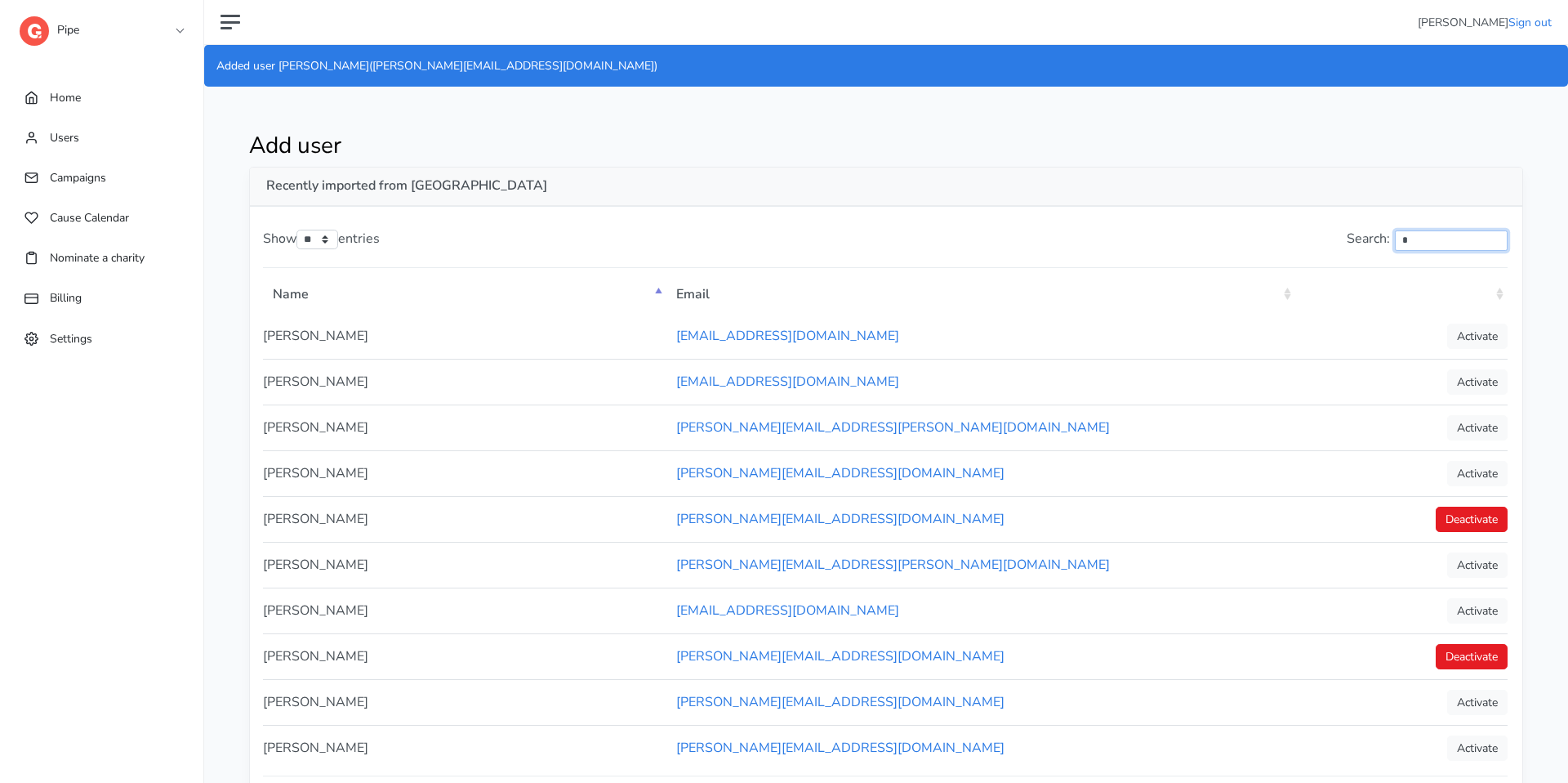
type input "*"
click at [1496, 292] on th ": activate to sort column ascending" at bounding box center [1401, 293] width 212 height 42
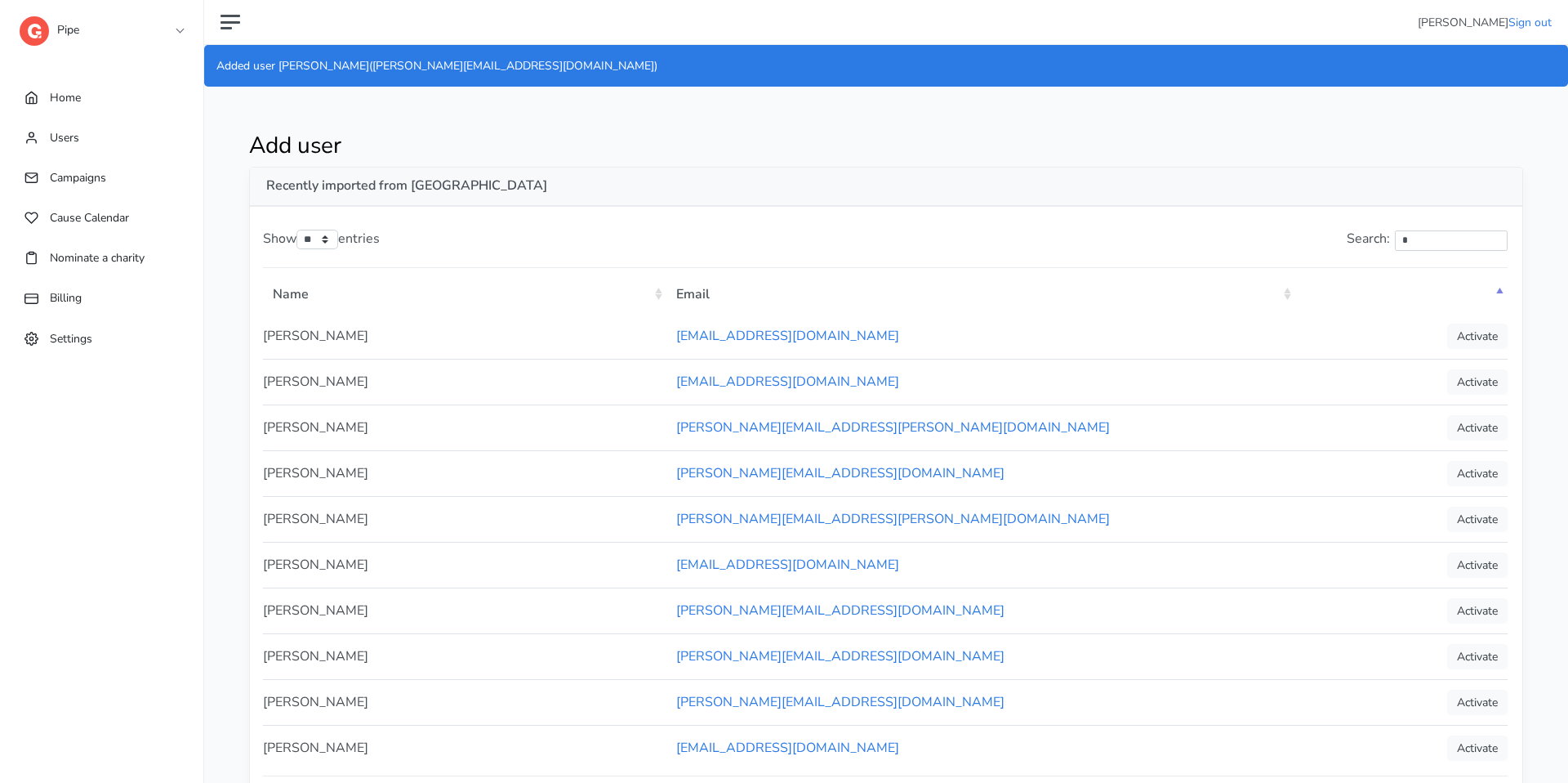
click at [1496, 292] on th ": activate to sort column descending" at bounding box center [1401, 293] width 212 height 42
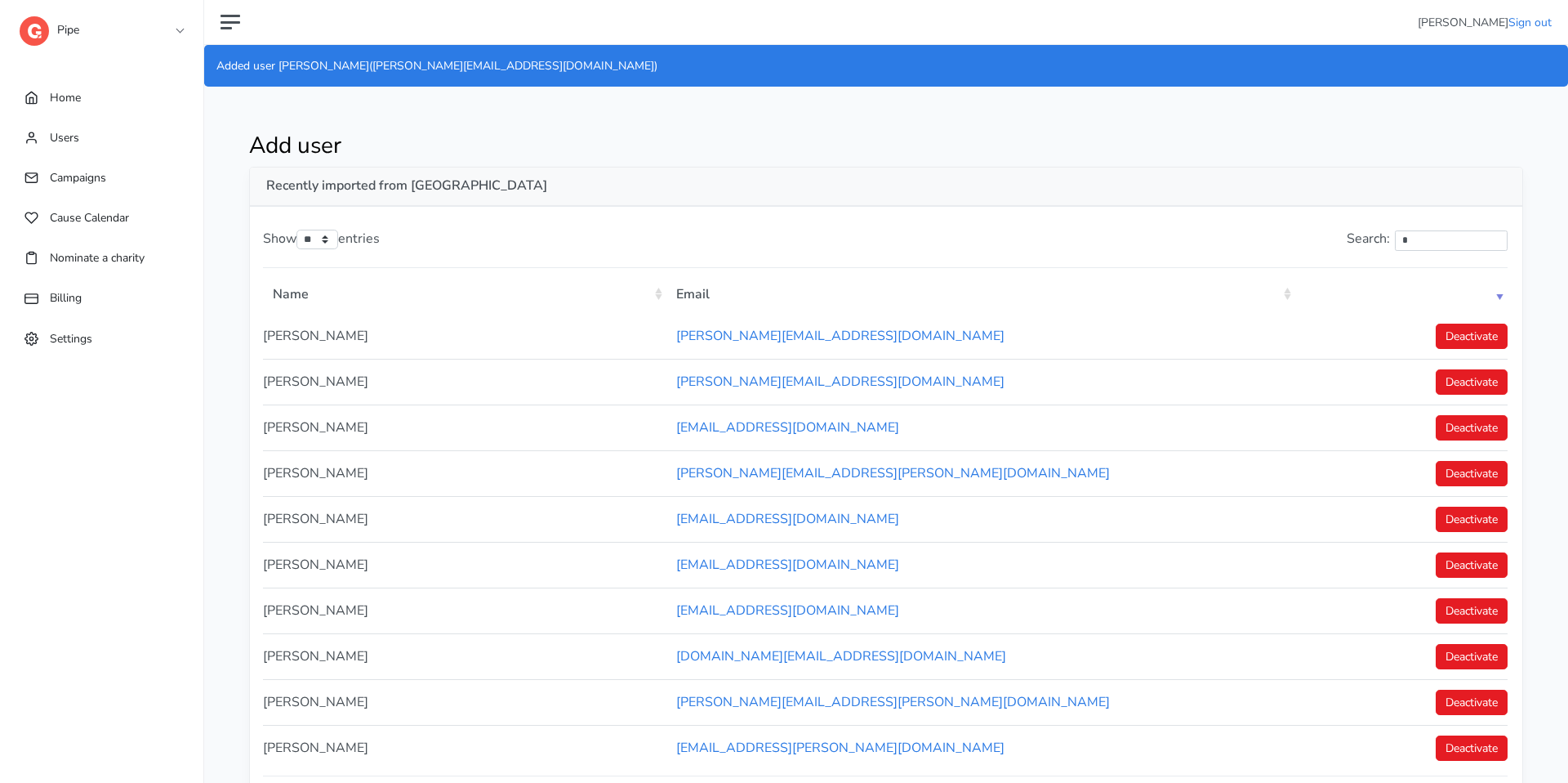
scroll to position [129, 0]
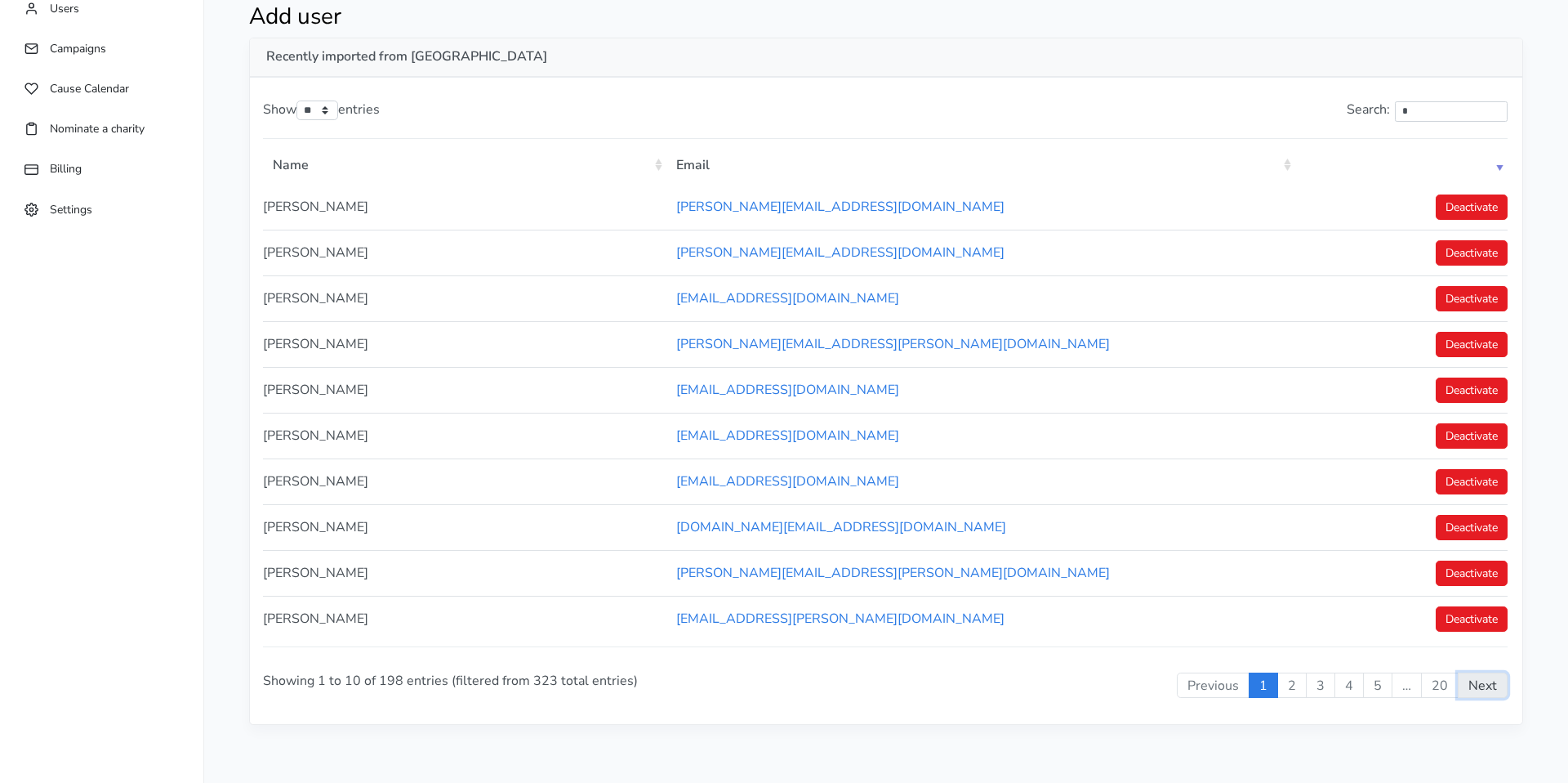
click at [1475, 690] on link "Next" at bounding box center [1482, 685] width 50 height 26
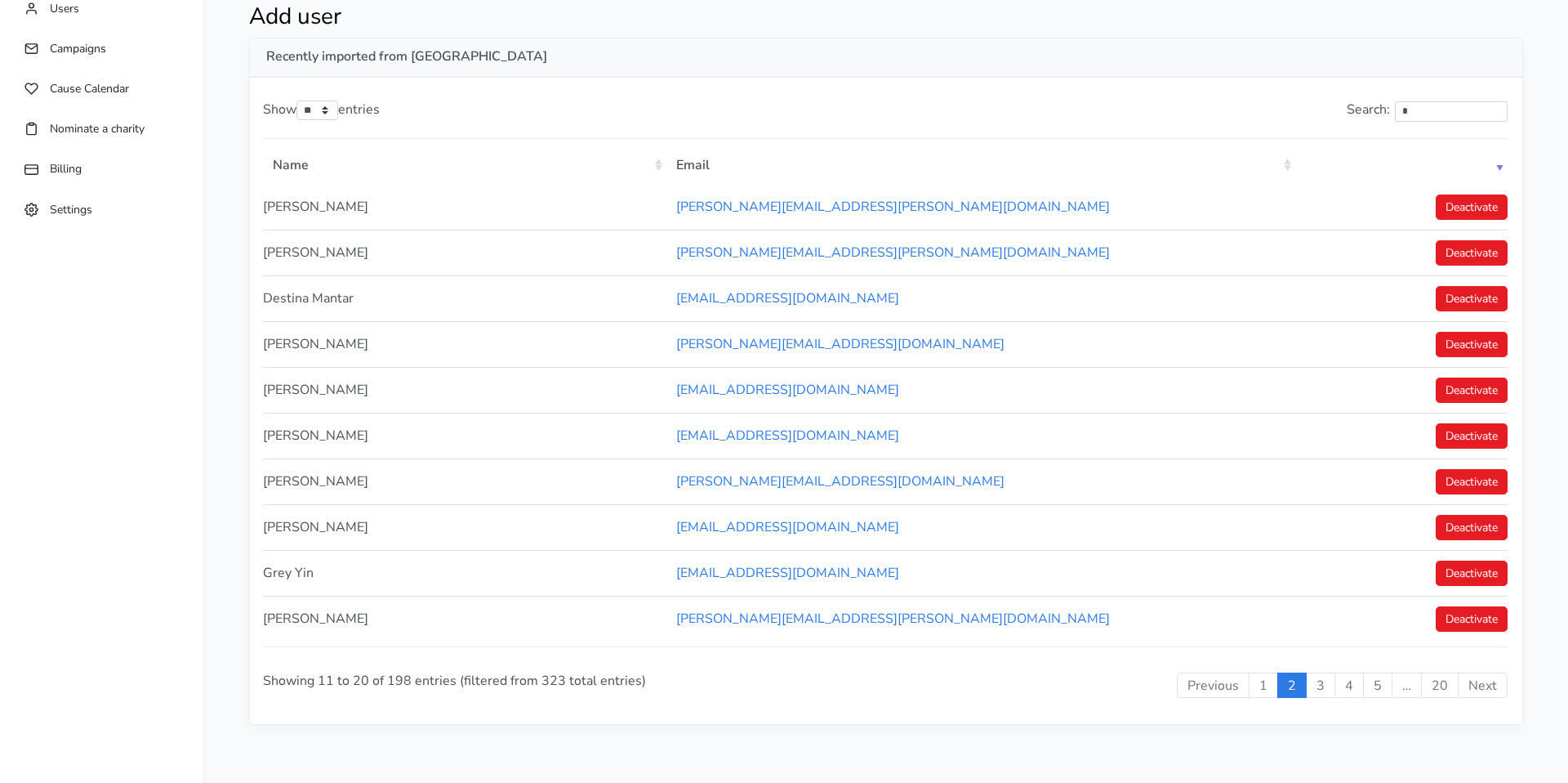
click at [1475, 690] on link "Next" at bounding box center [1482, 685] width 50 height 26
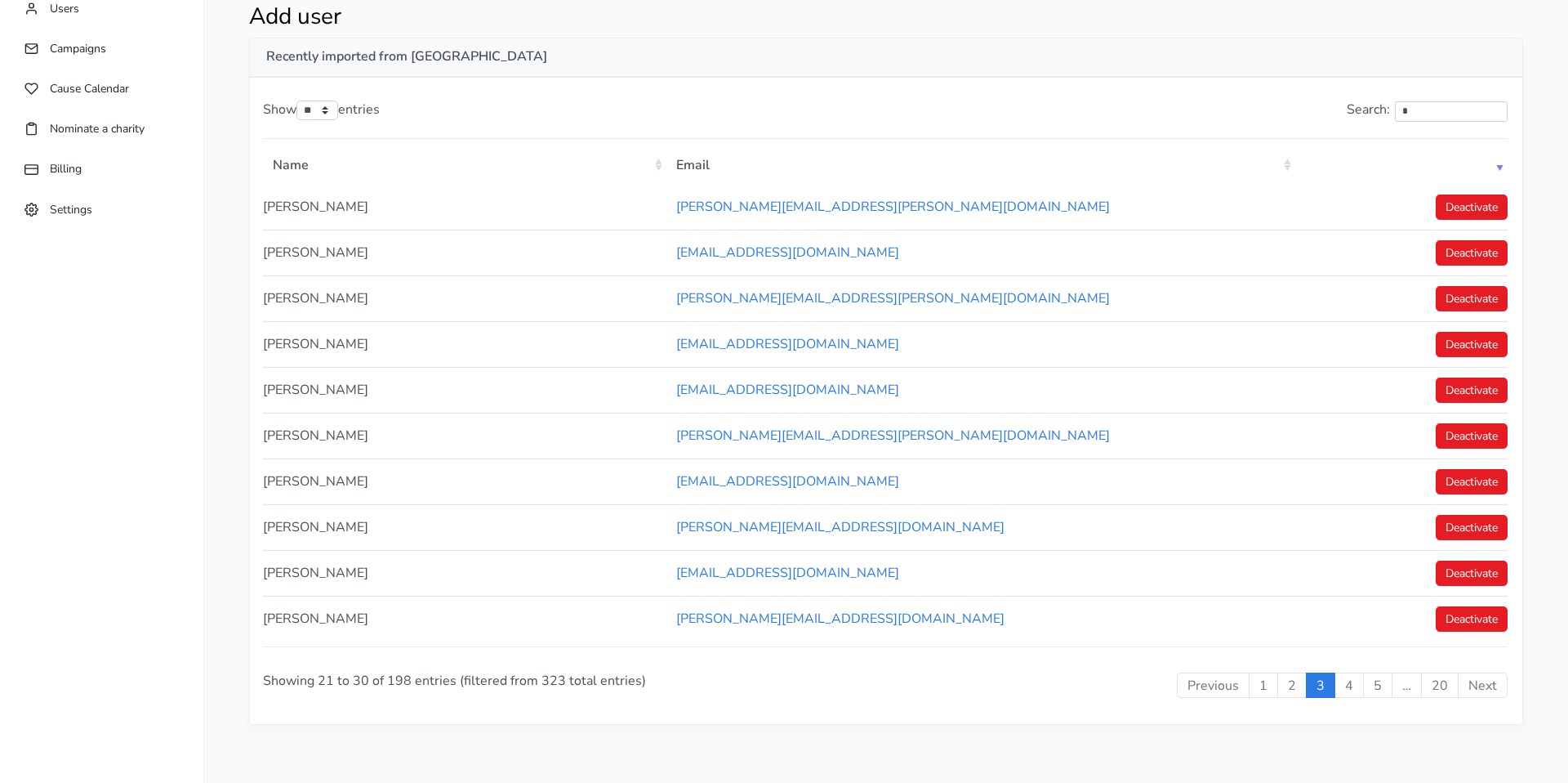
click at [1475, 690] on link "Next" at bounding box center [1482, 685] width 50 height 26
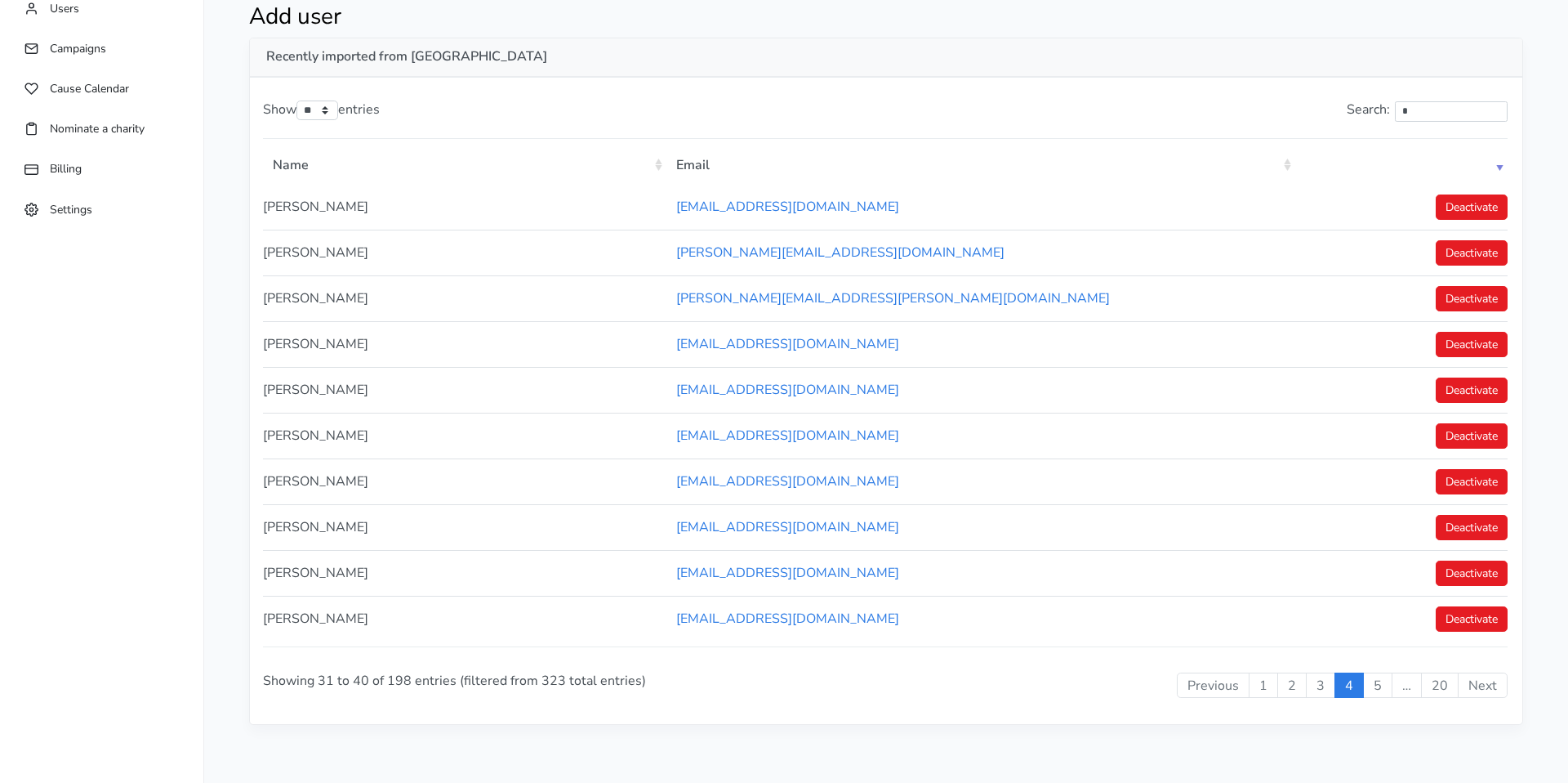
click at [1475, 690] on link "Next" at bounding box center [1482, 685] width 50 height 26
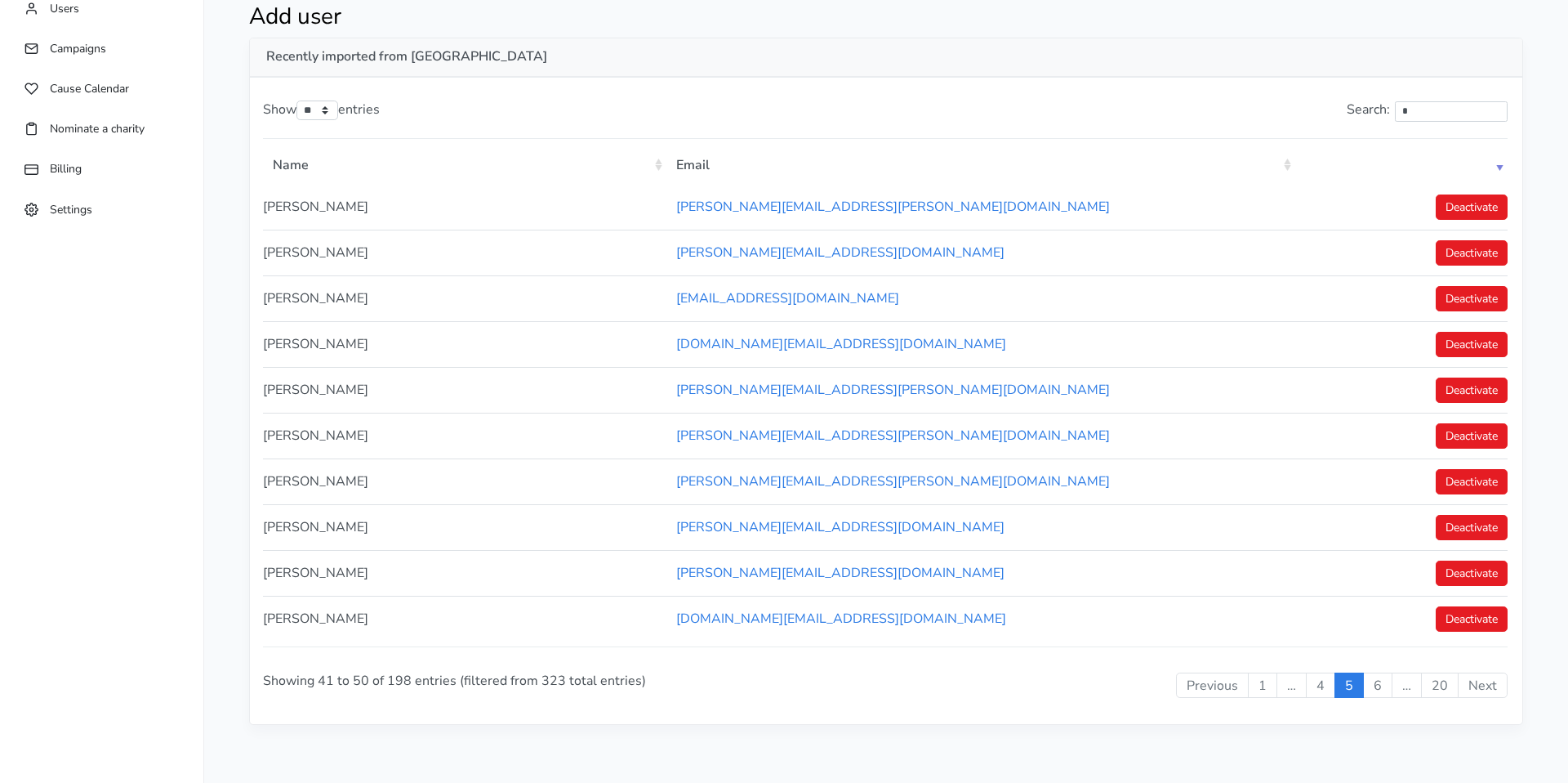
click at [1475, 690] on link "Next" at bounding box center [1482, 685] width 50 height 26
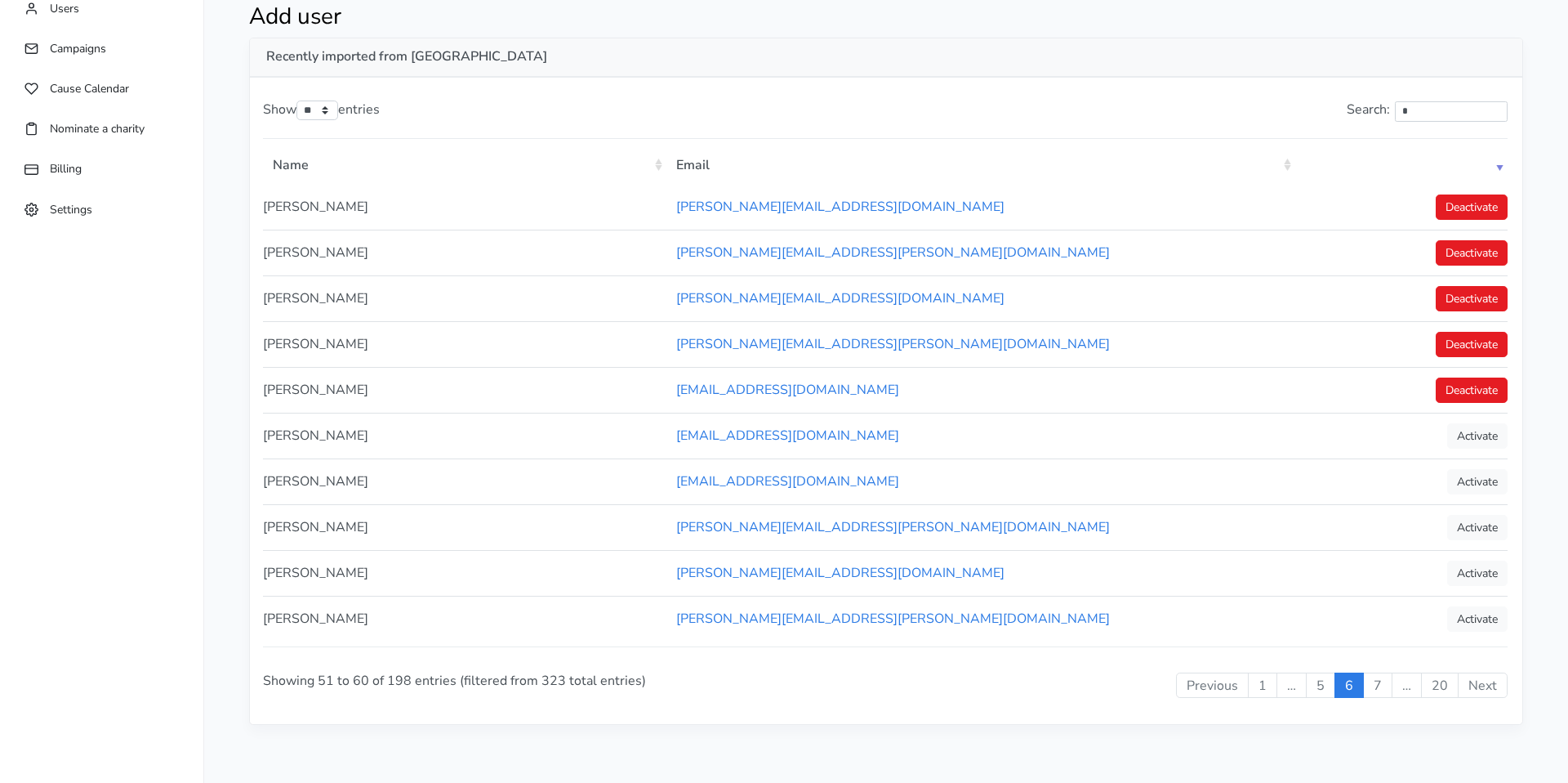
click at [1475, 690] on link "Next" at bounding box center [1482, 685] width 50 height 26
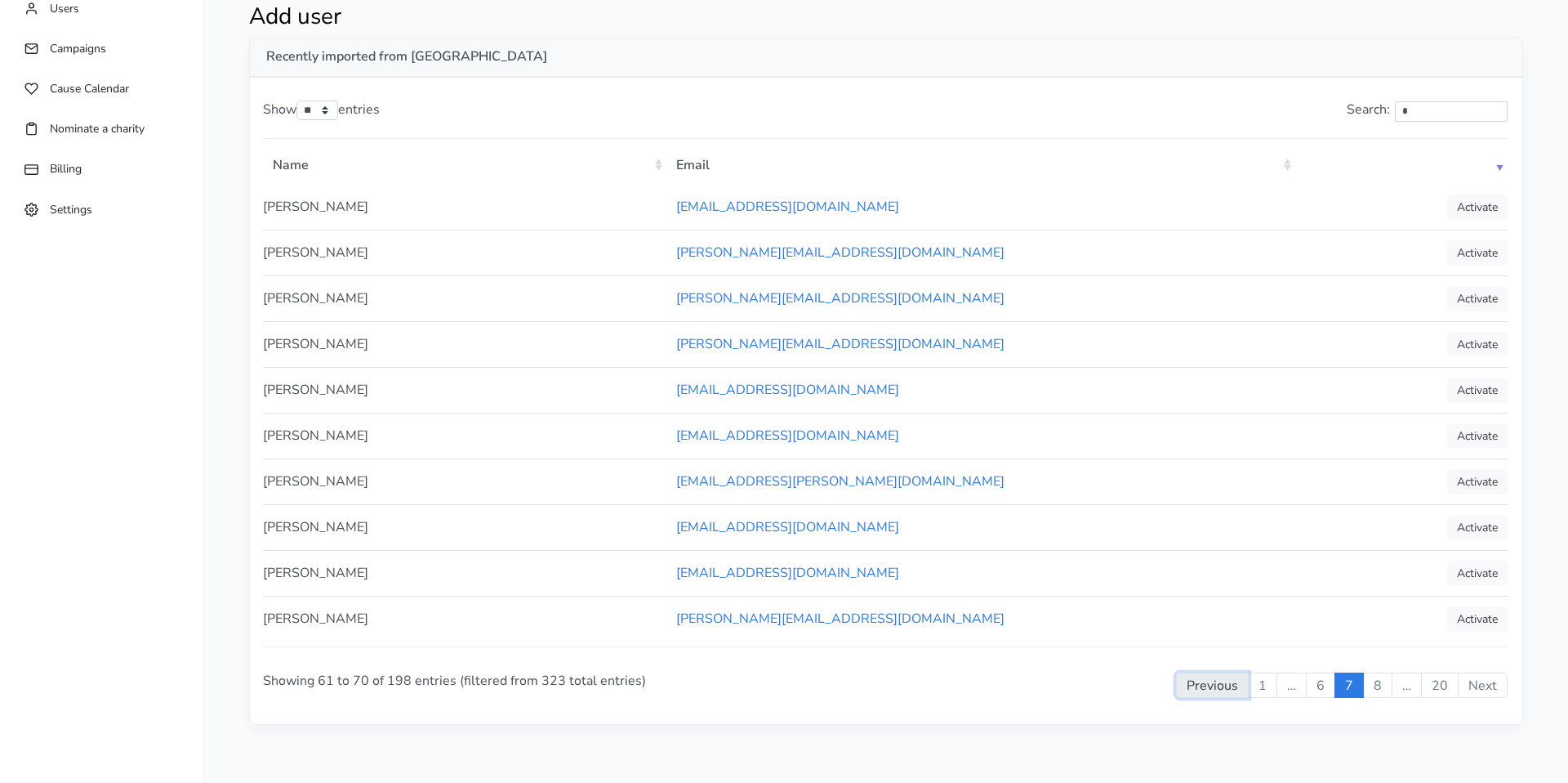
click at [1210, 692] on link "Previous" at bounding box center [1212, 685] width 73 height 26
